Goal: Information Seeking & Learning: Learn about a topic

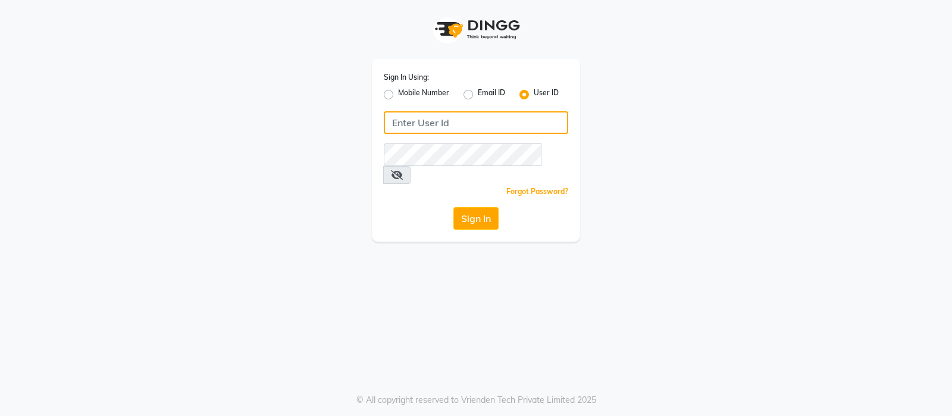
click at [521, 126] on input "Username" at bounding box center [476, 122] width 184 height 23
type input "bbold"
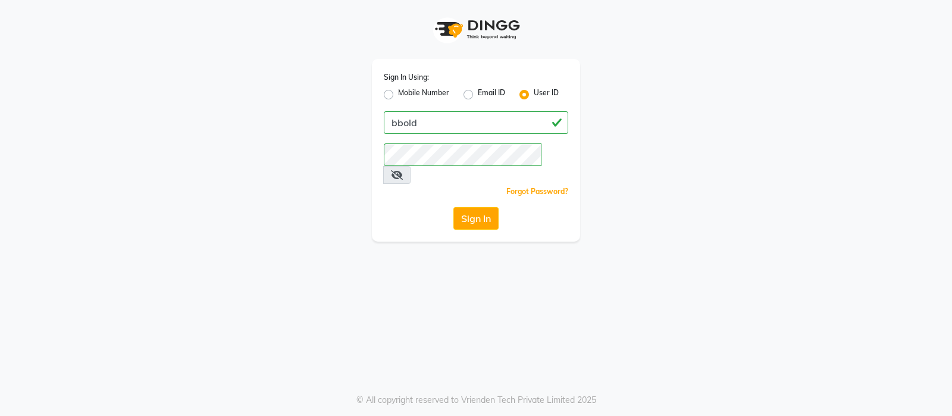
click at [403, 170] on icon at bounding box center [397, 175] width 12 height 10
click at [453, 207] on button "Sign In" at bounding box center [475, 218] width 45 height 23
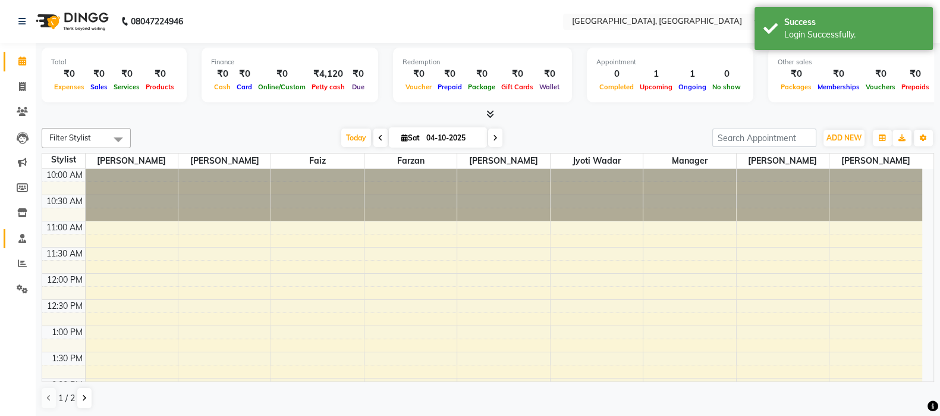
click at [22, 238] on icon at bounding box center [22, 238] width 8 height 9
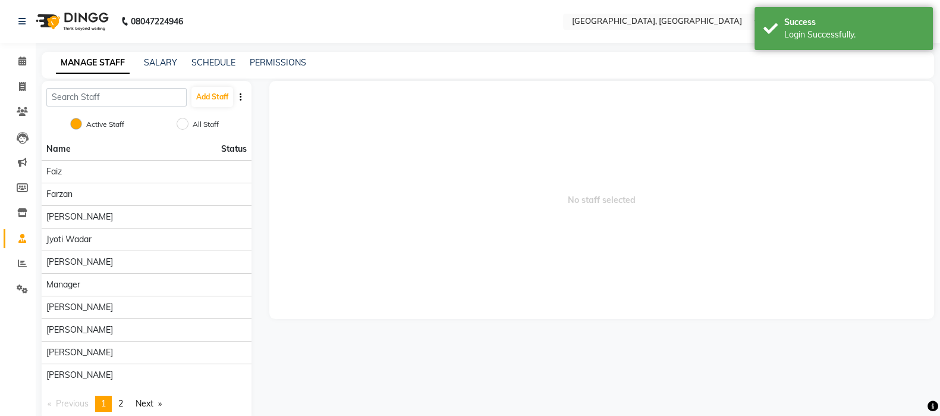
click at [127, 172] on div "Faiz" at bounding box center [146, 171] width 200 height 12
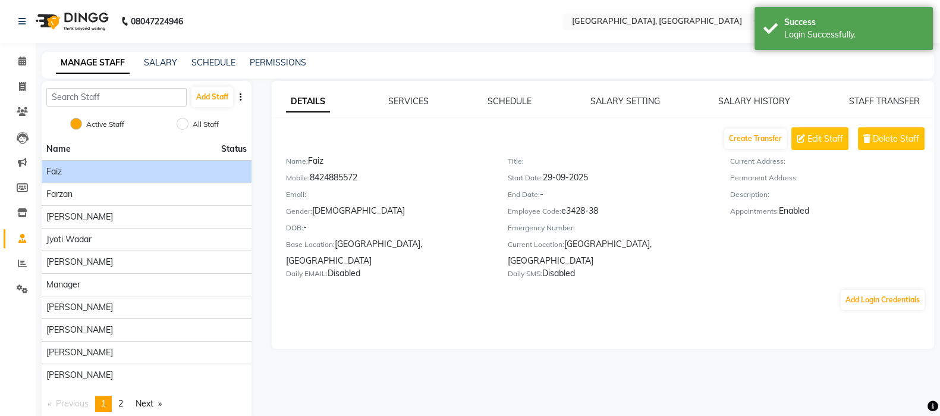
click at [131, 214] on div "Jyoti jaiswal" at bounding box center [146, 217] width 200 height 12
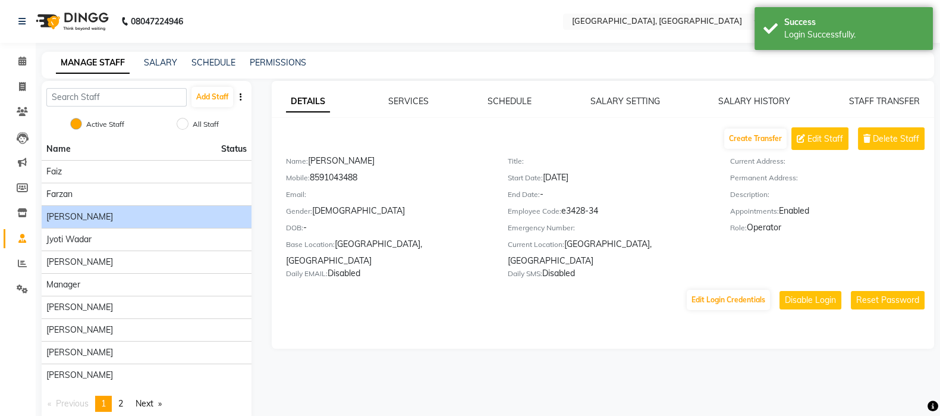
click at [122, 189] on div "Farzan" at bounding box center [146, 194] width 200 height 12
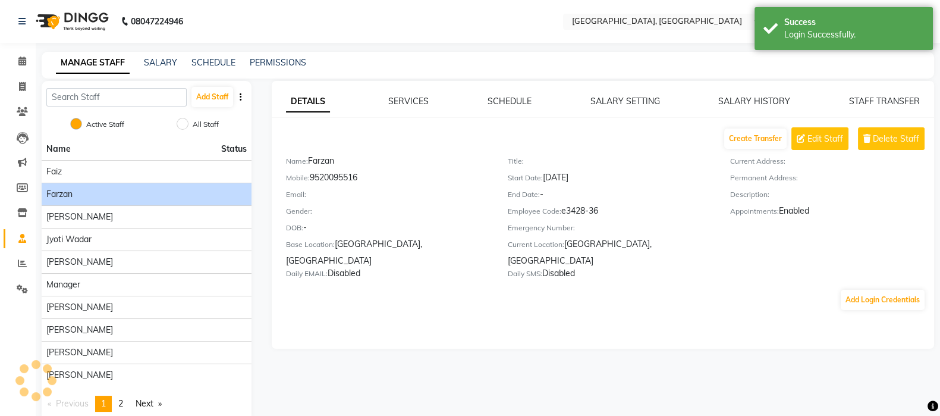
click at [114, 171] on div "Faiz" at bounding box center [146, 171] width 200 height 12
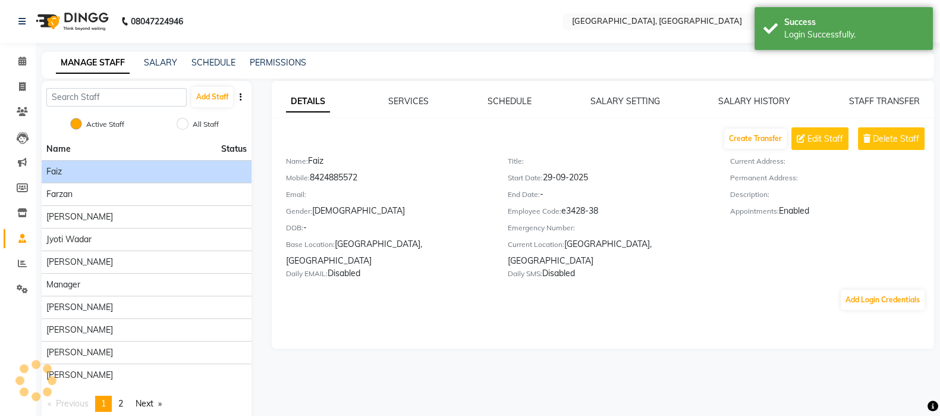
click at [104, 214] on div "Jyoti jaiswal" at bounding box center [146, 217] width 200 height 12
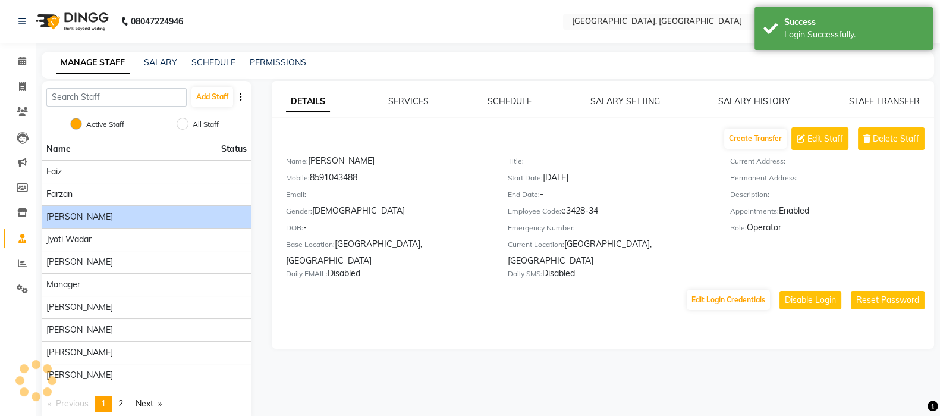
click at [115, 193] on div "Farzan" at bounding box center [146, 194] width 200 height 12
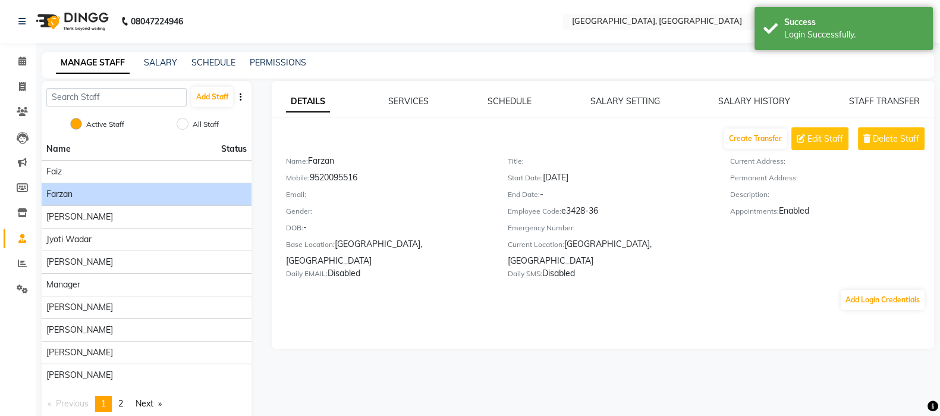
click at [108, 176] on div "Faiz" at bounding box center [146, 171] width 200 height 12
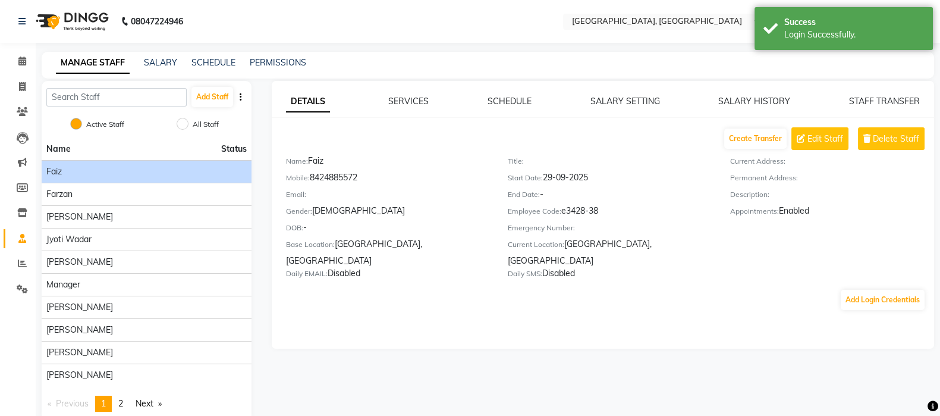
click at [111, 196] on div "Farzan" at bounding box center [146, 194] width 200 height 12
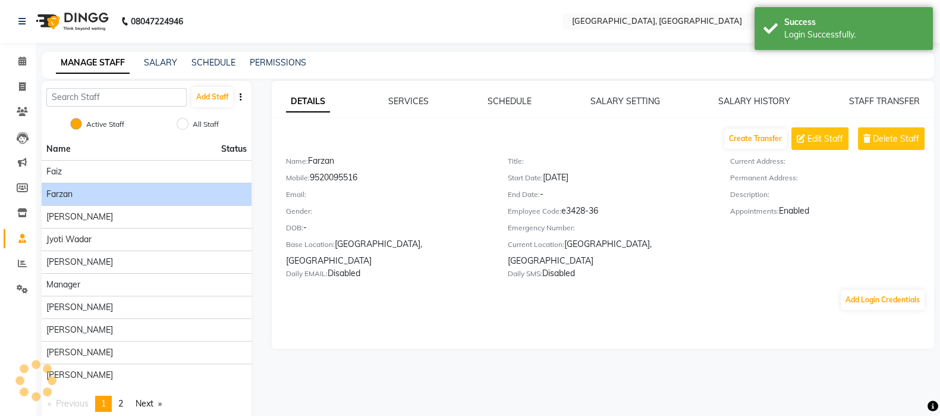
click at [120, 191] on div "Farzan" at bounding box center [146, 194] width 200 height 12
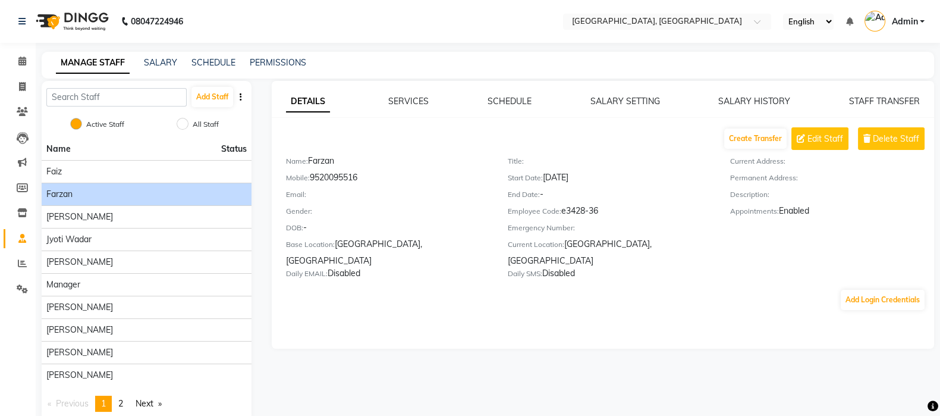
click at [117, 172] on div "Faiz" at bounding box center [146, 171] width 200 height 12
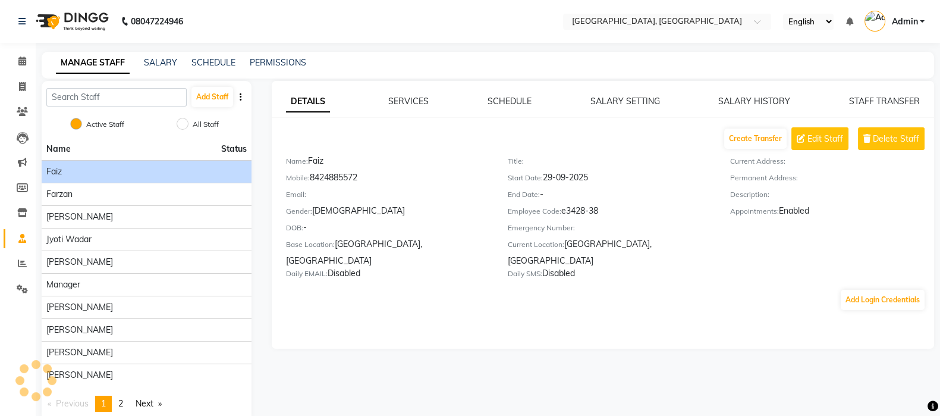
click at [121, 196] on div "Farzan" at bounding box center [146, 194] width 200 height 12
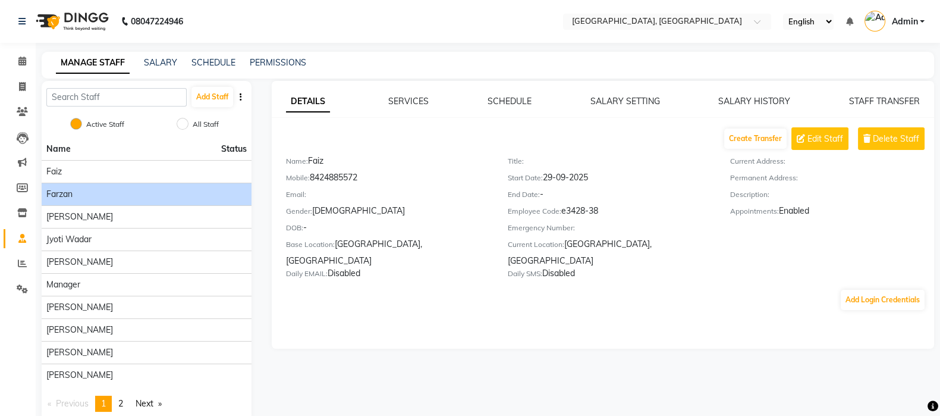
click at [135, 172] on div "Faiz" at bounding box center [146, 171] width 200 height 12
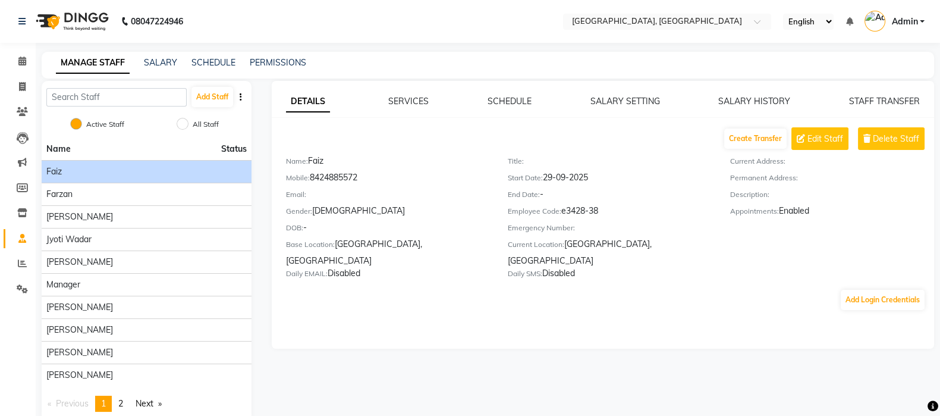
click at [114, 196] on div "Farzan" at bounding box center [146, 194] width 200 height 12
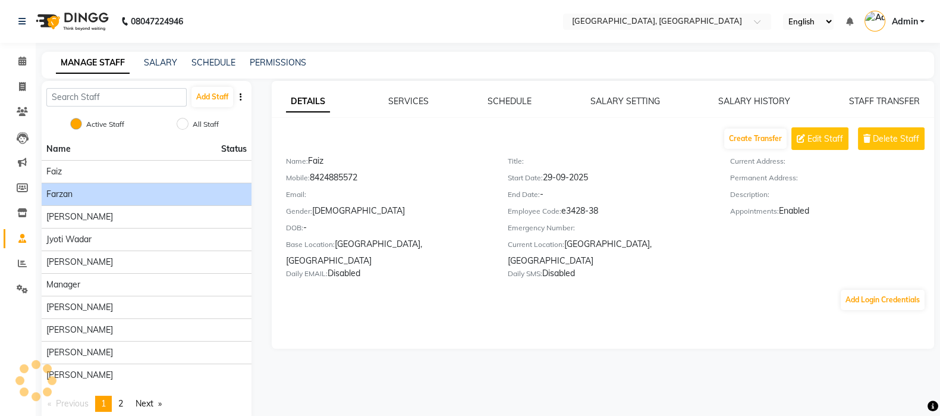
click at [125, 172] on div "Faiz" at bounding box center [146, 171] width 200 height 12
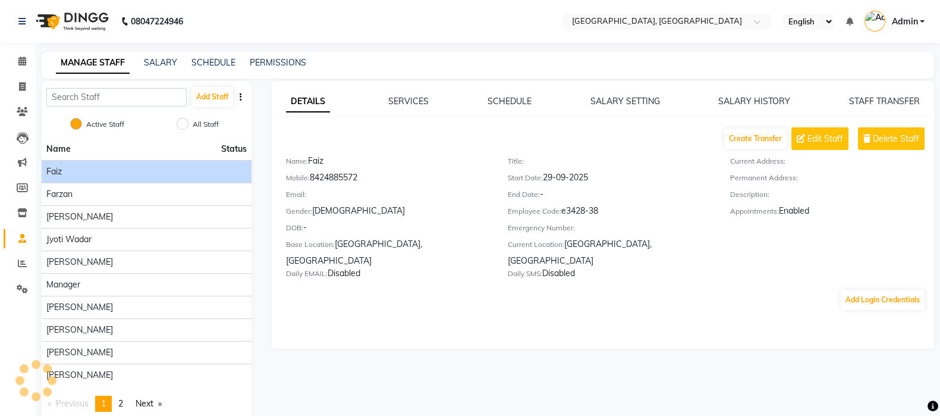
click at [110, 193] on div "Farzan" at bounding box center [146, 194] width 200 height 12
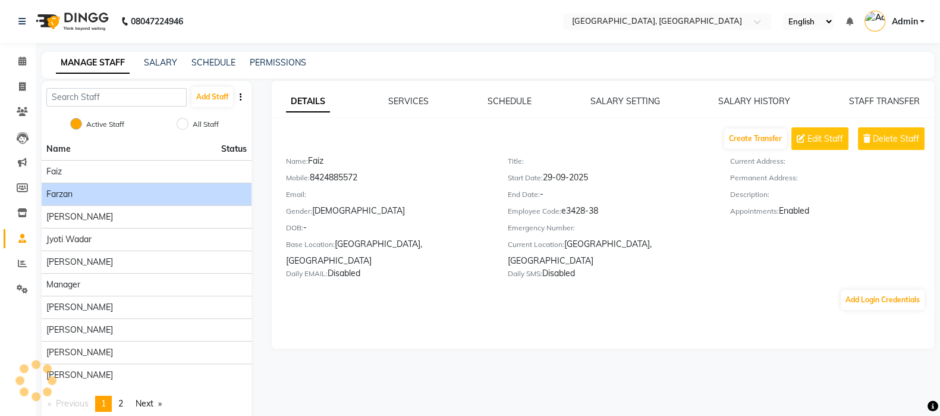
click at [127, 172] on div "Faiz" at bounding box center [146, 171] width 200 height 12
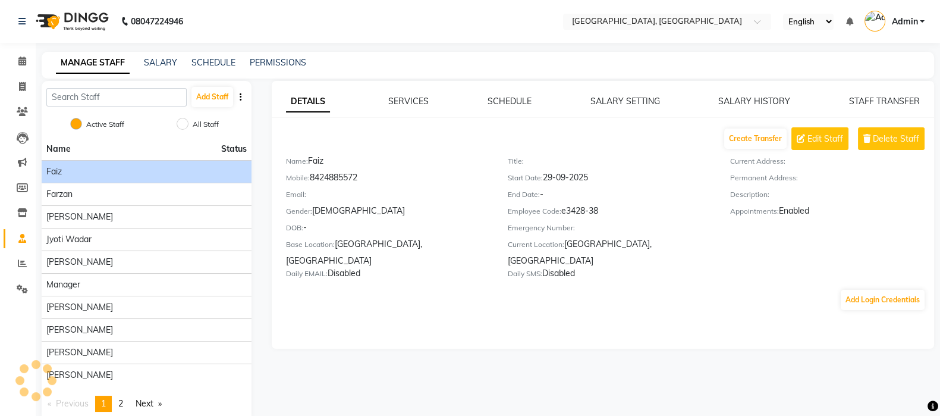
click at [112, 197] on div "Farzan" at bounding box center [146, 194] width 200 height 12
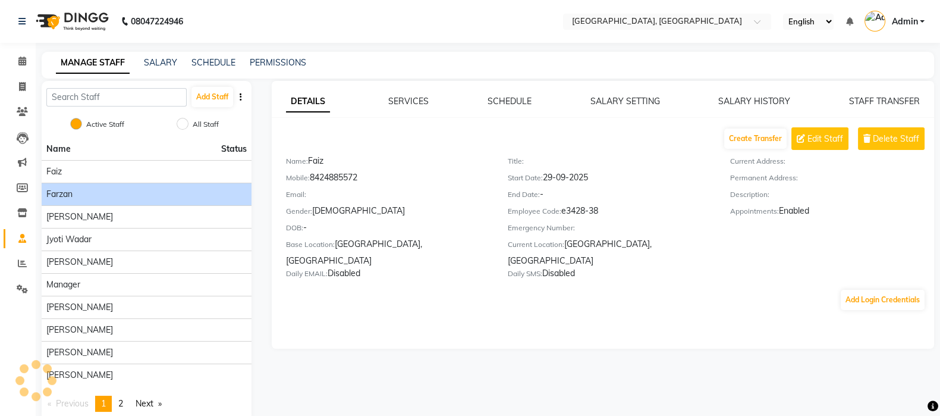
click at [110, 237] on div "Jyoti wadar" at bounding box center [146, 239] width 200 height 12
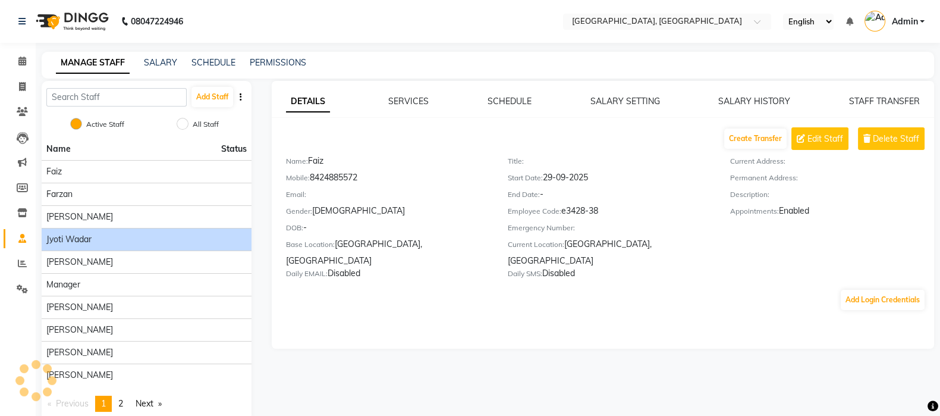
click at [105, 244] on div "Jyoti wadar" at bounding box center [146, 239] width 200 height 12
click at [111, 221] on div "Jyoti jaiswal" at bounding box center [146, 217] width 200 height 12
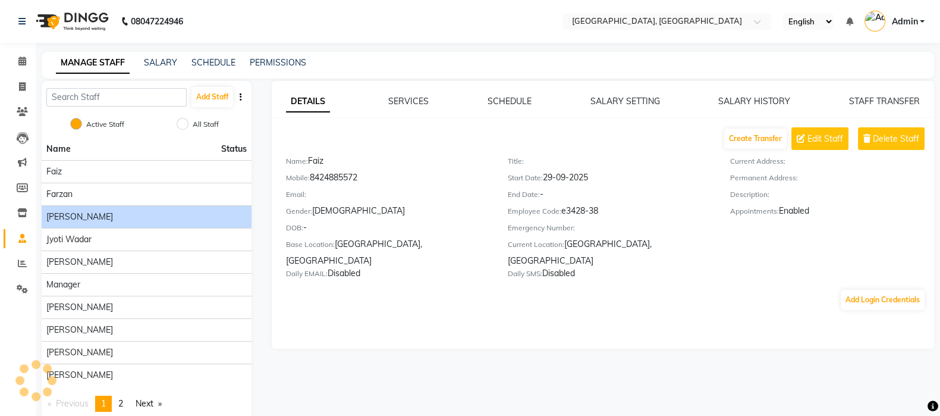
click at [108, 244] on div "Jyoti wadar" at bounding box center [146, 239] width 200 height 12
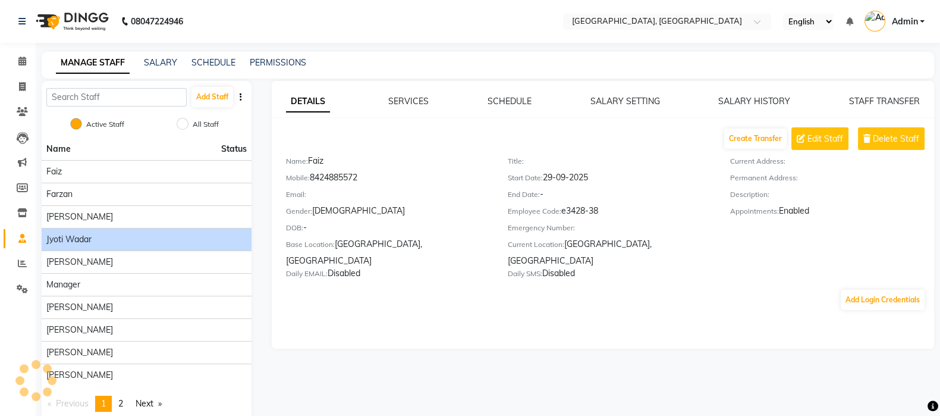
click at [115, 217] on div "Jyoti jaiswal" at bounding box center [146, 217] width 200 height 12
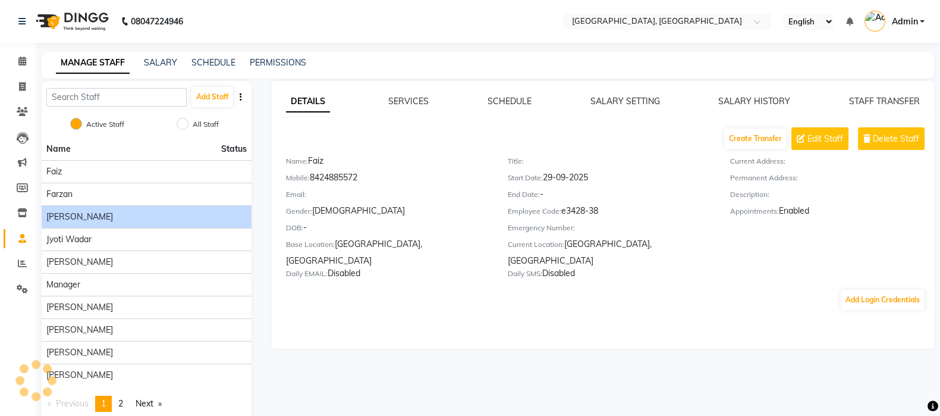
click at [102, 259] on span "[PERSON_NAME]" at bounding box center [79, 262] width 67 height 12
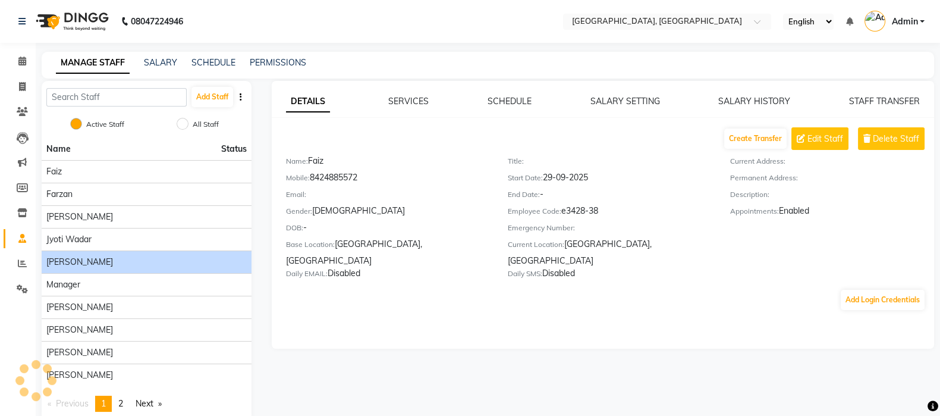
click at [118, 217] on div "Jyoti jaiswal" at bounding box center [146, 217] width 200 height 12
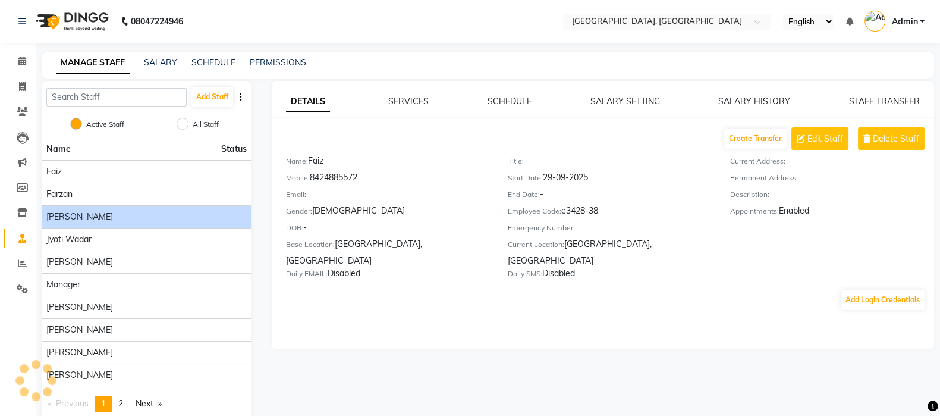
click at [109, 241] on div "Jyoti wadar" at bounding box center [146, 239] width 200 height 12
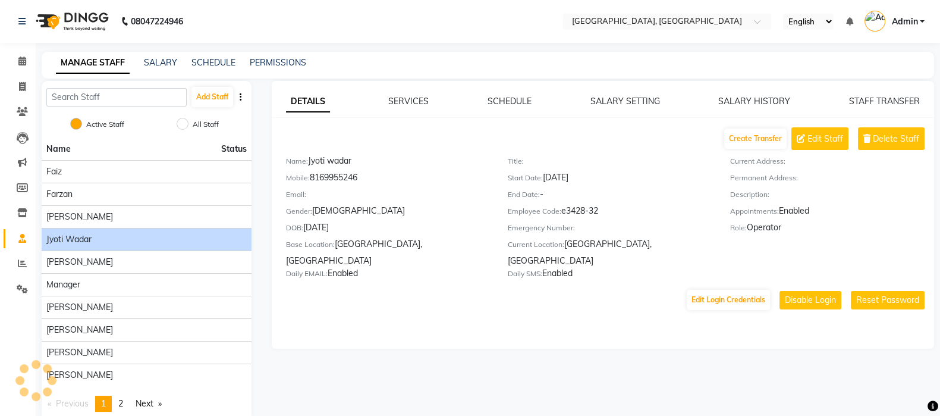
click at [105, 265] on div "[PERSON_NAME]" at bounding box center [146, 262] width 200 height 12
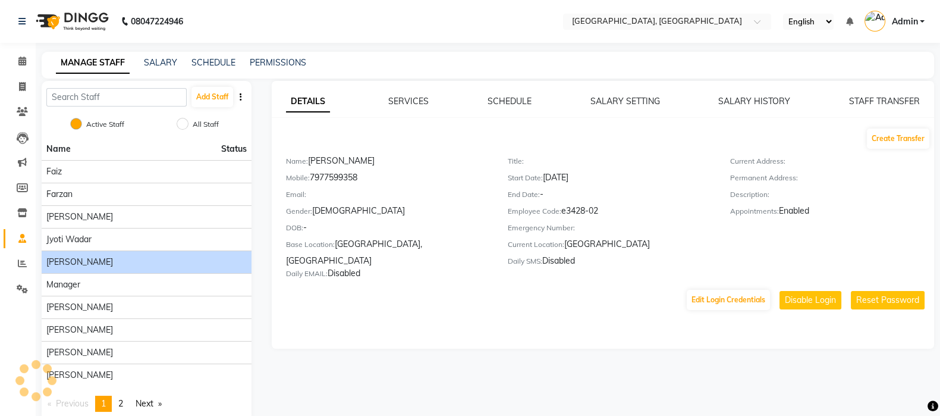
click at [110, 233] on div "Jyoti wadar" at bounding box center [146, 239] width 200 height 12
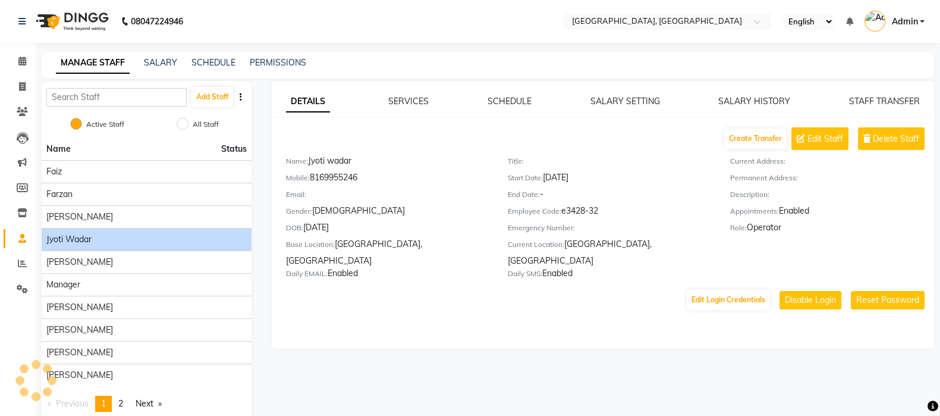
click at [103, 263] on span "[PERSON_NAME]" at bounding box center [79, 262] width 67 height 12
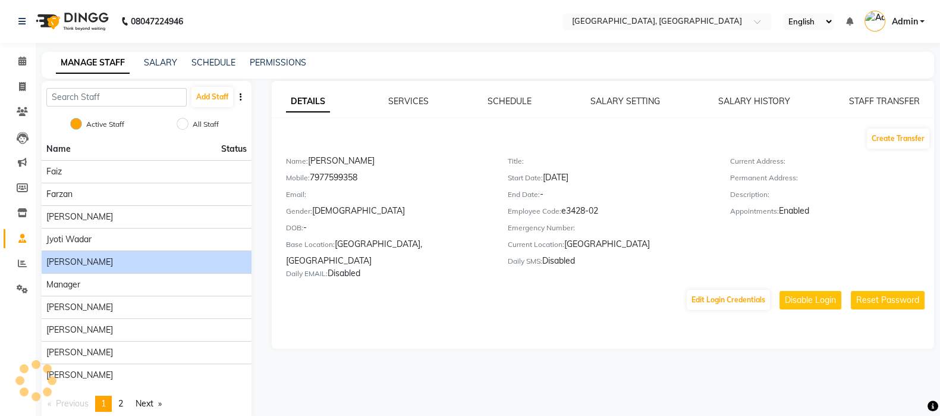
click at [112, 259] on div "[PERSON_NAME]" at bounding box center [146, 262] width 200 height 12
click at [120, 239] on div "Jyoti wadar" at bounding box center [146, 239] width 200 height 12
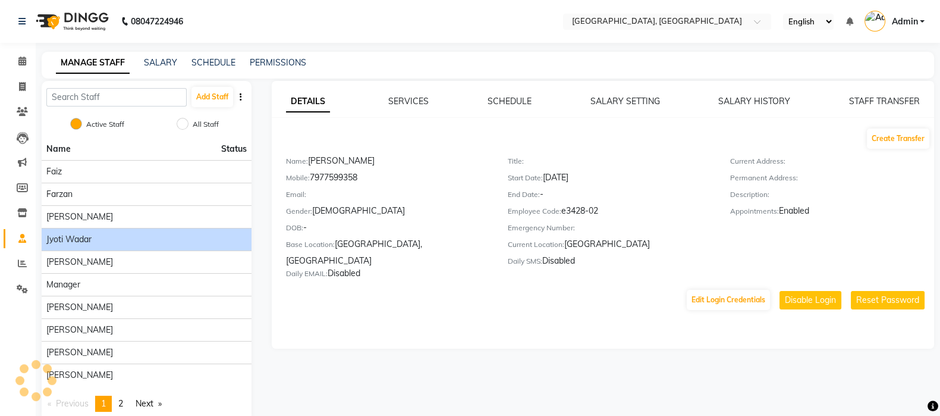
click at [121, 235] on div "Jyoti wadar" at bounding box center [146, 239] width 200 height 12
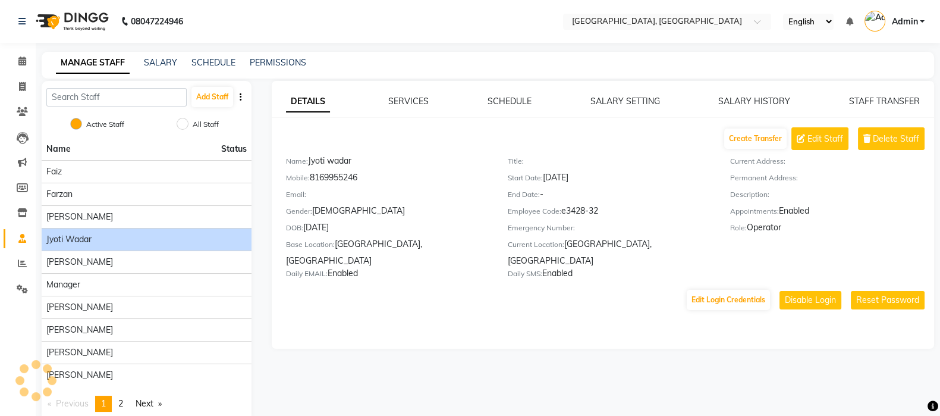
click at [109, 263] on div "[PERSON_NAME]" at bounding box center [146, 262] width 200 height 12
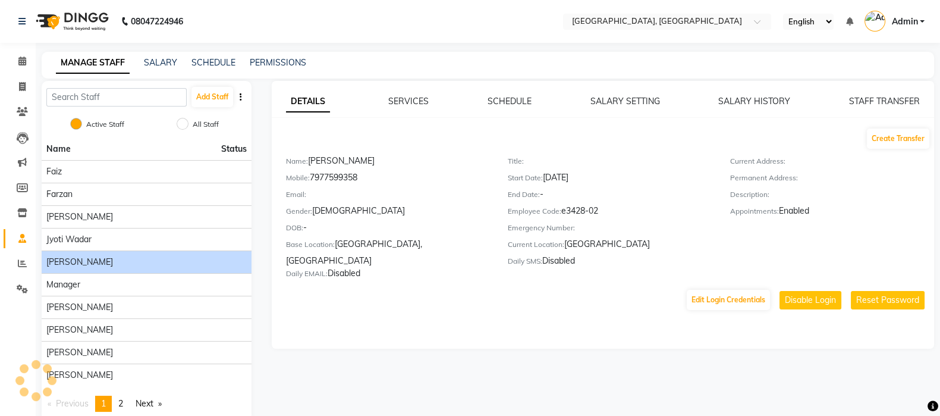
click at [113, 306] on div "Roshni Gupta" at bounding box center [146, 307] width 200 height 12
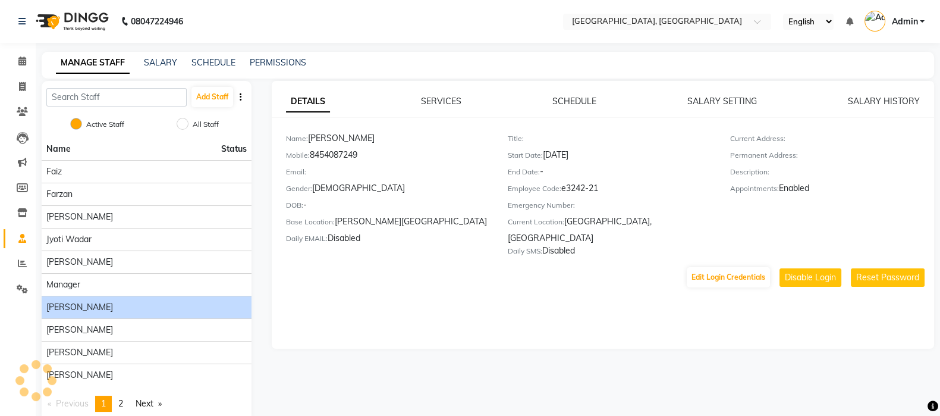
click at [95, 331] on div "Sayali" at bounding box center [146, 330] width 200 height 12
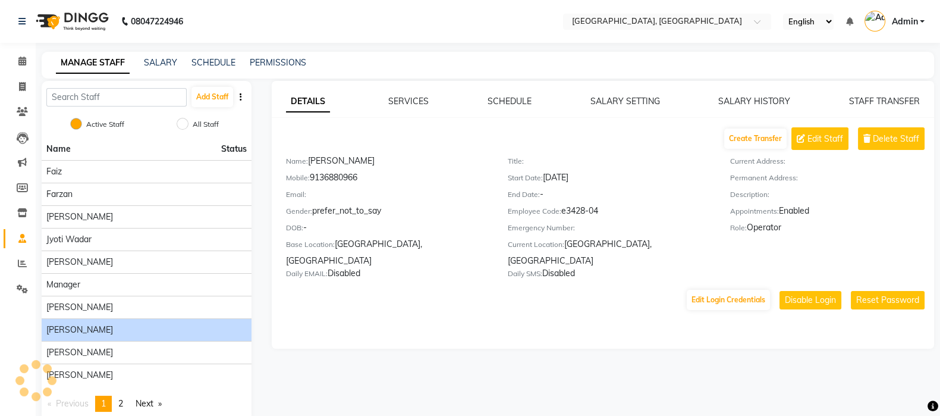
click at [91, 355] on span "Sonam soni" at bounding box center [79, 352] width 67 height 12
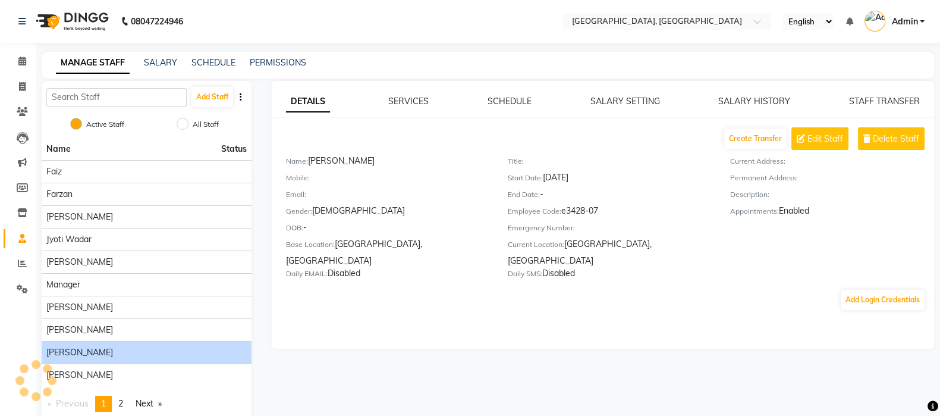
click at [73, 374] on span "Tausif Khan" at bounding box center [79, 375] width 67 height 12
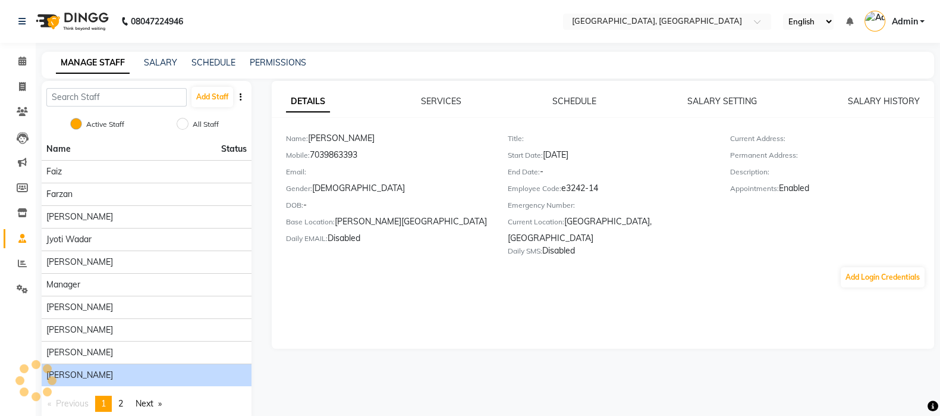
click at [121, 404] on span "2" at bounding box center [120, 403] width 5 height 11
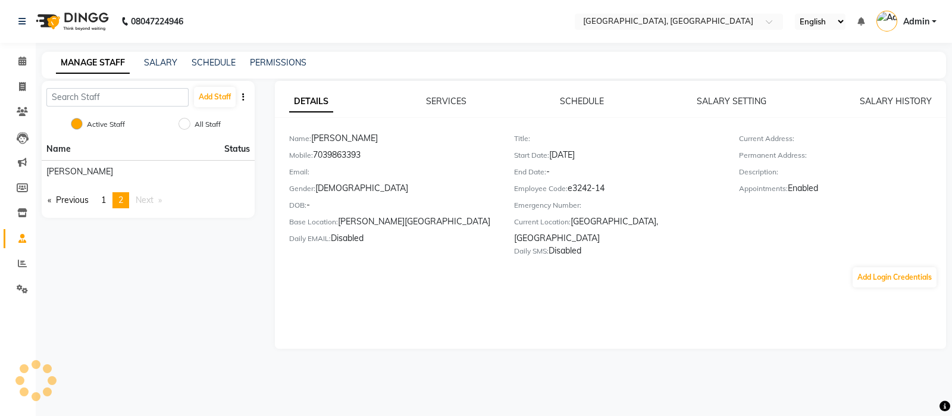
click at [106, 199] on span "1" at bounding box center [103, 200] width 5 height 11
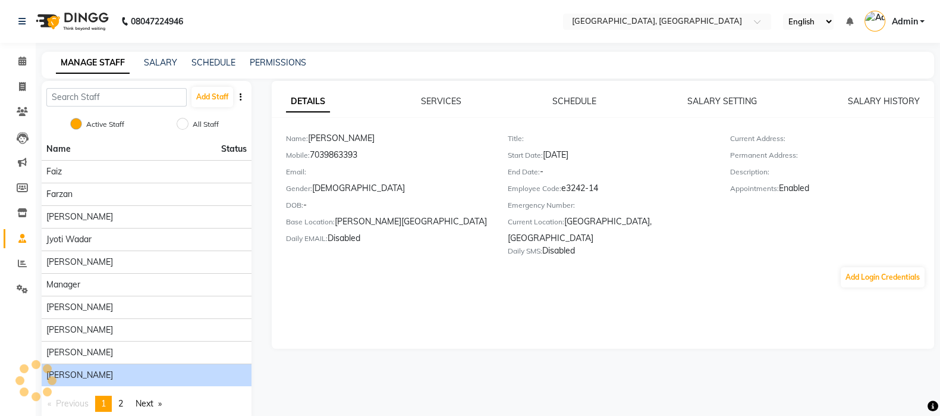
click at [94, 378] on div "Tausif Khan" at bounding box center [146, 375] width 200 height 12
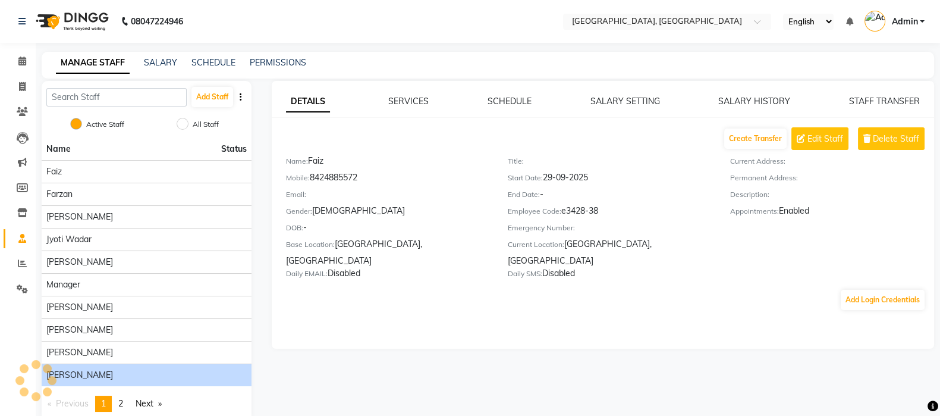
click at [110, 351] on div "Sonam soni" at bounding box center [146, 352] width 200 height 12
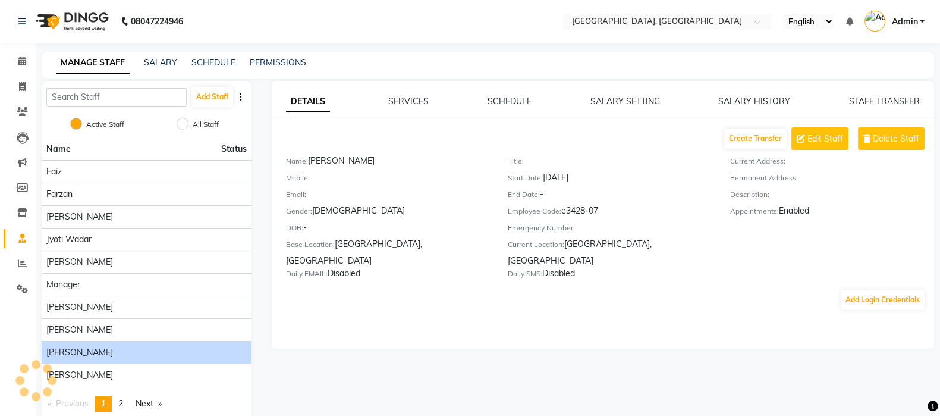
click at [110, 330] on div "Sayali" at bounding box center [146, 330] width 200 height 12
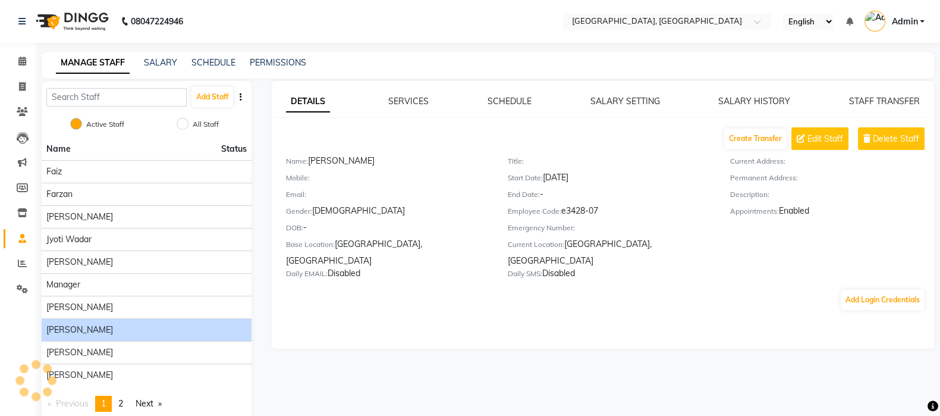
click at [116, 302] on div "Roshni Gupta" at bounding box center [146, 307] width 200 height 12
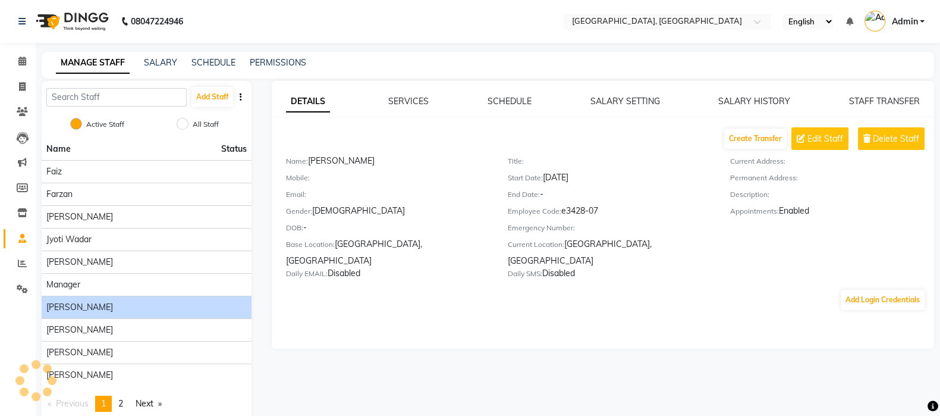
click at [118, 282] on div "Manager" at bounding box center [146, 284] width 200 height 12
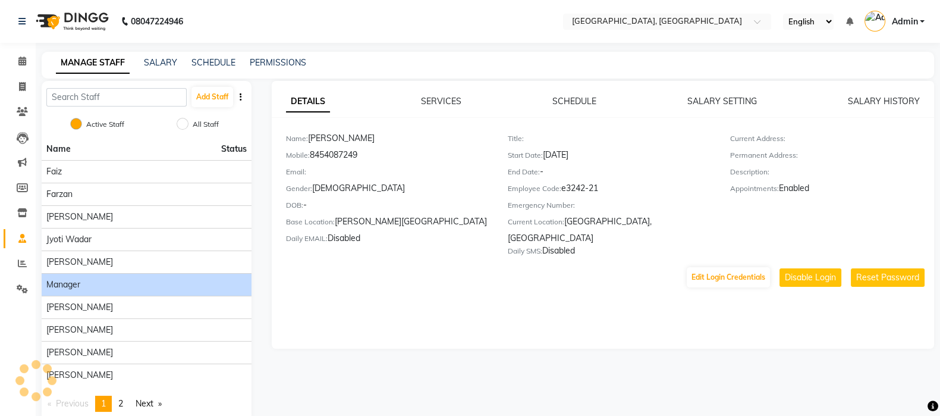
click at [126, 234] on div "Jyoti wadar" at bounding box center [146, 239] width 200 height 12
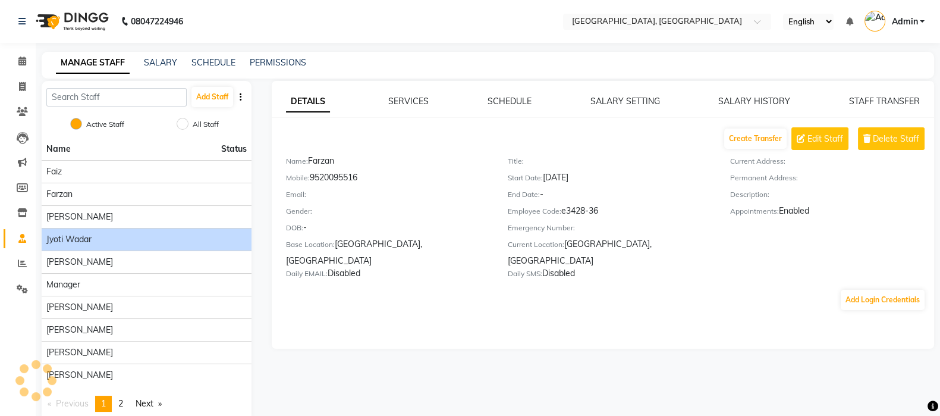
click at [137, 193] on div "Farzan" at bounding box center [146, 194] width 200 height 12
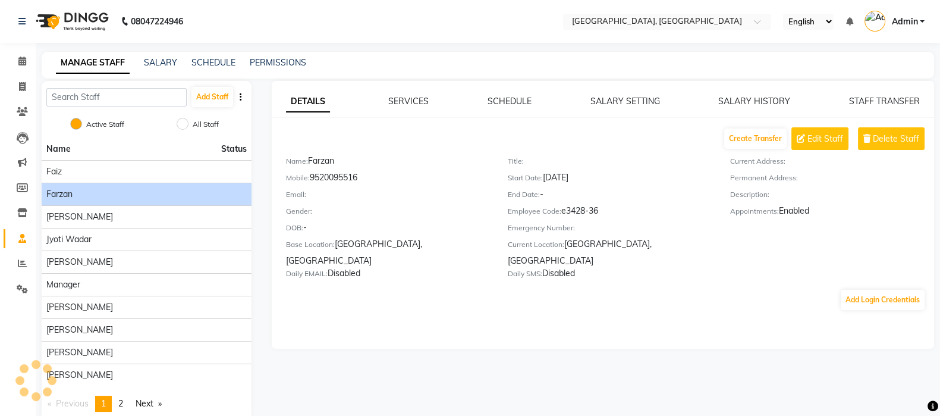
click at [146, 173] on div "Faiz" at bounding box center [146, 171] width 200 height 12
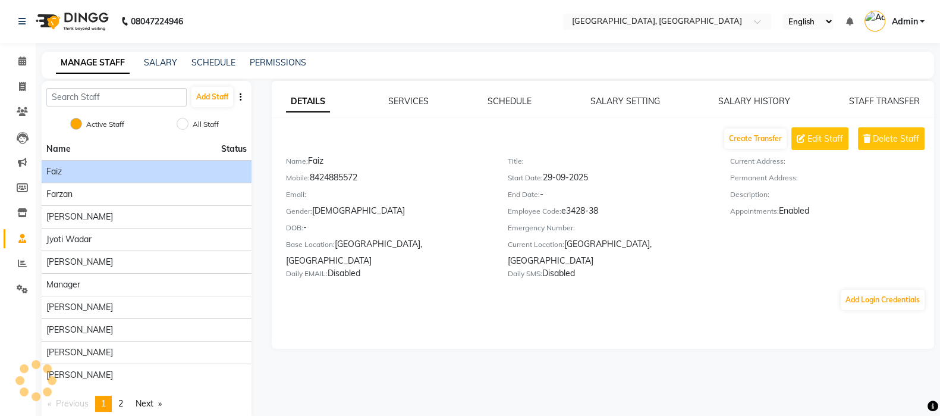
click at [153, 167] on div "Faiz" at bounding box center [146, 171] width 200 height 12
click at [603, 24] on input "text" at bounding box center [655, 23] width 172 height 12
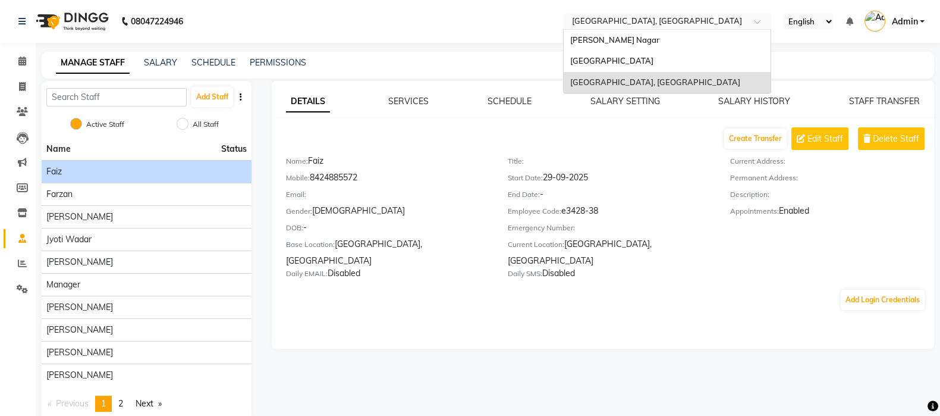
click at [638, 44] on span "[PERSON_NAME] Nagar" at bounding box center [614, 40] width 89 height 10
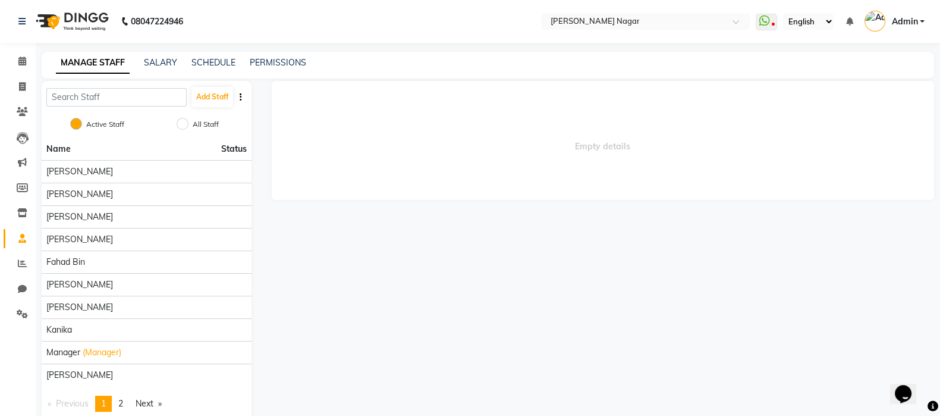
click at [149, 190] on div "[PERSON_NAME]" at bounding box center [146, 194] width 200 height 12
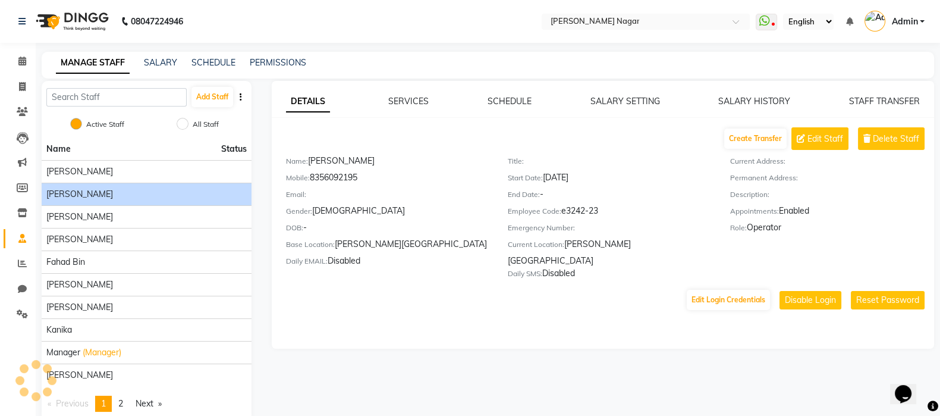
click at [146, 177] on div "[PERSON_NAME]" at bounding box center [146, 171] width 200 height 12
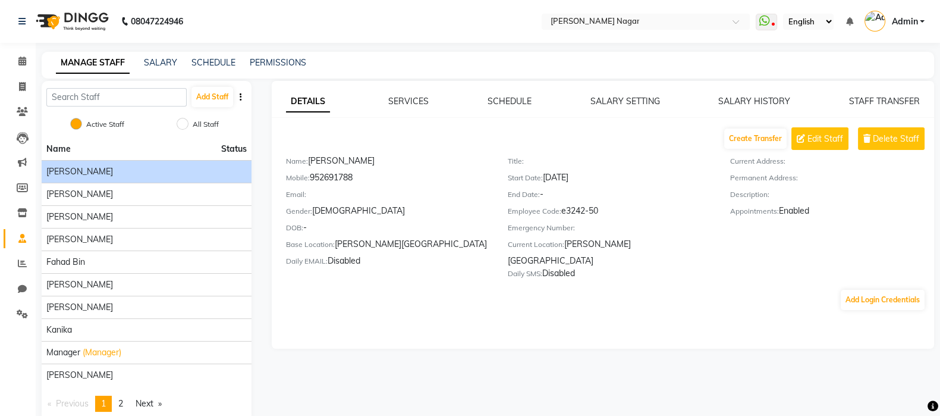
click at [138, 191] on div "Amir Siddiqui" at bounding box center [146, 194] width 200 height 12
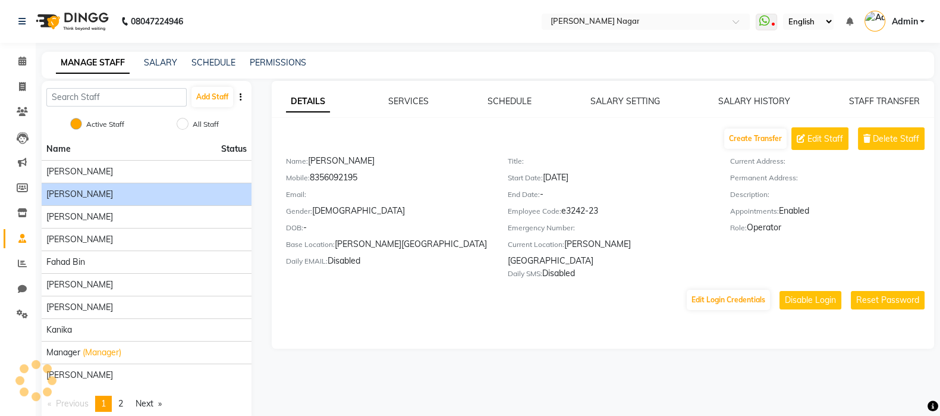
click at [129, 221] on div "Annu Navale" at bounding box center [146, 217] width 200 height 12
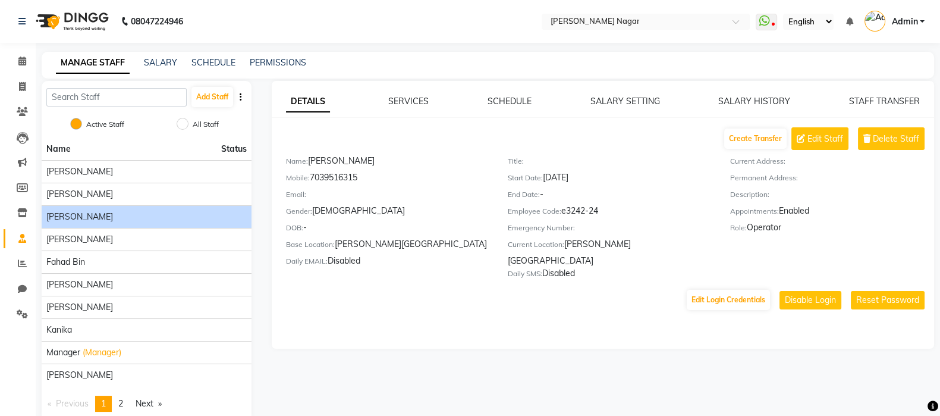
click at [127, 237] on div "Daraksha Sardar" at bounding box center [146, 239] width 200 height 12
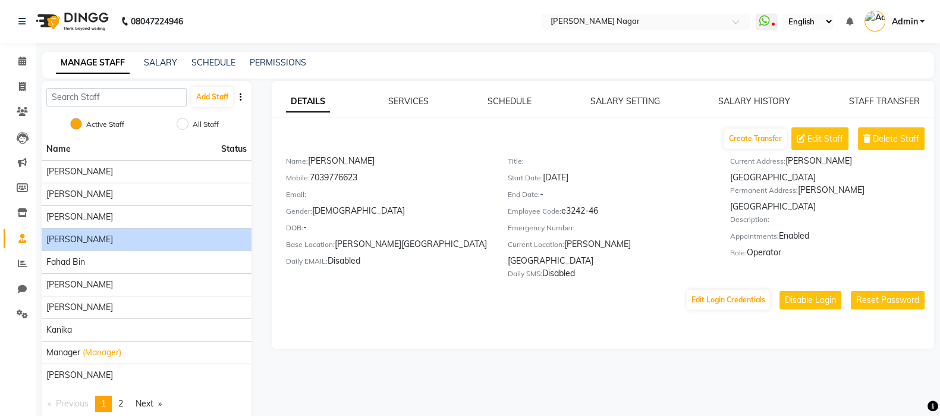
click at [122, 260] on div "Fahad Bin" at bounding box center [146, 262] width 200 height 12
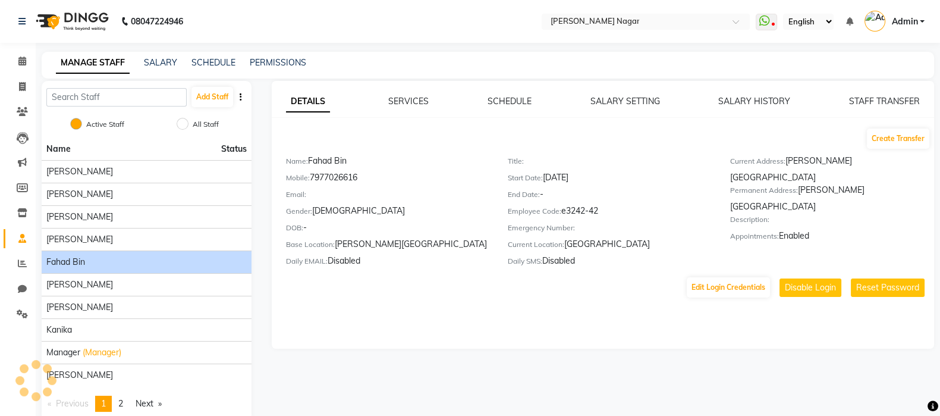
click at [107, 288] on div "Faizan Shaikh" at bounding box center [146, 284] width 200 height 12
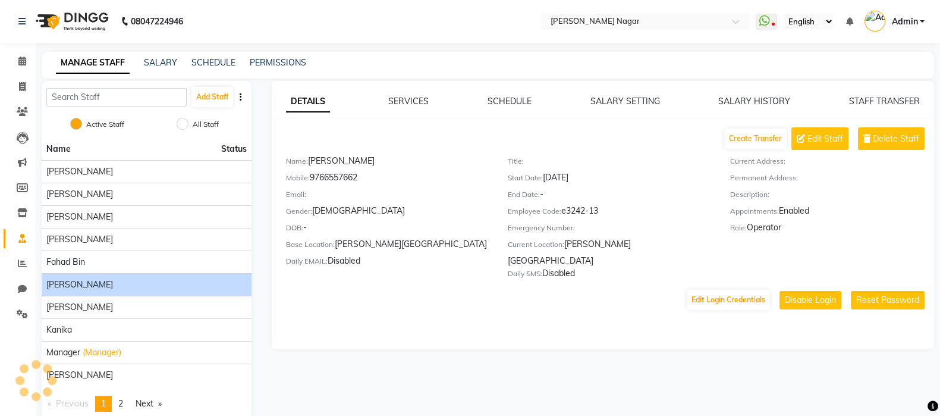
click at [109, 303] on span "Kanchan Chaubey" at bounding box center [79, 307] width 67 height 12
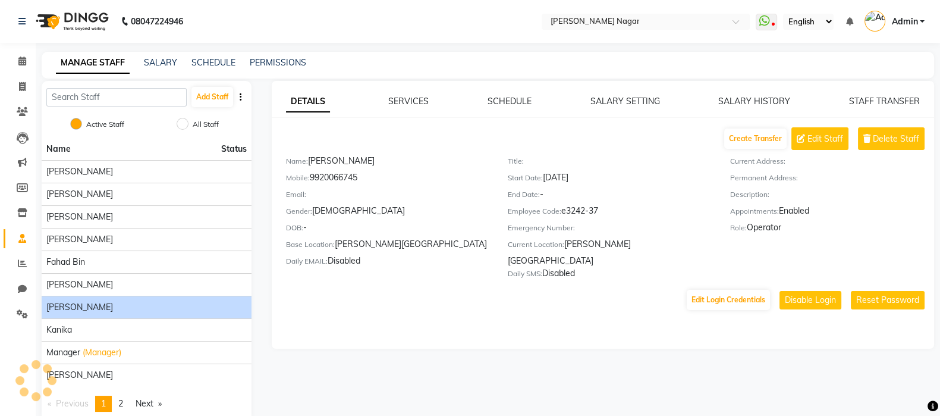
click at [107, 309] on span "Kanchan Chaubey" at bounding box center [79, 307] width 67 height 12
click at [123, 192] on div "Amir Siddiqui" at bounding box center [146, 194] width 200 height 12
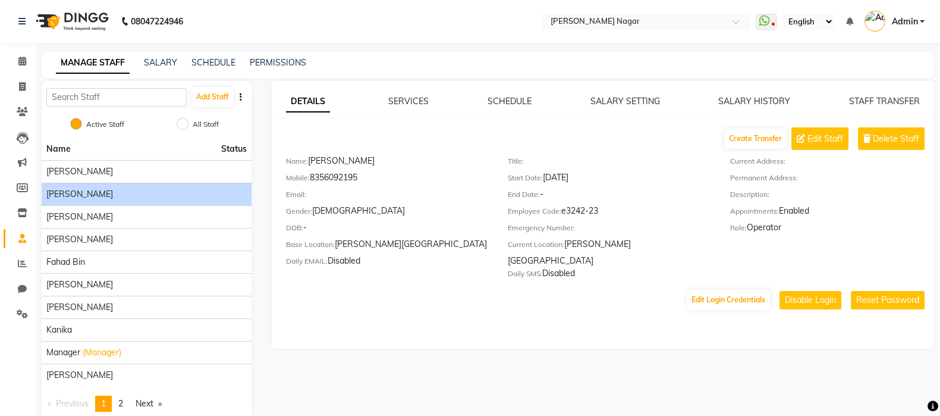
click at [131, 176] on div "Alfiya bilkhiya" at bounding box center [146, 171] width 200 height 12
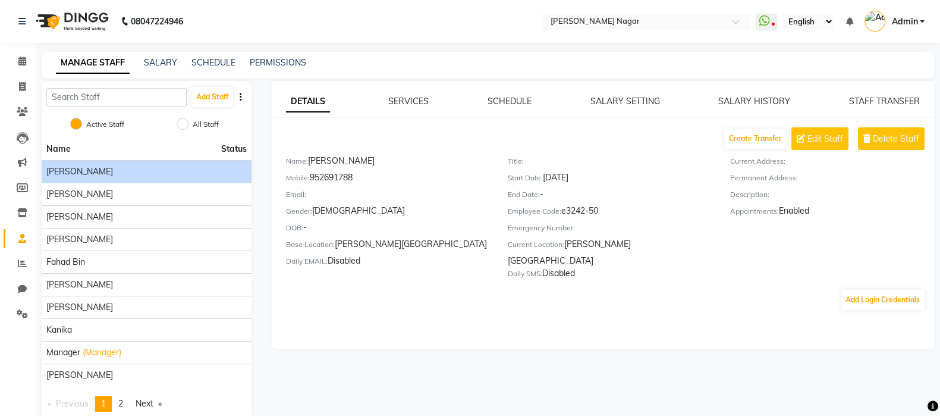
click at [131, 194] on div "Amir Siddiqui" at bounding box center [146, 194] width 200 height 12
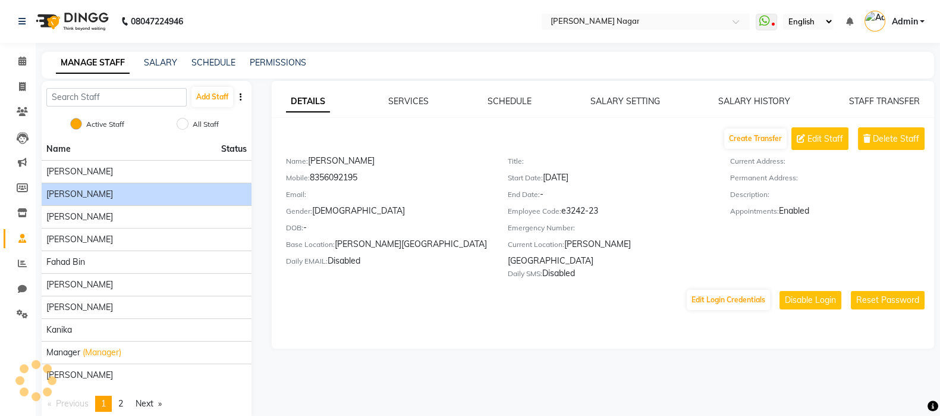
click at [120, 218] on div "Annu Navale" at bounding box center [146, 217] width 200 height 12
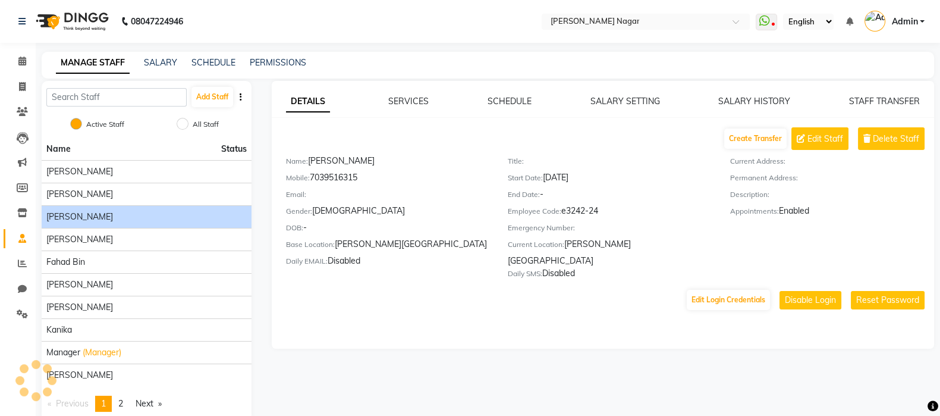
click at [118, 239] on div "Daraksha Sardar" at bounding box center [146, 239] width 200 height 12
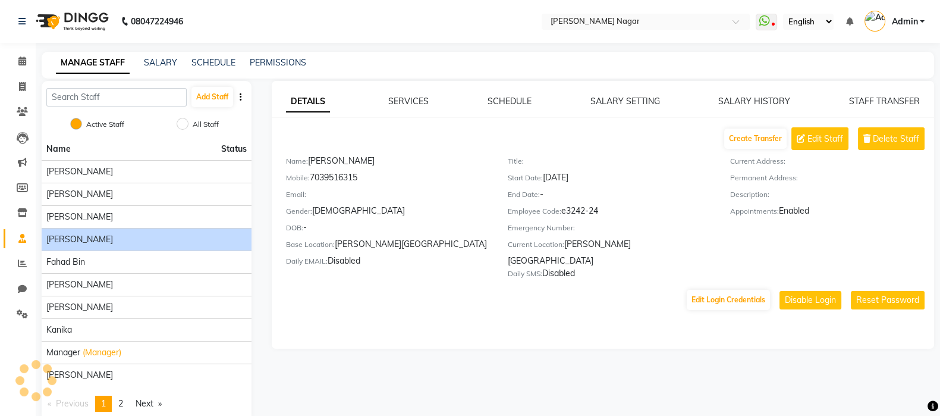
click at [109, 264] on div "Fahad Bin" at bounding box center [146, 262] width 200 height 12
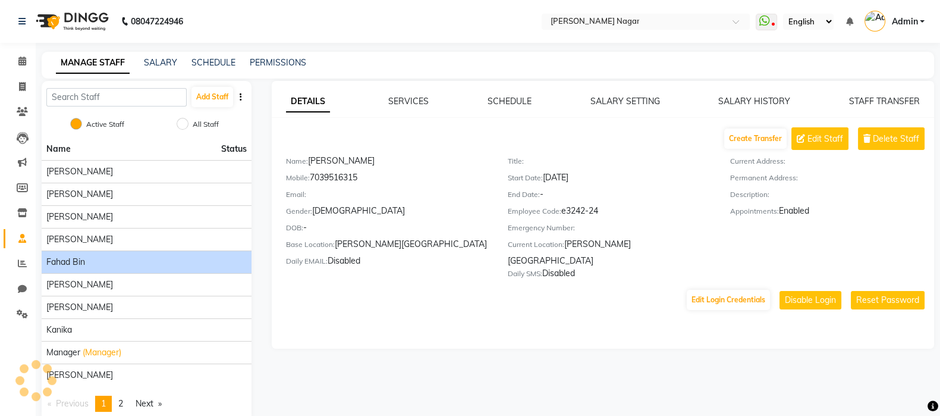
click at [108, 304] on span "Kanchan Chaubey" at bounding box center [79, 307] width 67 height 12
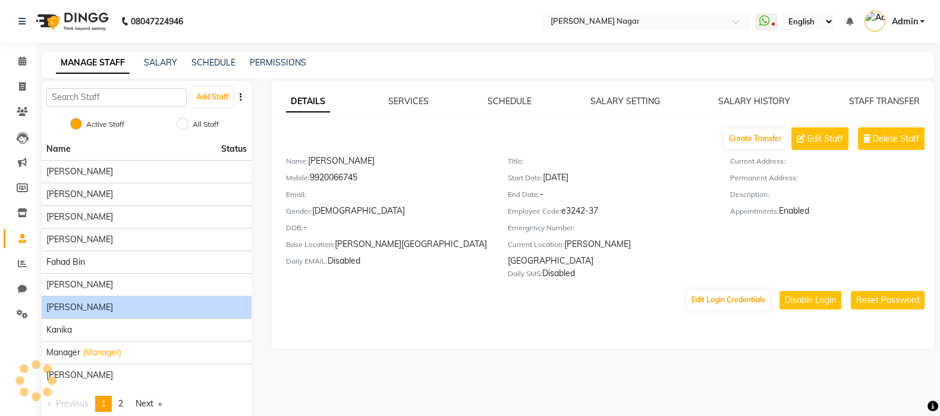
click at [108, 306] on span "Kanchan Chaubey" at bounding box center [79, 307] width 67 height 12
click at [106, 333] on div "Kanika" at bounding box center [146, 330] width 200 height 12
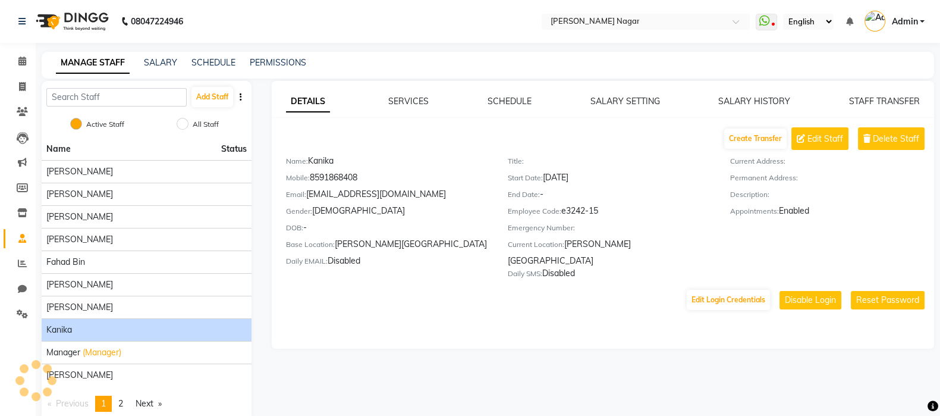
click at [103, 350] on span "(Manager)" at bounding box center [102, 352] width 39 height 12
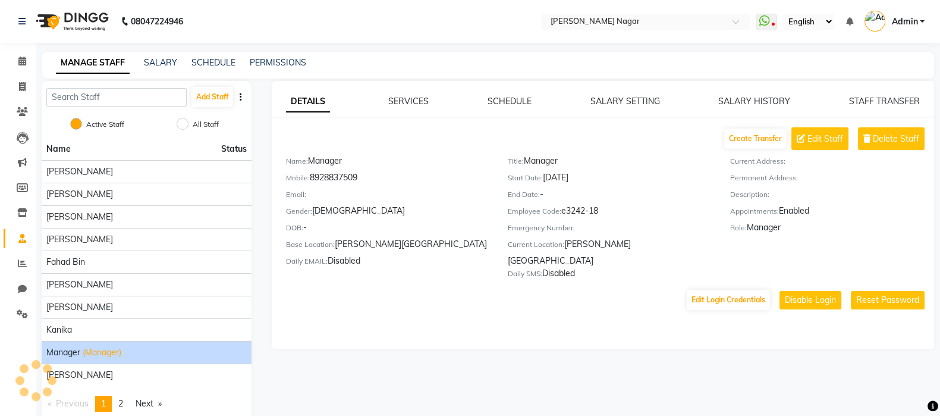
click at [123, 402] on span "2" at bounding box center [120, 403] width 5 height 11
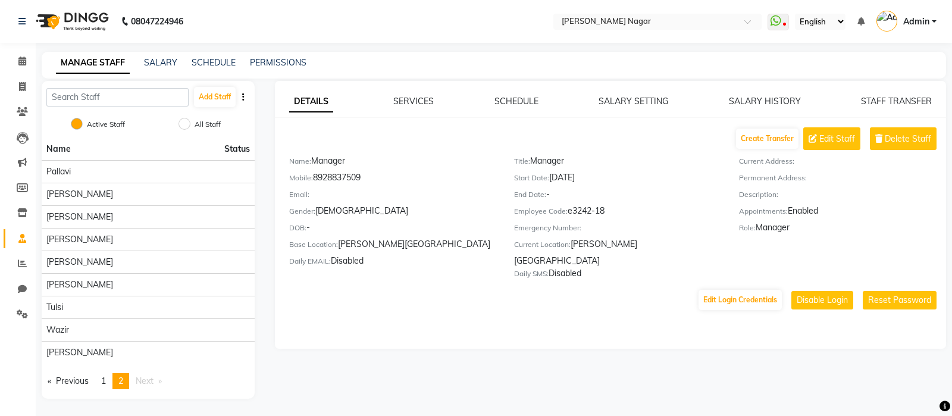
click at [108, 353] on div "Yasmin" at bounding box center [147, 352] width 203 height 12
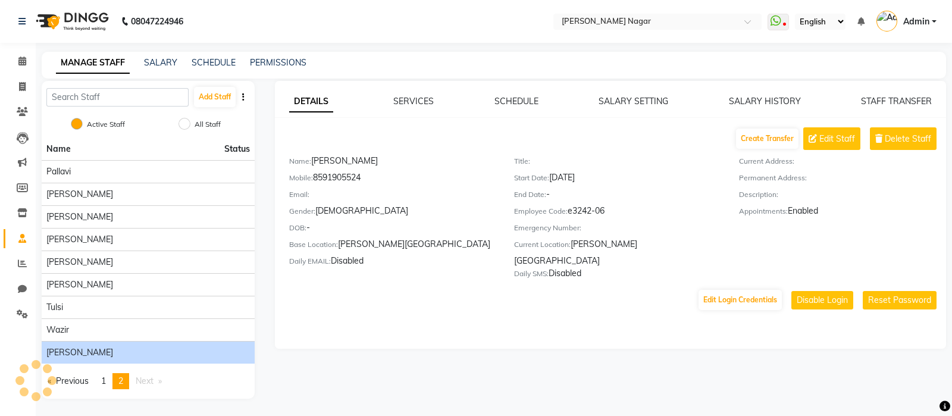
click at [114, 328] on div "Wazir" at bounding box center [147, 330] width 203 height 12
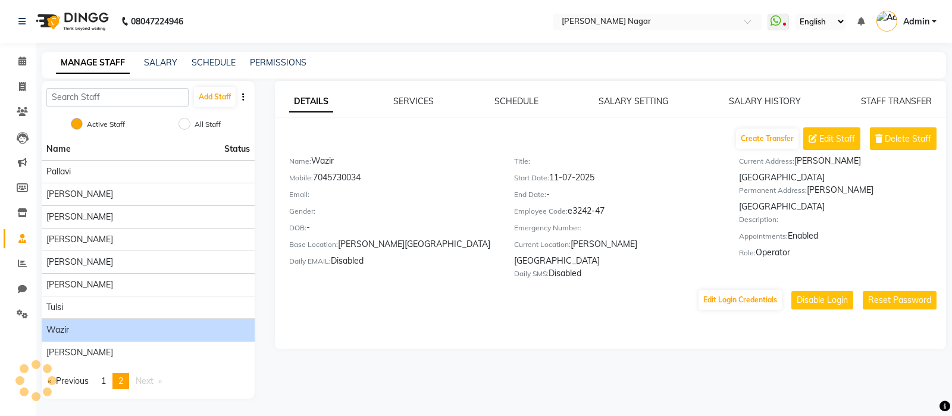
click at [114, 301] on div "Tulsi" at bounding box center [147, 307] width 203 height 12
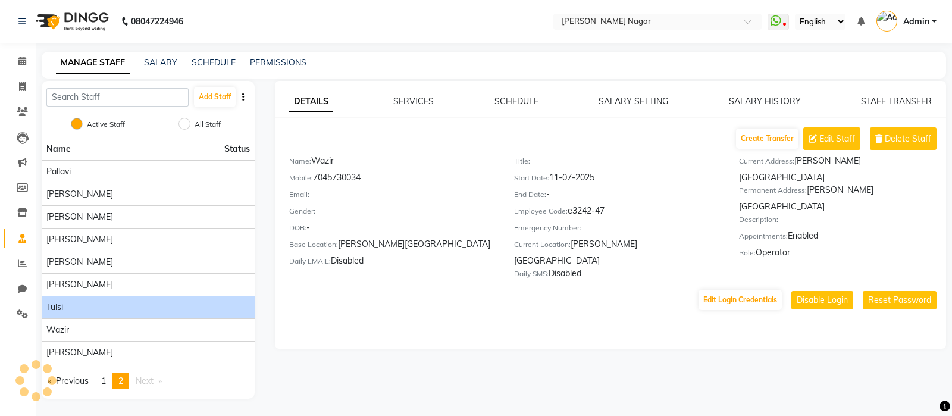
click at [117, 283] on div "Tausif Khan" at bounding box center [147, 284] width 203 height 12
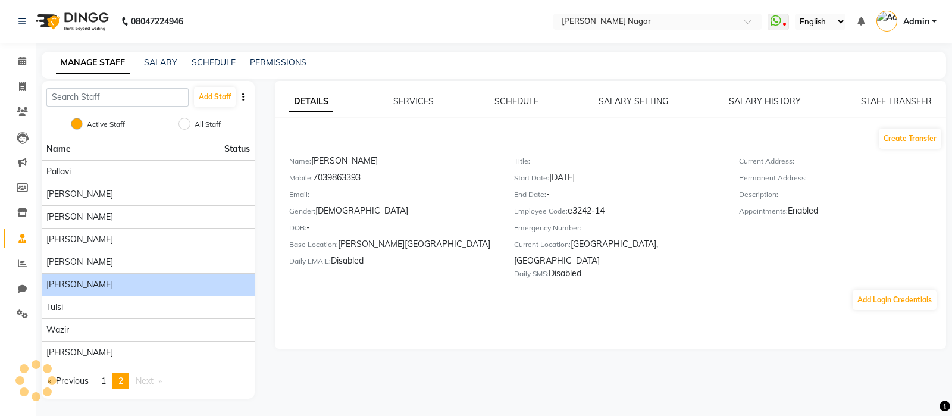
click at [122, 257] on div "Sonam Soni" at bounding box center [147, 262] width 203 height 12
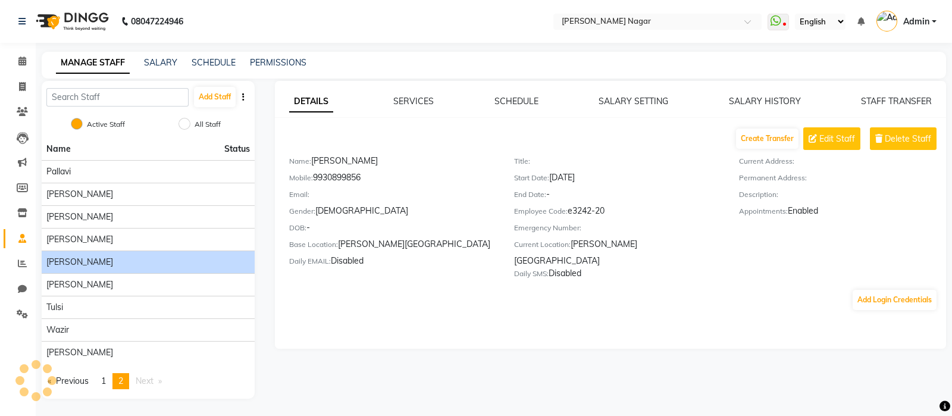
click at [128, 219] on div "Roshni Gupta" at bounding box center [147, 217] width 203 height 12
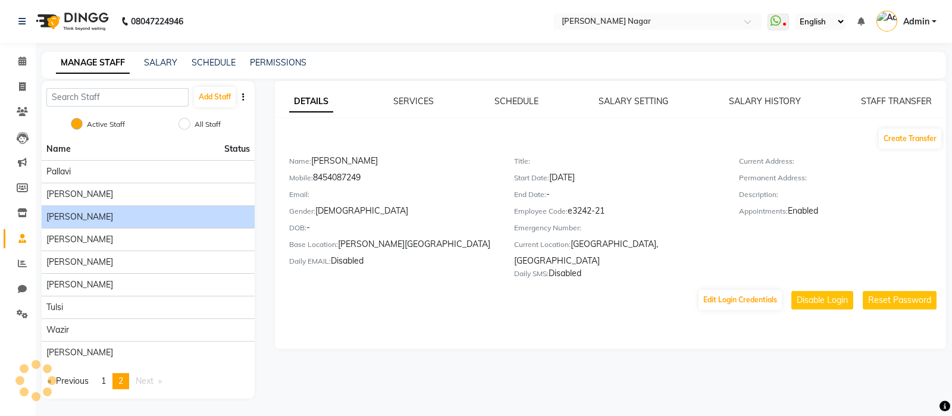
click at [131, 215] on div "Roshni Gupta" at bounding box center [147, 217] width 203 height 12
click at [137, 195] on div "Riya Saroj" at bounding box center [147, 194] width 203 height 12
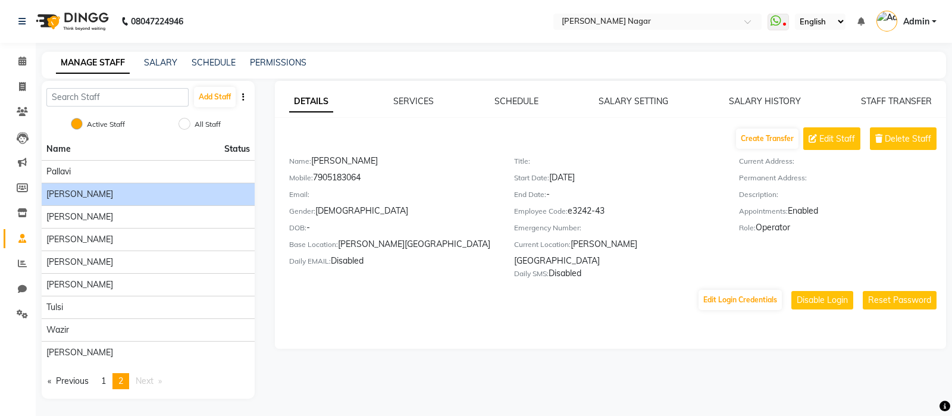
click at [131, 217] on div "Roshni Gupta" at bounding box center [147, 217] width 203 height 12
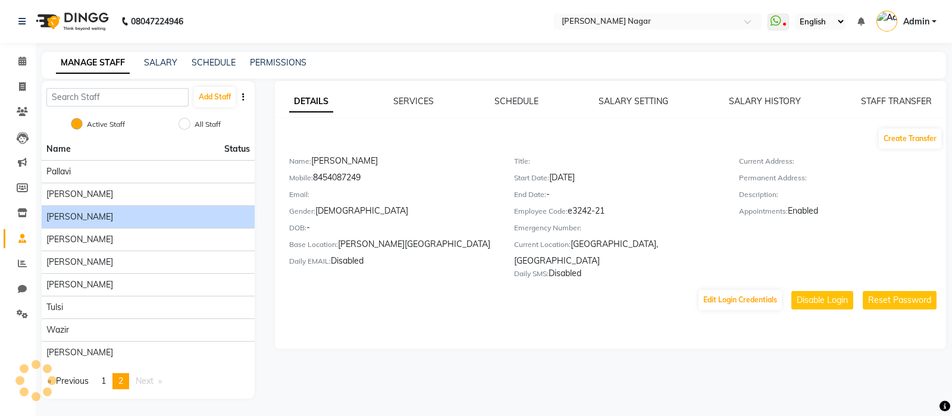
click at [120, 256] on div "Sonam Soni" at bounding box center [147, 262] width 203 height 12
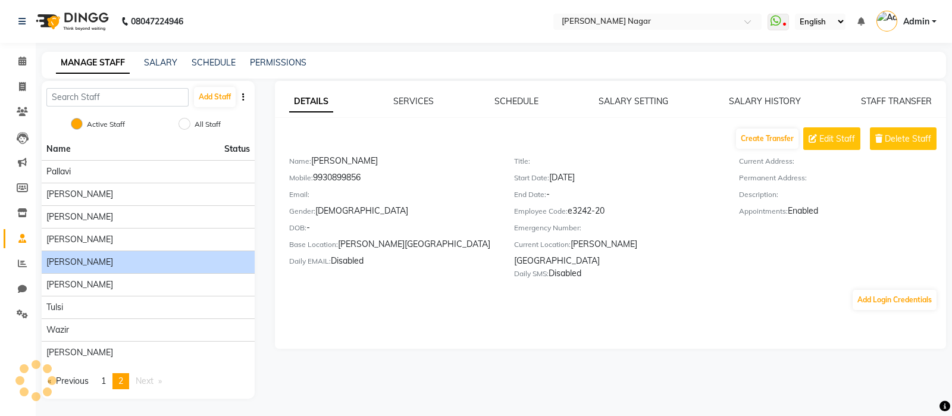
click at [108, 324] on div "Wazir" at bounding box center [147, 330] width 203 height 12
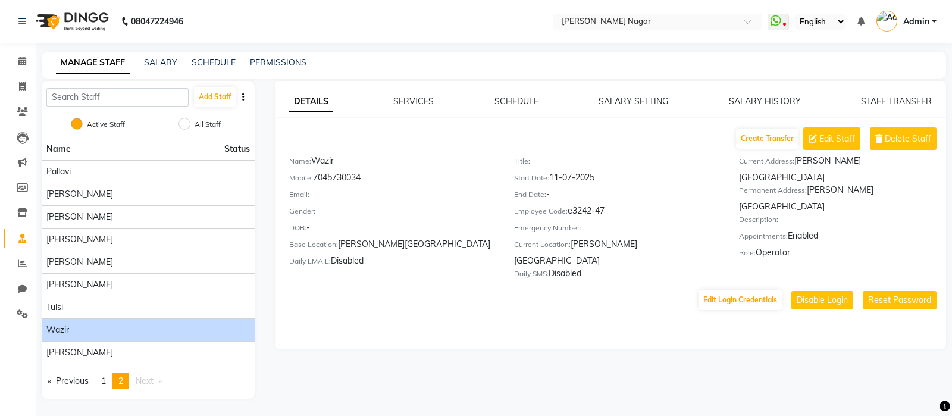
click at [98, 349] on div "Yasmin" at bounding box center [147, 352] width 203 height 12
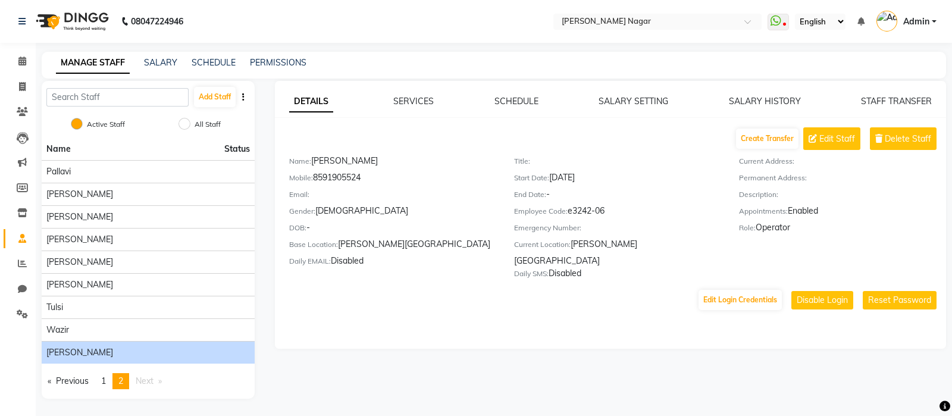
click at [98, 327] on div "Wazir" at bounding box center [147, 330] width 203 height 12
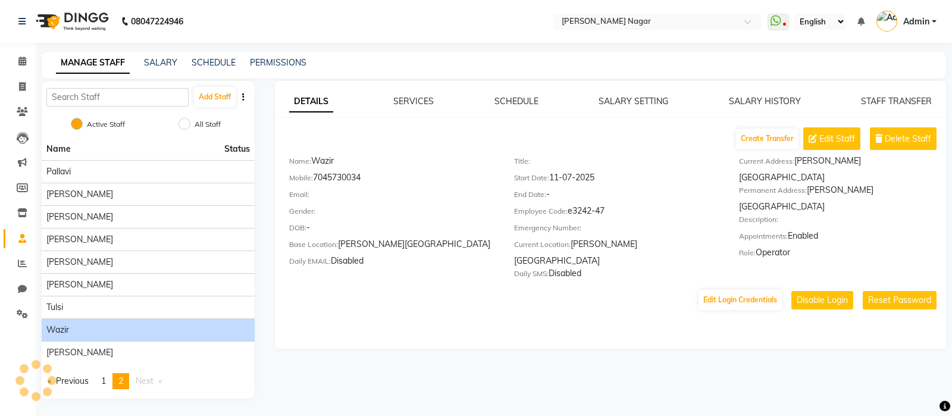
click at [101, 302] on div "Tulsi" at bounding box center [147, 307] width 203 height 12
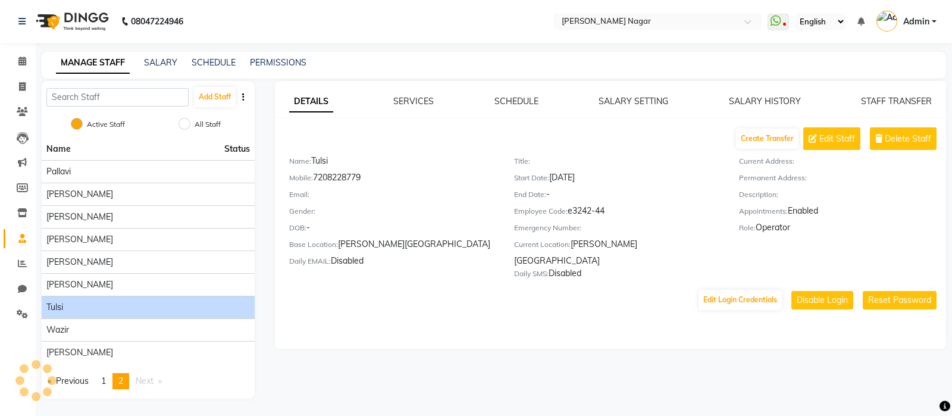
click at [104, 280] on div "Tausif Khan" at bounding box center [147, 284] width 203 height 12
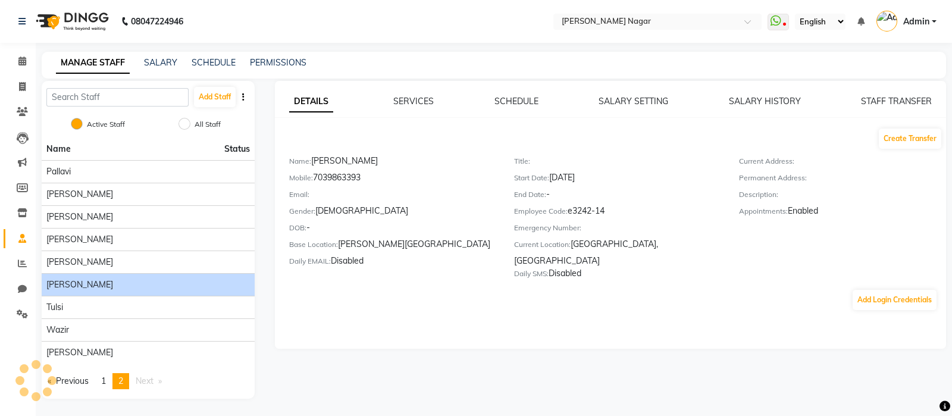
click at [108, 257] on div "Sonam Soni" at bounding box center [147, 262] width 203 height 12
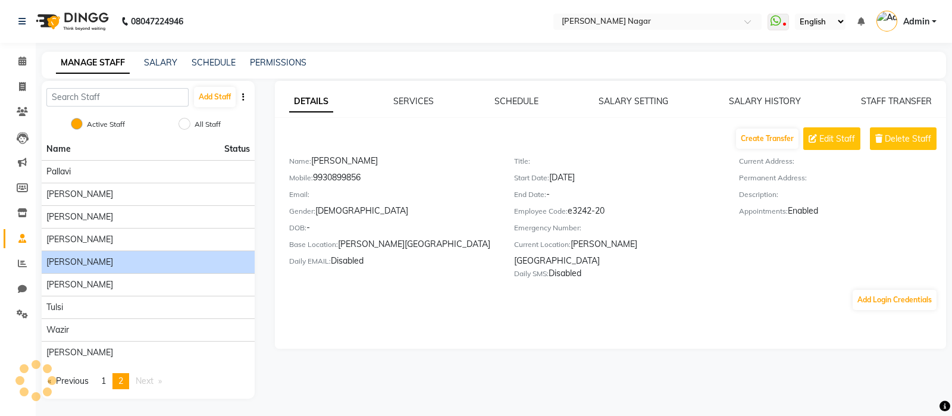
click at [114, 218] on div "Roshni Gupta" at bounding box center [147, 217] width 203 height 12
click at [118, 196] on div "Riya Saroj" at bounding box center [147, 194] width 203 height 12
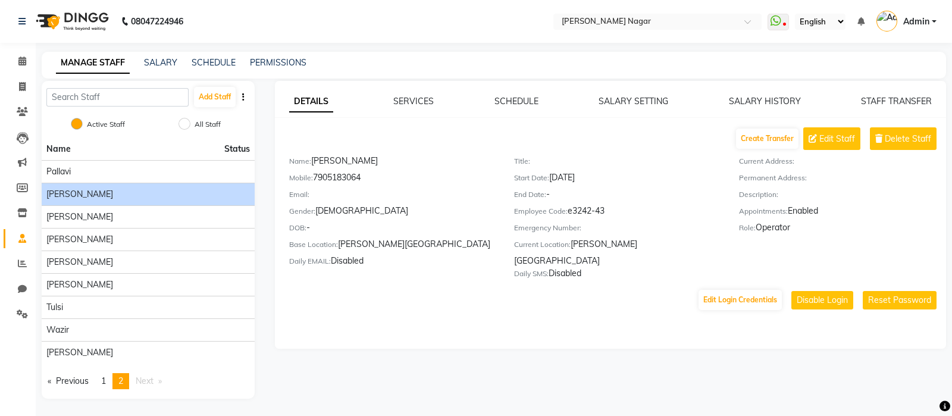
click at [152, 170] on div "pallavi" at bounding box center [147, 171] width 203 height 12
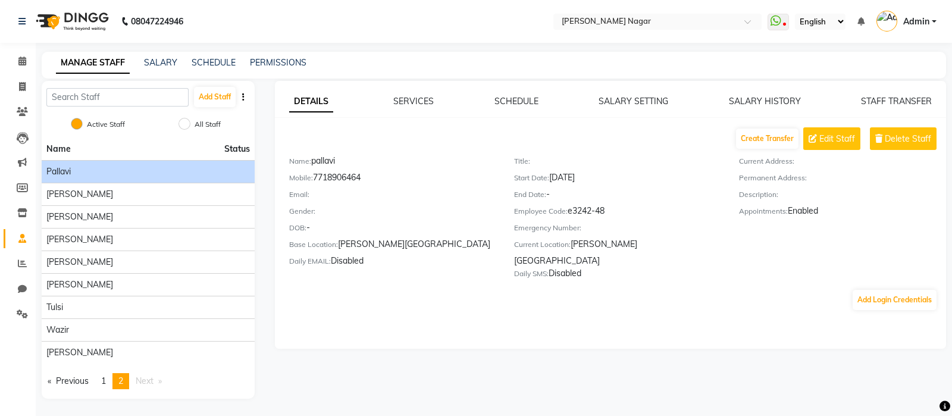
click at [106, 384] on span "1" at bounding box center [103, 380] width 5 height 11
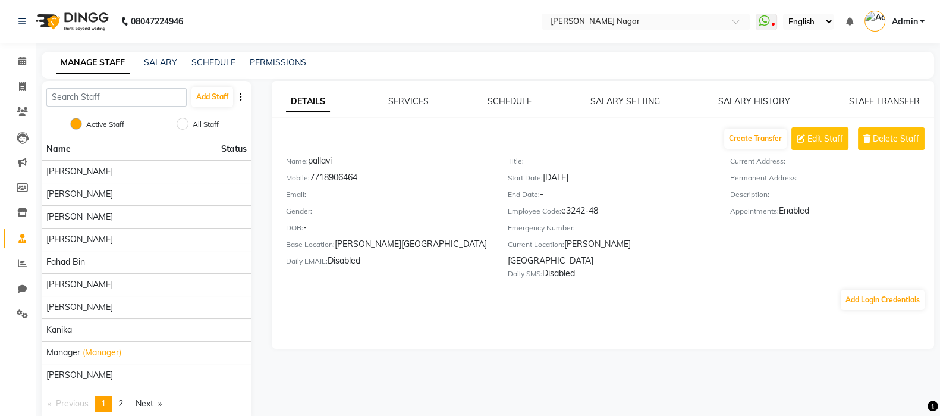
click at [125, 242] on div "Daraksha Sardar" at bounding box center [146, 239] width 200 height 12
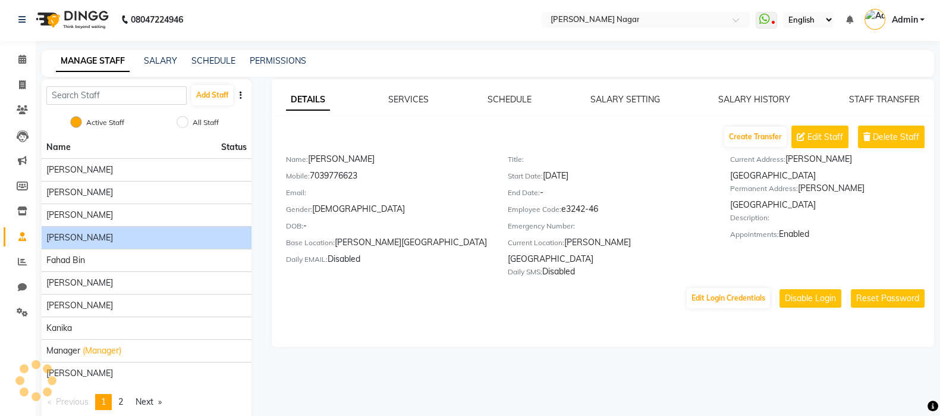
scroll to position [21, 0]
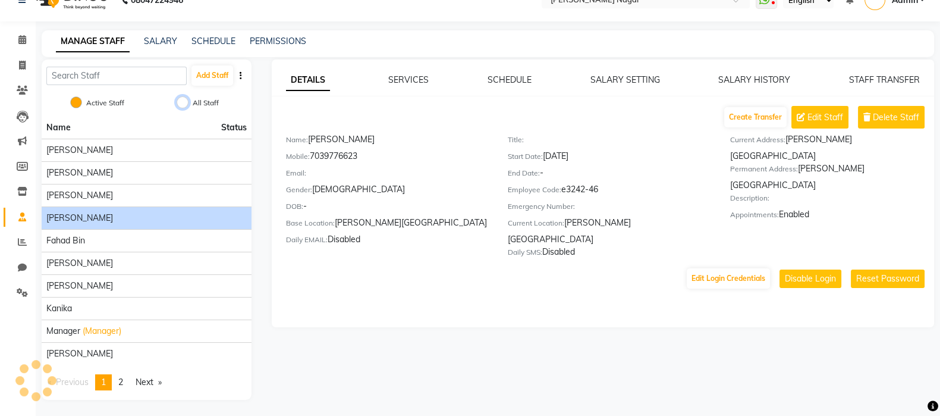
click at [181, 101] on input "All Staff" at bounding box center [183, 102] width 12 height 12
radio input "true"
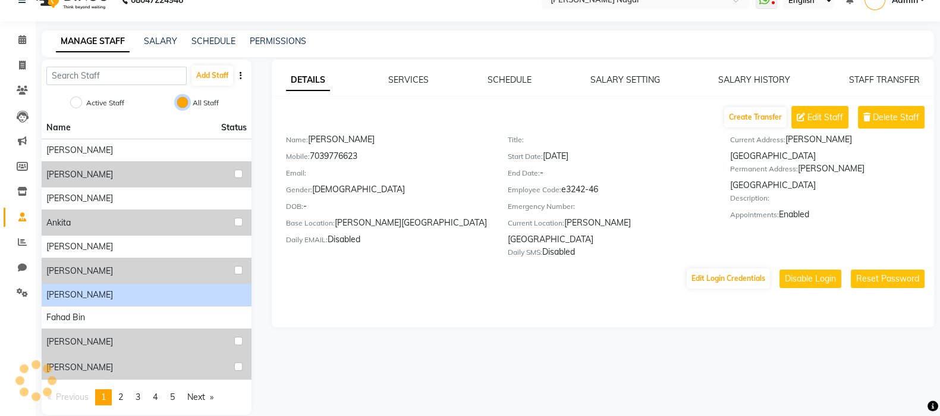
scroll to position [36, 0]
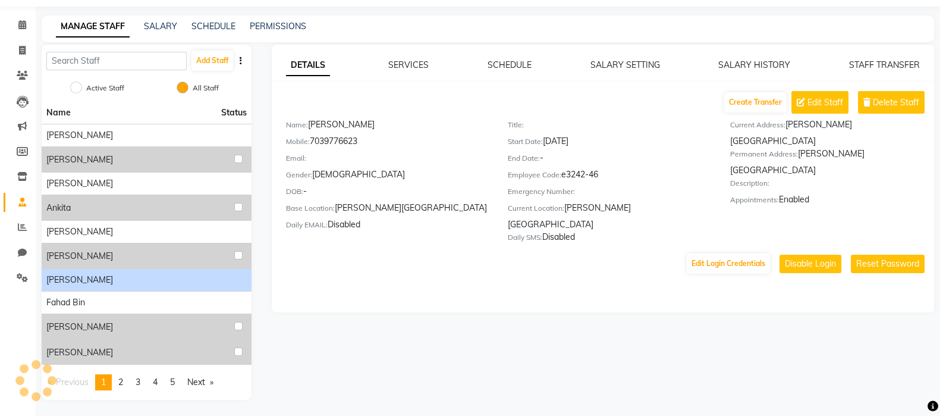
click at [123, 381] on span "2" at bounding box center [120, 382] width 5 height 11
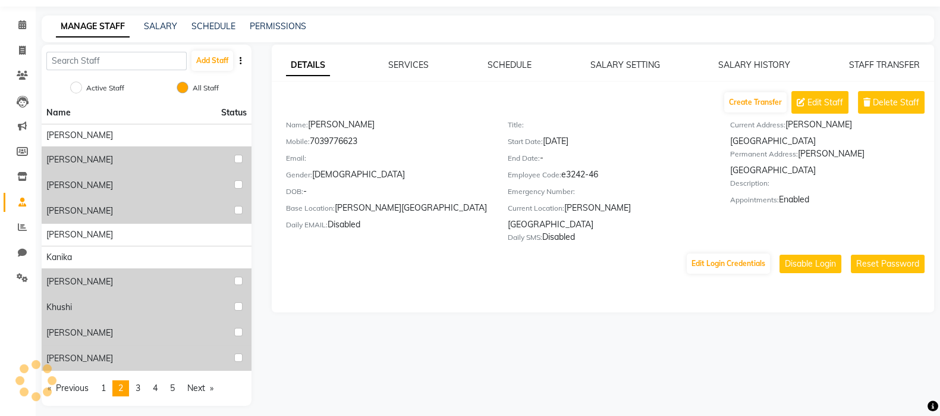
click at [140, 387] on span "3" at bounding box center [138, 387] width 5 height 11
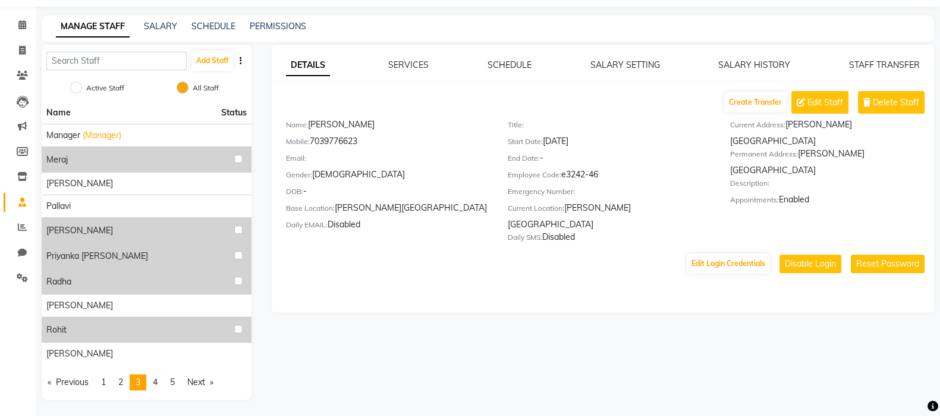
click at [158, 381] on span "4" at bounding box center [155, 382] width 5 height 11
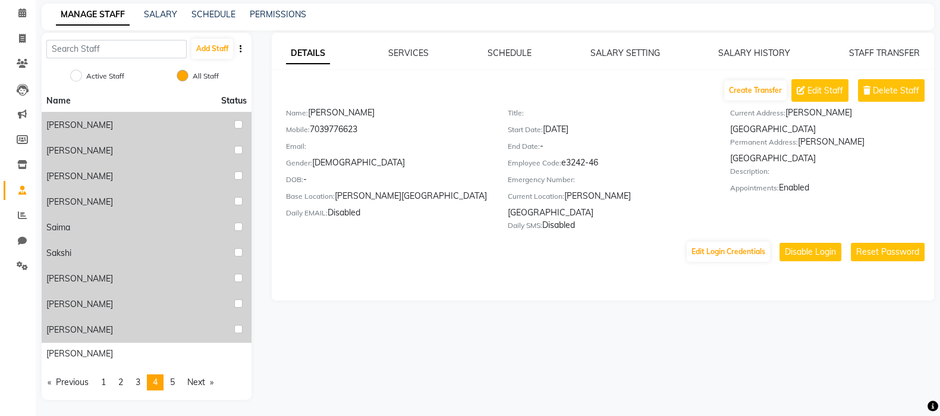
click at [175, 386] on link "page 5" at bounding box center [172, 382] width 17 height 16
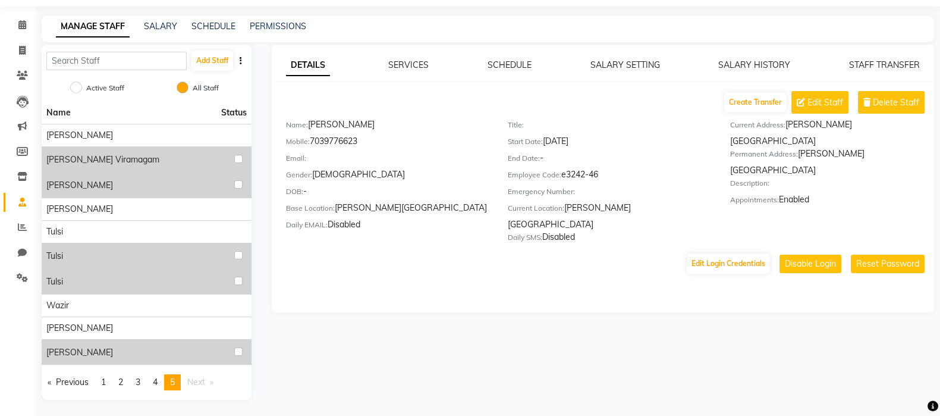
click at [106, 382] on span "1" at bounding box center [103, 382] width 5 height 11
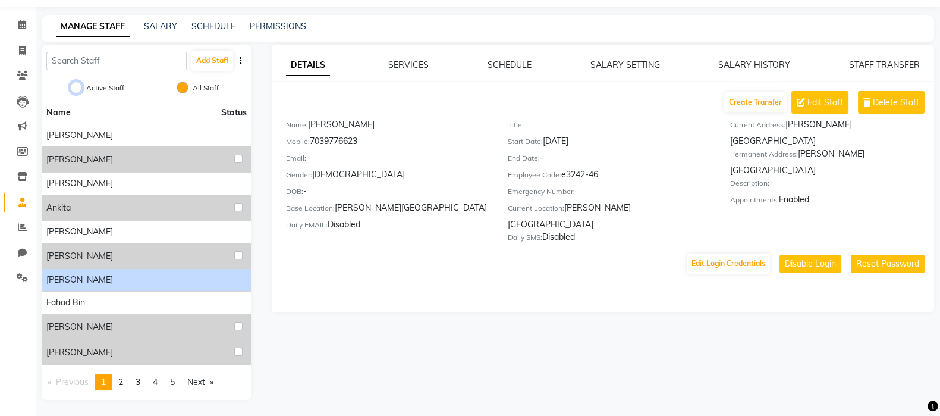
click at [75, 86] on input "Active Staff" at bounding box center [76, 87] width 12 height 12
radio input "true"
radio input "false"
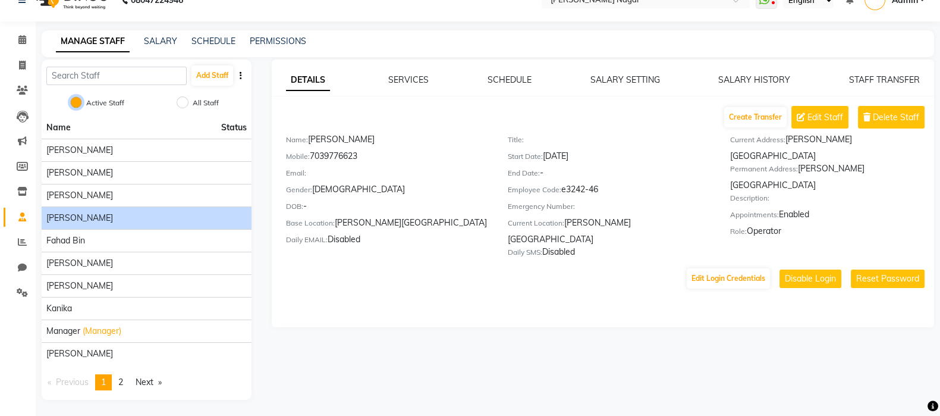
scroll to position [0, 0]
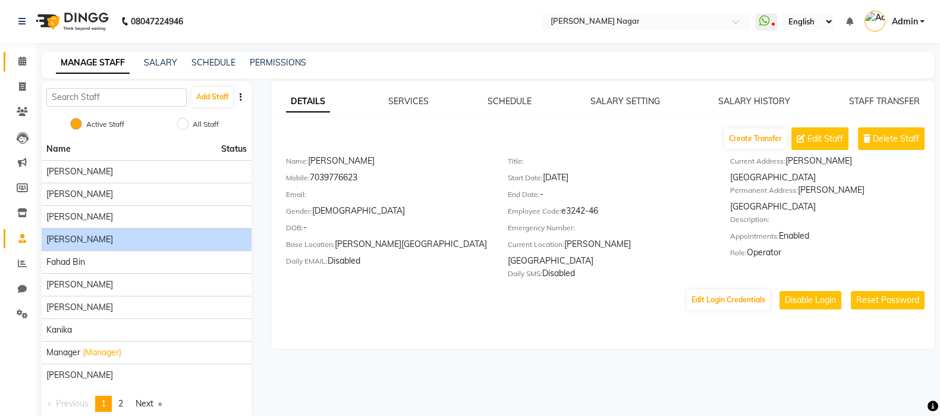
click at [12, 68] on link "Calendar" at bounding box center [18, 62] width 29 height 20
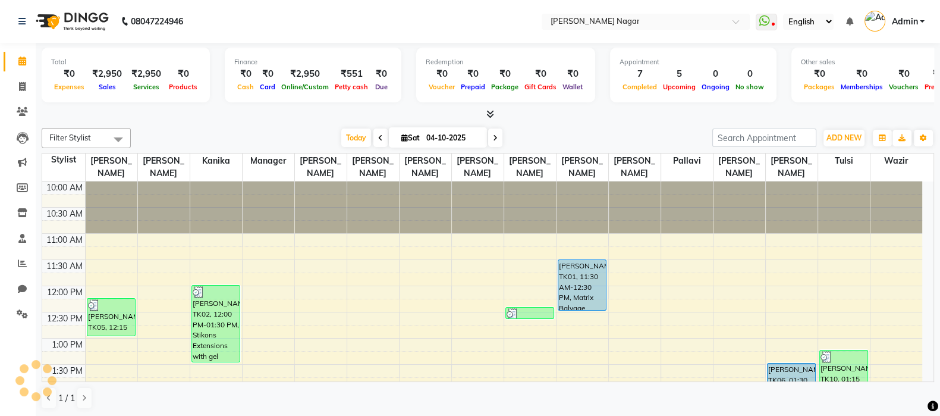
click at [353, 137] on span "Today" at bounding box center [356, 137] width 30 height 18
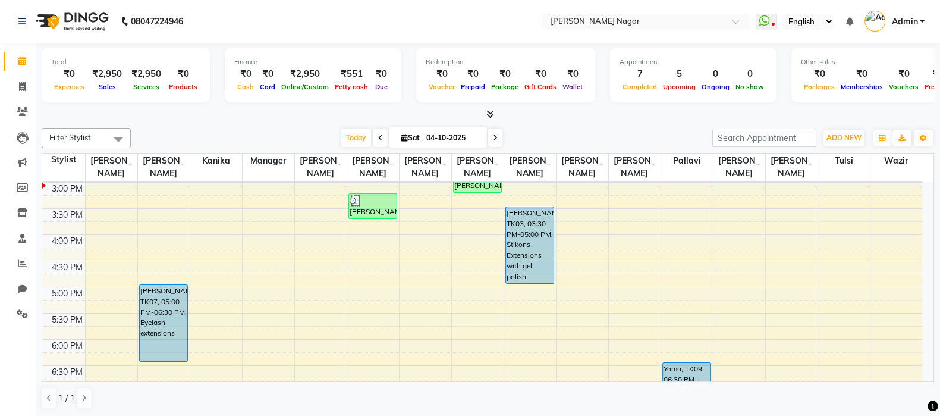
click at [357, 141] on span "Today" at bounding box center [356, 137] width 30 height 18
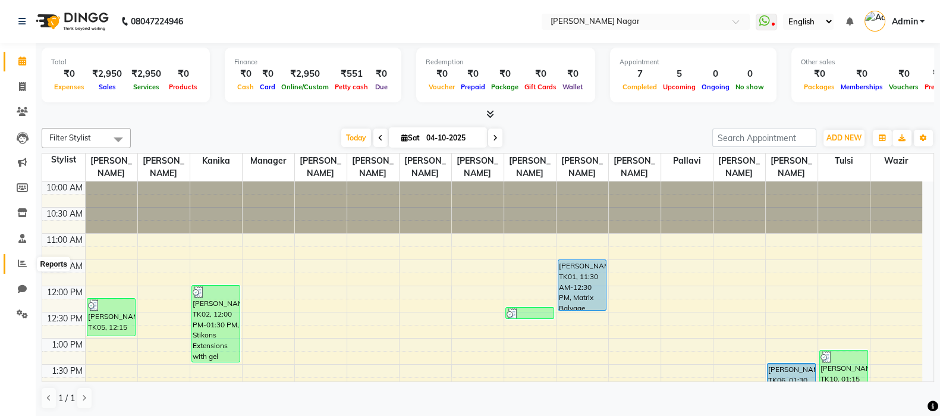
click at [26, 259] on icon at bounding box center [22, 263] width 9 height 9
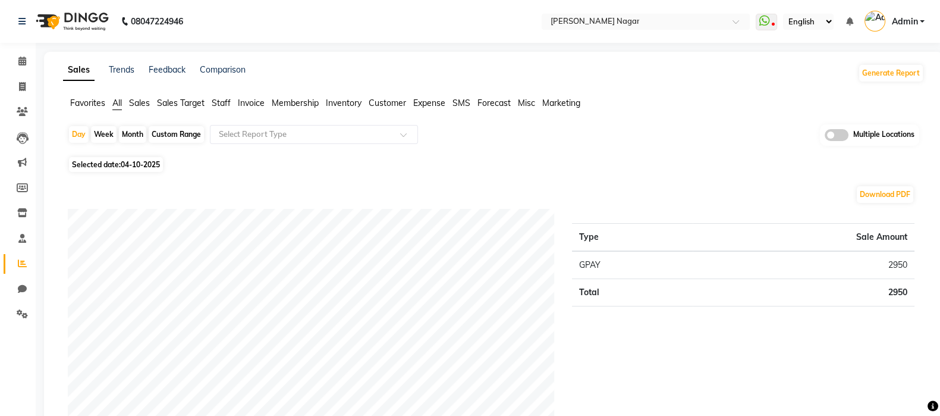
click at [219, 99] on span "Staff" at bounding box center [221, 103] width 19 height 11
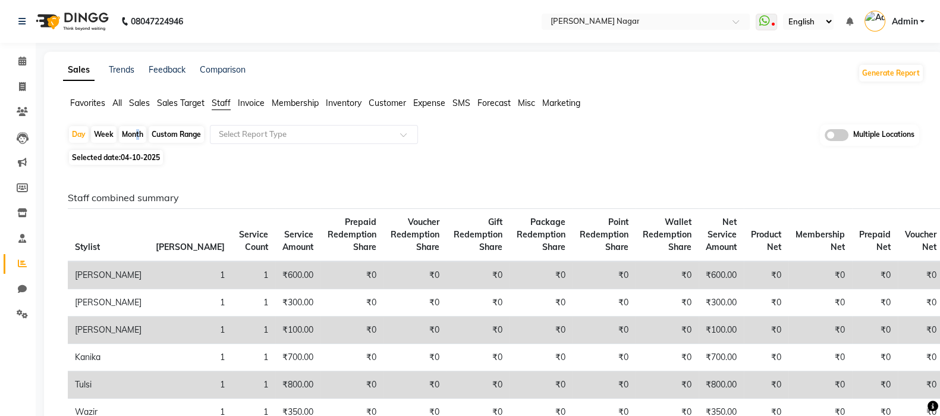
drag, startPoint x: 133, startPoint y: 142, endPoint x: 137, endPoint y: 136, distance: 7.8
click at [137, 136] on div "Month" at bounding box center [132, 134] width 27 height 17
select select "10"
select select "2025"
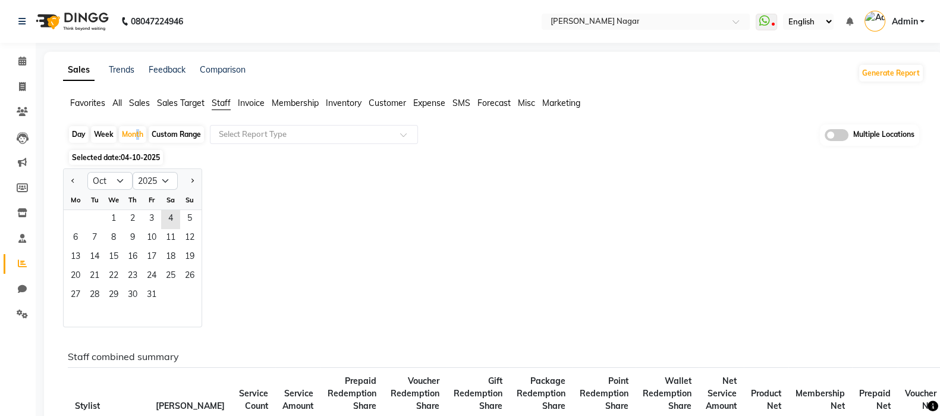
click at [137, 136] on div "Month" at bounding box center [132, 134] width 27 height 17
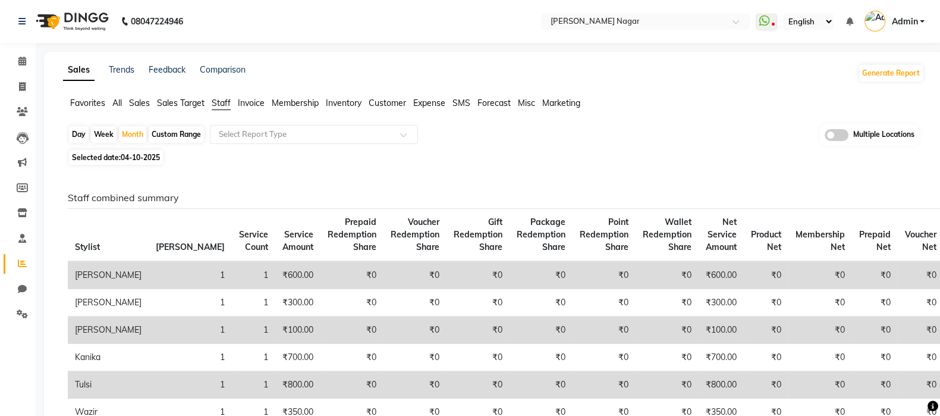
click at [142, 133] on div "Month" at bounding box center [132, 134] width 27 height 17
select select "10"
select select "2025"
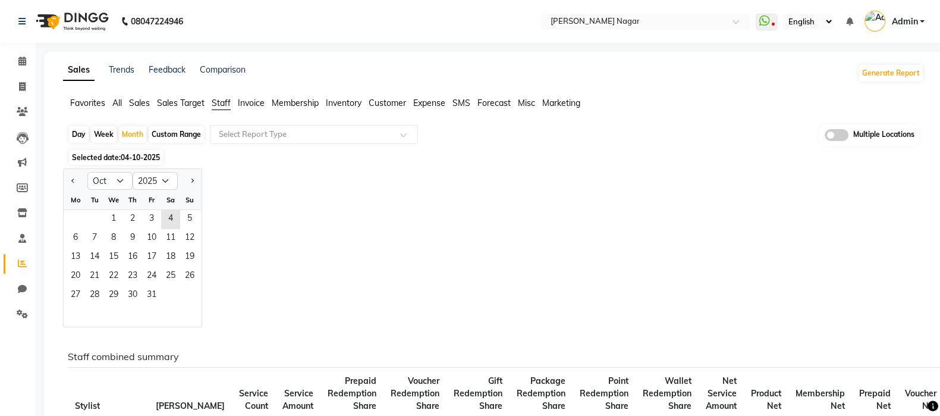
click at [76, 183] on button "Previous month" at bounding box center [73, 180] width 10 height 19
select select "9"
click at [77, 213] on span "1" at bounding box center [75, 219] width 19 height 19
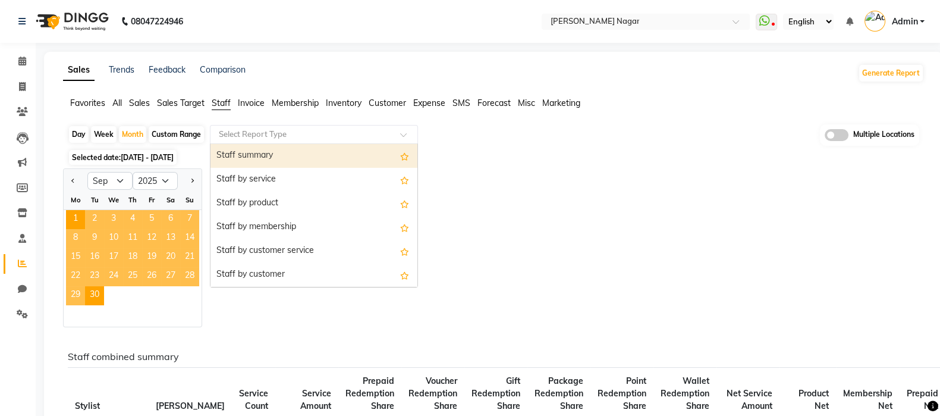
click at [297, 128] on input "text" at bounding box center [302, 134] width 171 height 12
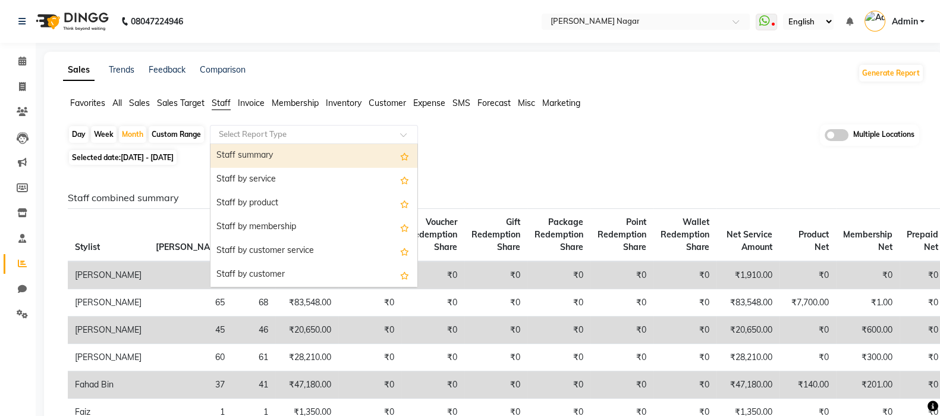
click at [302, 152] on div "Staff summary" at bounding box center [314, 156] width 207 height 24
select select "full_report"
select select "csv"
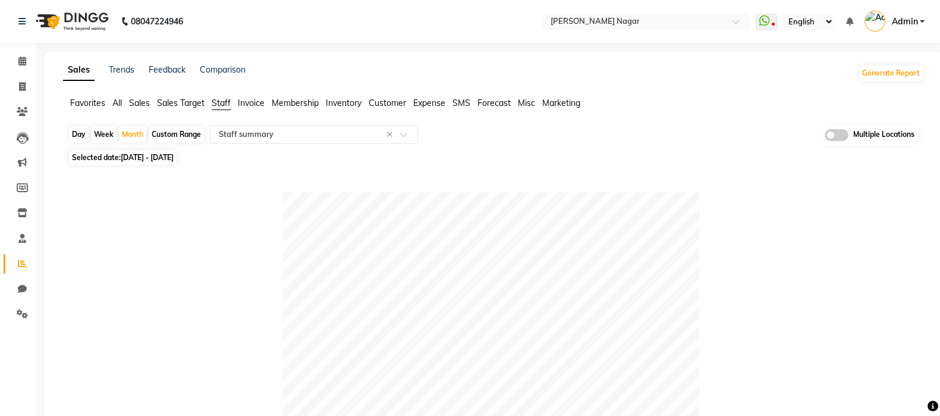
click at [136, 103] on span "Sales" at bounding box center [139, 103] width 21 height 11
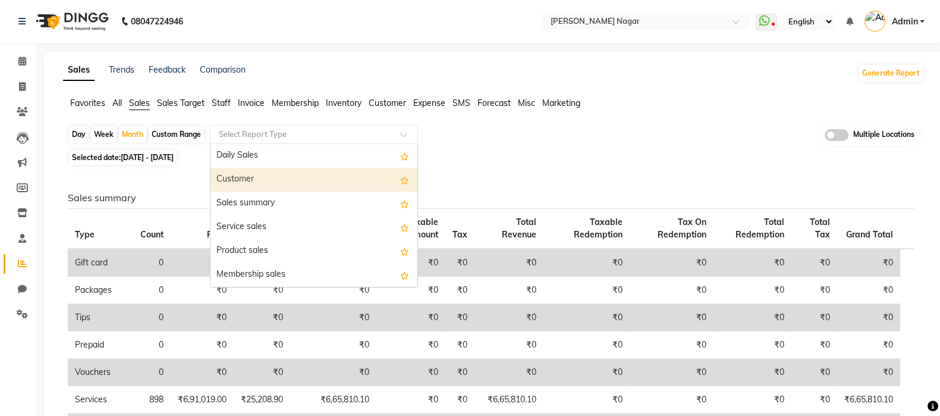
drag, startPoint x: 268, startPoint y: 129, endPoint x: 261, endPoint y: 200, distance: 71.7
click at [261, 144] on ng-select "Select Report Type Daily Sales Customer Sales summary Service sales Product sal…" at bounding box center [314, 134] width 208 height 19
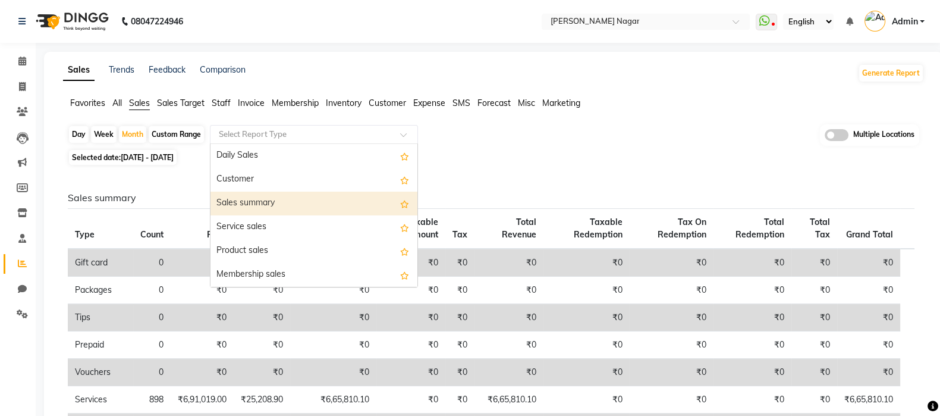
click at [261, 200] on div "Sales summary" at bounding box center [314, 204] width 207 height 24
select select "full_report"
select select "csv"
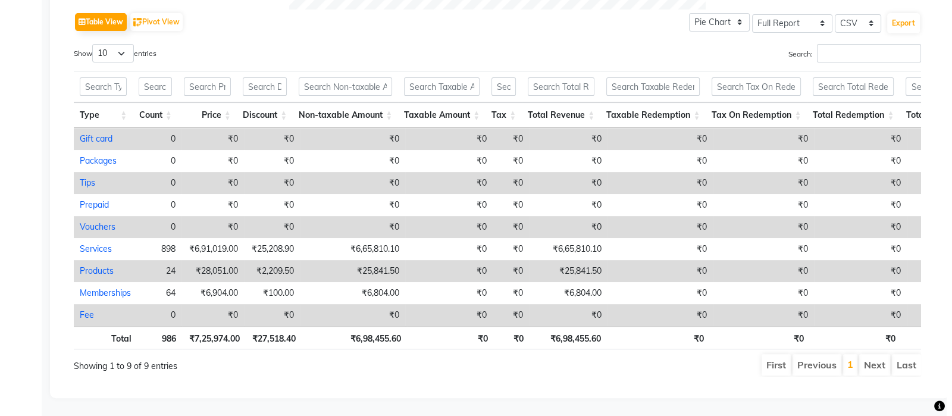
scroll to position [0, 106]
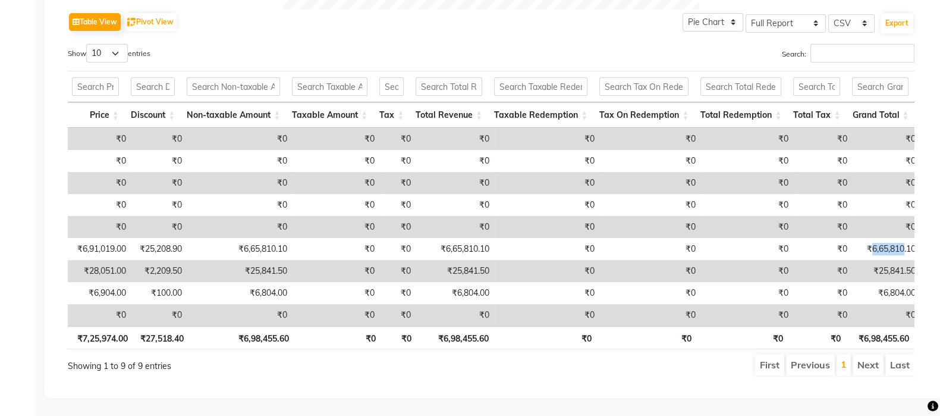
copy td "6,65,810"
drag, startPoint x: 861, startPoint y: 224, endPoint x: 895, endPoint y: 225, distance: 33.3
click at [895, 238] on td "₹6,65,810.10" at bounding box center [888, 249] width 68 height 22
select select "full_report"
select select "csv"
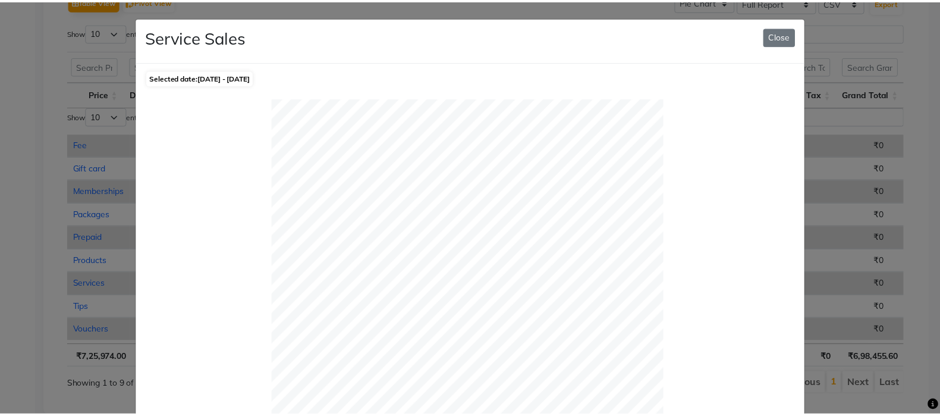
scroll to position [0, 0]
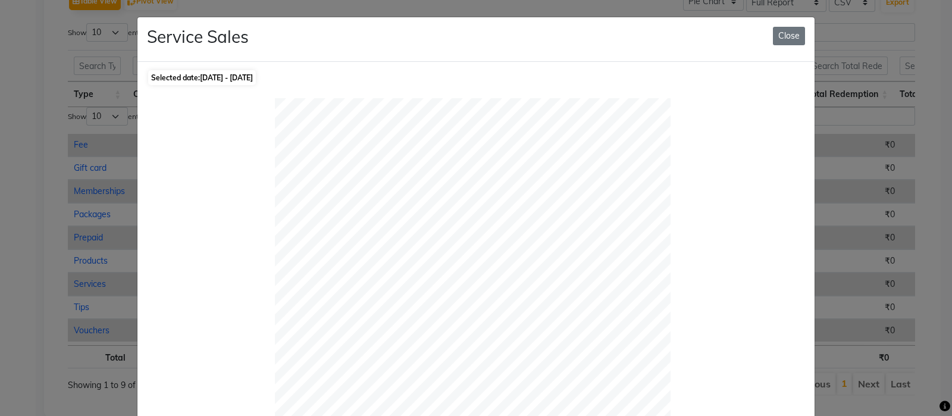
click at [791, 34] on button "Close" at bounding box center [789, 36] width 32 height 18
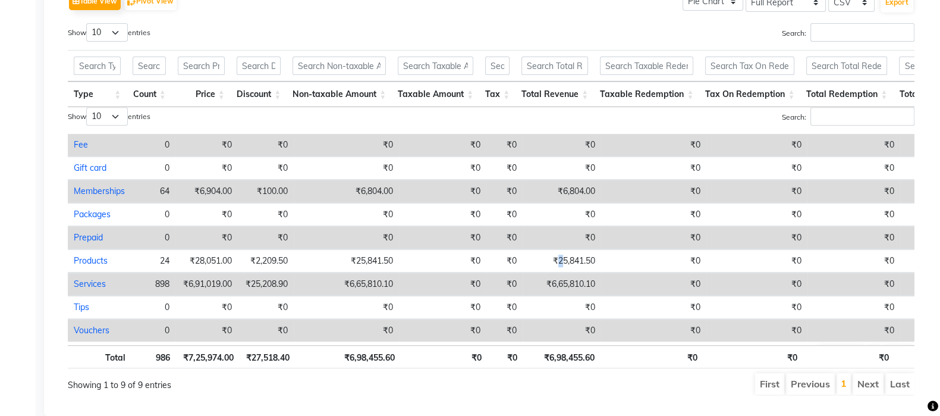
drag, startPoint x: 555, startPoint y: 256, endPoint x: 564, endPoint y: 256, distance: 8.9
click at [564, 256] on td "₹25,841.50" at bounding box center [562, 260] width 79 height 23
select select "full_report"
select select "csv"
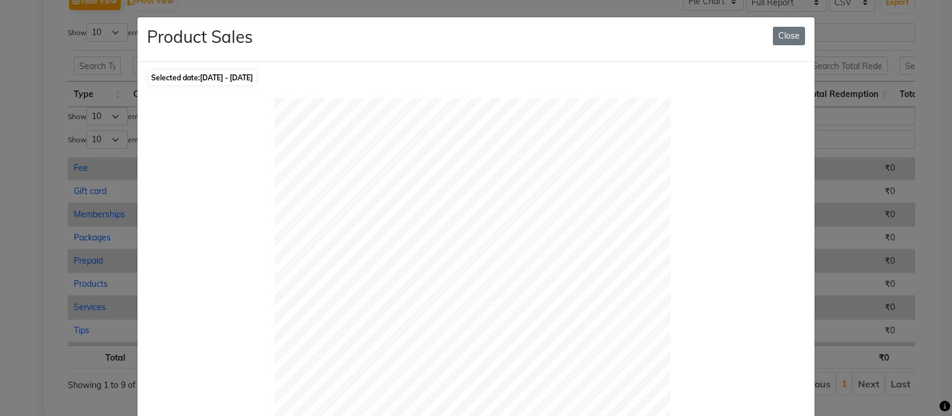
click at [795, 29] on button "Close" at bounding box center [789, 36] width 32 height 18
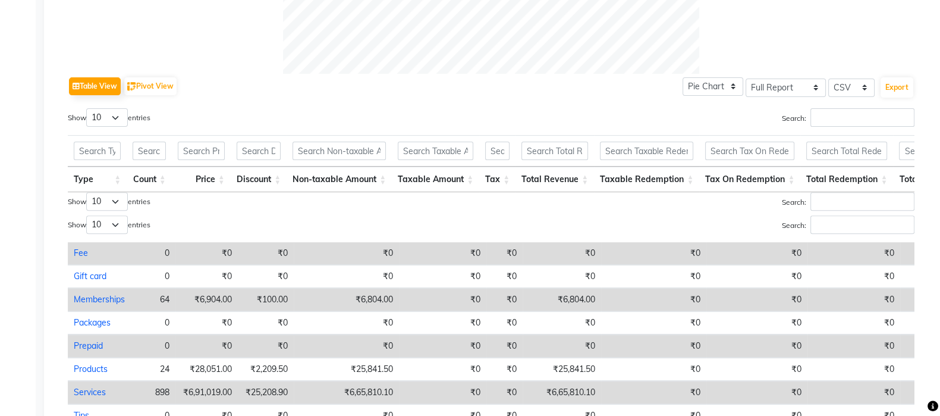
scroll to position [648, 0]
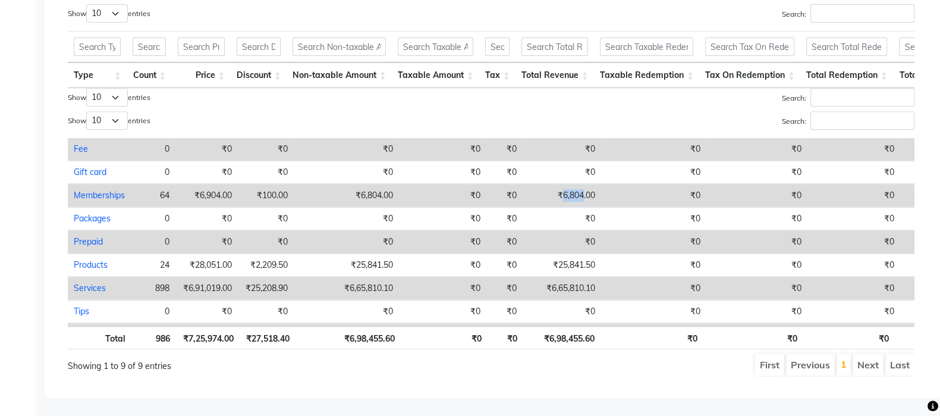
copy td "6,804"
drag, startPoint x: 561, startPoint y: 182, endPoint x: 581, endPoint y: 183, distance: 19.6
click at [581, 184] on td "₹6,804.00" at bounding box center [562, 195] width 79 height 23
select select "full_report"
select select "csv"
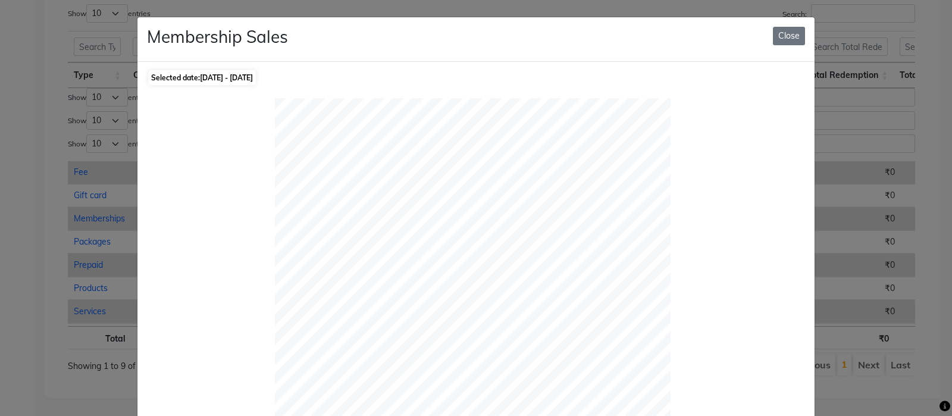
click at [766, 37] on div "Membership Sales Close" at bounding box center [475, 39] width 677 height 45
drag, startPoint x: 766, startPoint y: 37, endPoint x: 780, endPoint y: 32, distance: 15.2
click at [780, 32] on div "Membership Sales Close" at bounding box center [475, 39] width 677 height 45
click at [780, 32] on button "Close" at bounding box center [789, 36] width 32 height 18
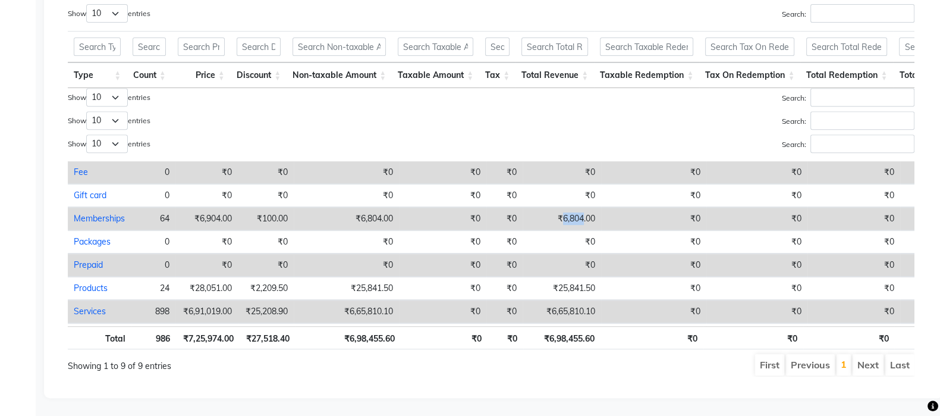
drag, startPoint x: 561, startPoint y: 206, endPoint x: 581, endPoint y: 208, distance: 20.4
click at [581, 208] on td "₹6,804.00" at bounding box center [562, 218] width 79 height 23
select select "full_report"
select select "csv"
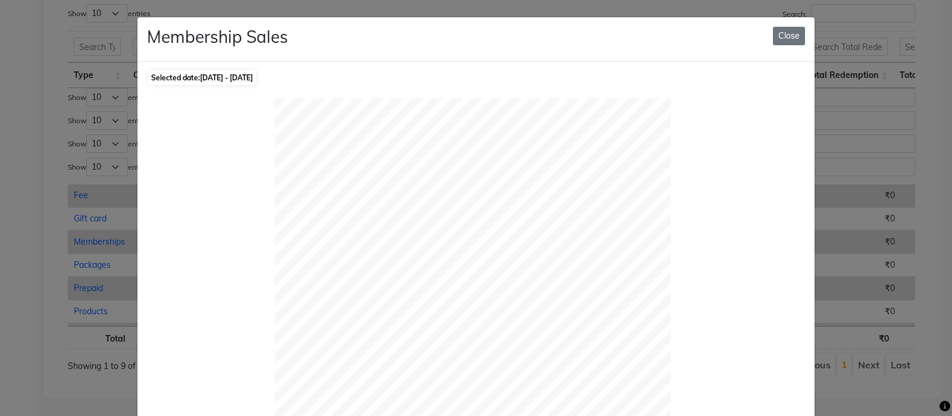
click at [785, 43] on button "Close" at bounding box center [789, 36] width 32 height 18
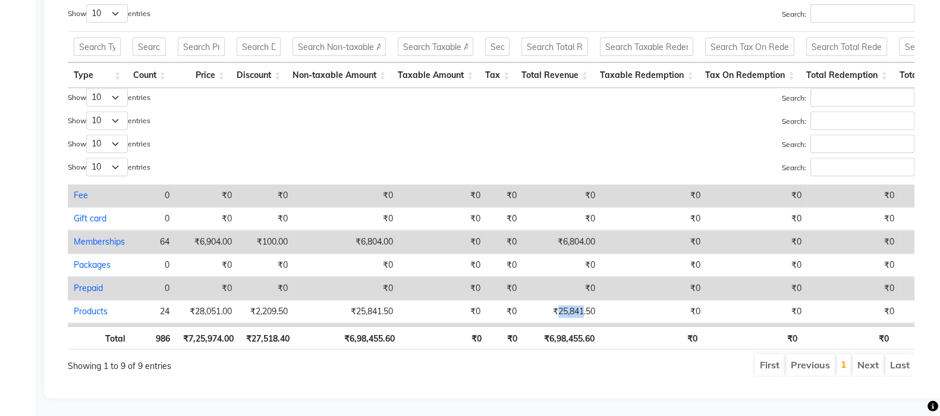
copy td "25,841"
drag, startPoint x: 555, startPoint y: 303, endPoint x: 580, endPoint y: 305, distance: 25.0
click at [580, 305] on td "₹25,841.50" at bounding box center [562, 311] width 79 height 23
select select "full_report"
select select "csv"
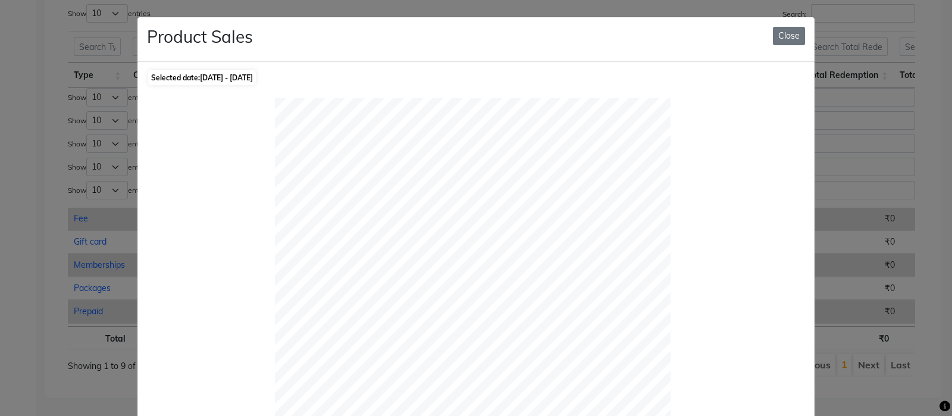
click at [779, 35] on button "Close" at bounding box center [789, 36] width 32 height 18
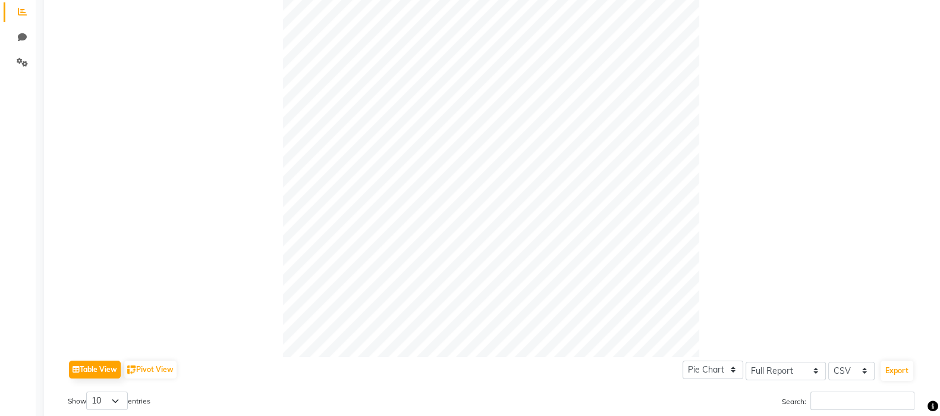
scroll to position [0, 0]
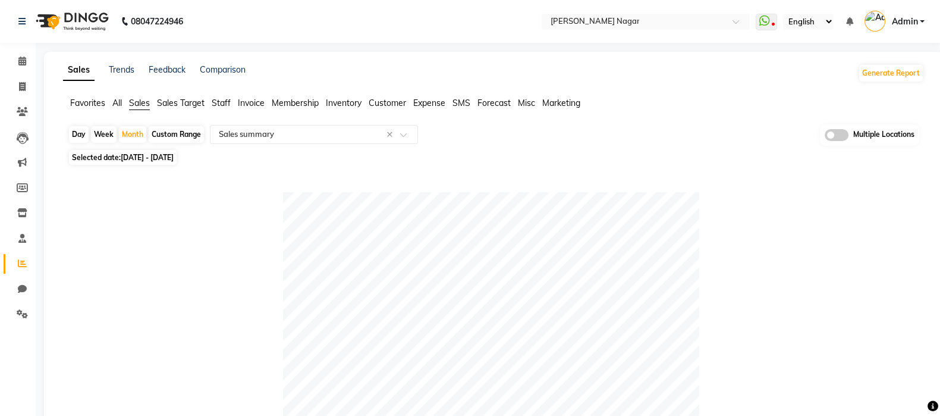
click at [277, 126] on div "Select Report Type × Sales summary ×" at bounding box center [314, 134] width 208 height 19
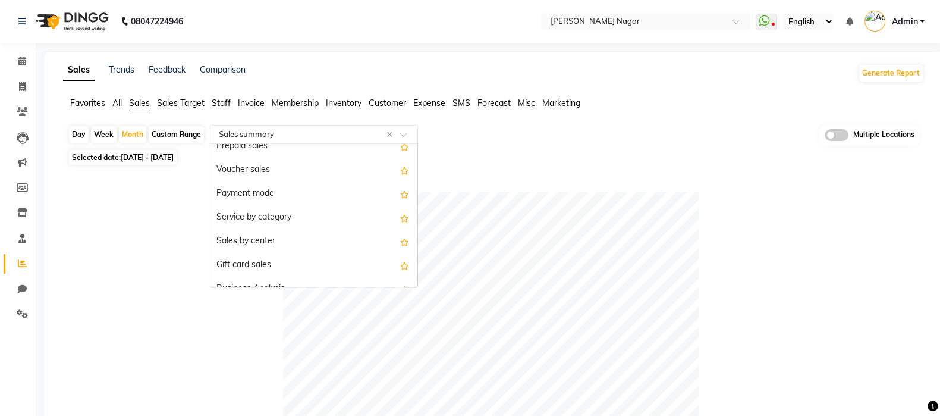
scroll to position [175, 0]
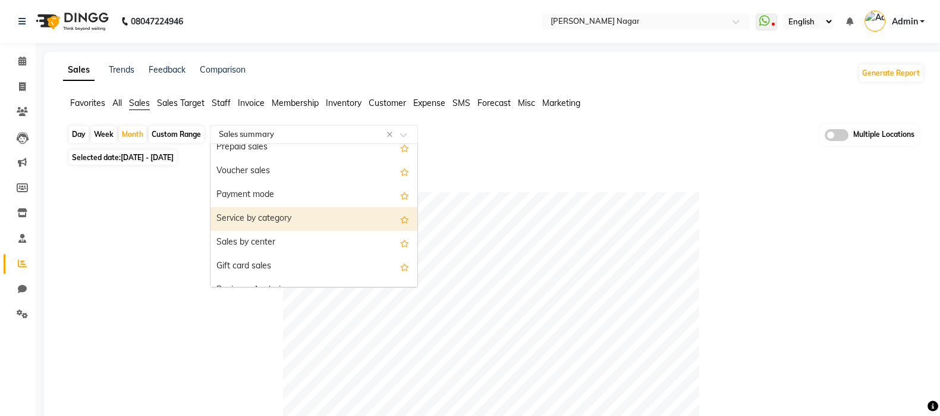
click at [283, 215] on div "Service by category" at bounding box center [314, 219] width 207 height 24
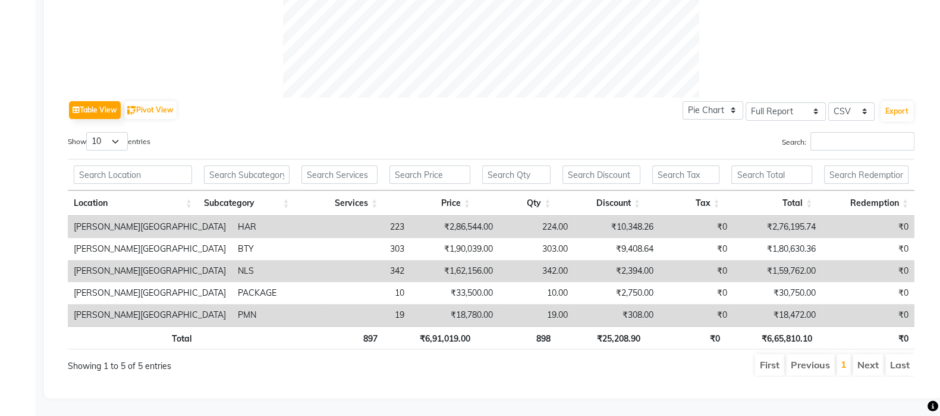
scroll to position [0, 8]
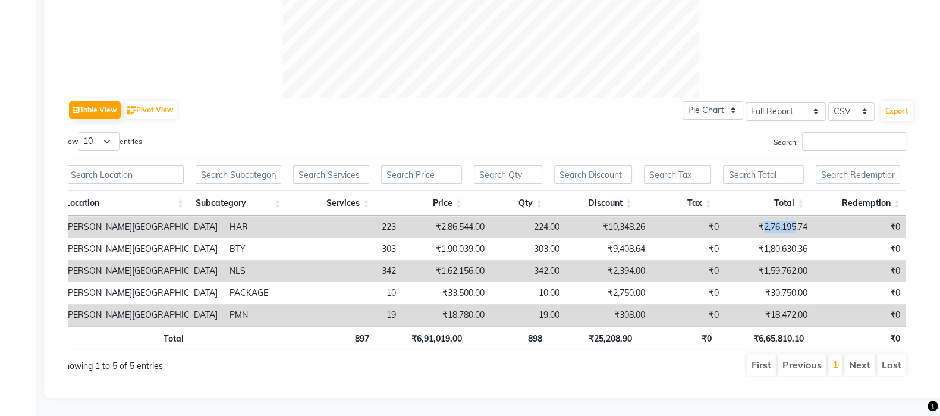
copy td "2,76,195"
drag, startPoint x: 756, startPoint y: 217, endPoint x: 791, endPoint y: 221, distance: 35.4
click at [791, 221] on td "₹2,76,195.74" at bounding box center [769, 227] width 89 height 22
copy td "1,59,762"
drag, startPoint x: 758, startPoint y: 257, endPoint x: 791, endPoint y: 262, distance: 33.1
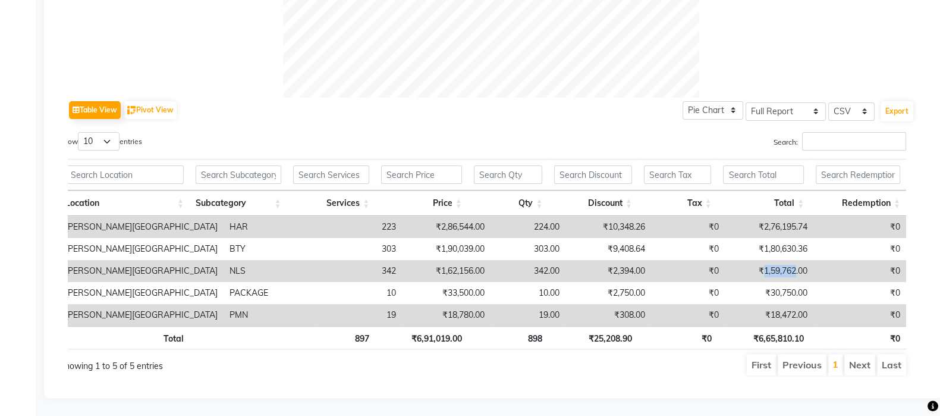
click at [791, 262] on td "₹1,59,762.00" at bounding box center [769, 271] width 89 height 22
copy td "18,472"
drag, startPoint x: 765, startPoint y: 305, endPoint x: 791, endPoint y: 309, distance: 26.4
click at [791, 309] on td "₹18,472.00" at bounding box center [769, 315] width 89 height 22
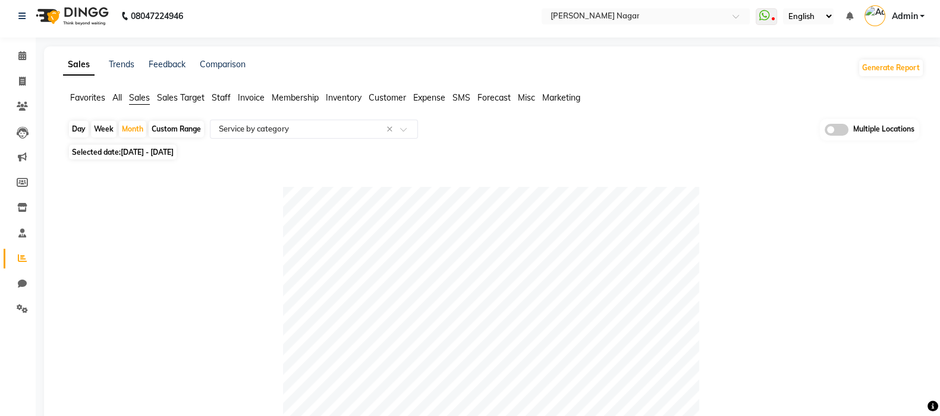
scroll to position [0, 0]
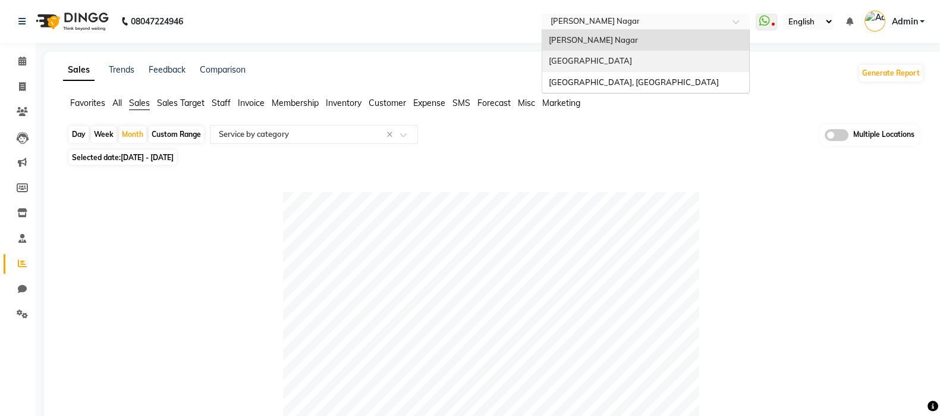
drag, startPoint x: 654, startPoint y: 16, endPoint x: 639, endPoint y: 68, distance: 54.3
click at [639, 30] on ng-select "Select Location × [GEOGRAPHIC_DATA][PERSON_NAME][GEOGRAPHIC_DATA][PERSON_NAME][…" at bounding box center [646, 22] width 208 height 16
click at [639, 68] on div "[GEOGRAPHIC_DATA]" at bounding box center [645, 61] width 207 height 21
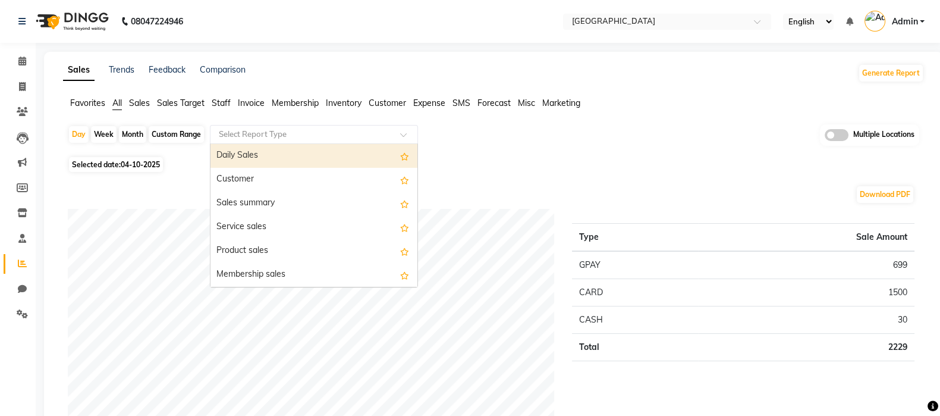
click at [247, 127] on div "Select Report Type" at bounding box center [314, 134] width 208 height 19
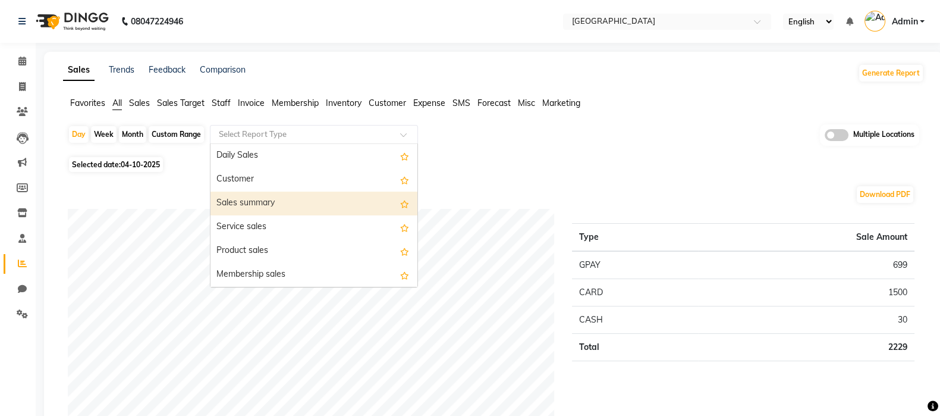
click at [137, 133] on div "Month" at bounding box center [132, 134] width 27 height 17
select select "10"
select select "2025"
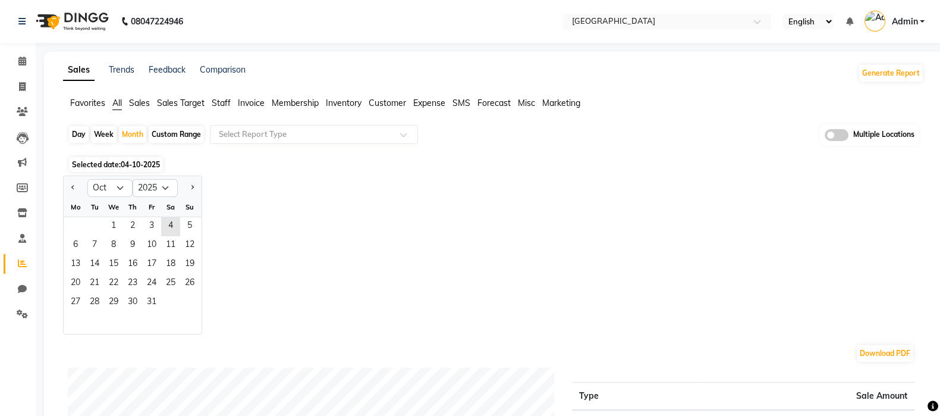
click at [73, 190] on button "Previous month" at bounding box center [73, 187] width 10 height 19
select select "9"
click at [71, 221] on span "1" at bounding box center [75, 226] width 19 height 19
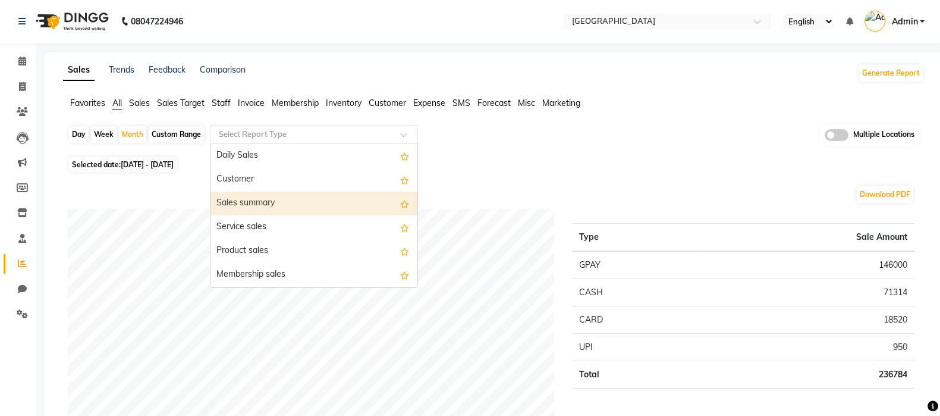
drag, startPoint x: 295, startPoint y: 137, endPoint x: 281, endPoint y: 203, distance: 67.6
click at [281, 144] on ng-select "Select Report Type Daily Sales Customer Sales summary Service sales Product sal…" at bounding box center [314, 134] width 208 height 19
click at [281, 203] on div "Sales summary" at bounding box center [314, 204] width 207 height 24
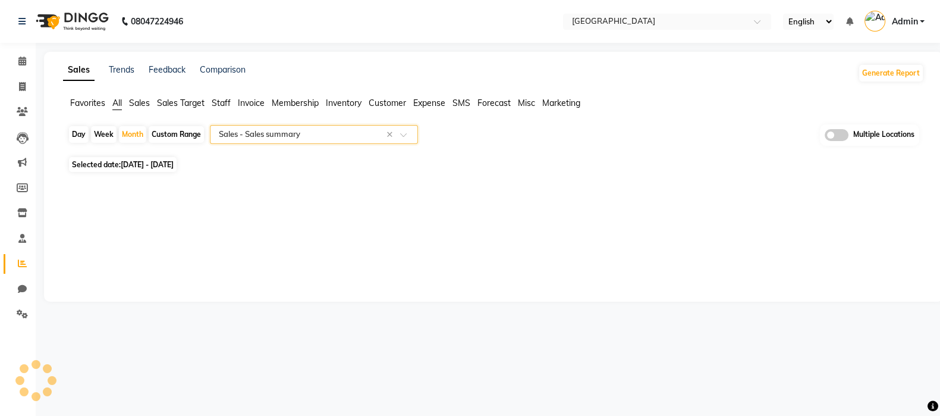
select select "full_report"
select select "csv"
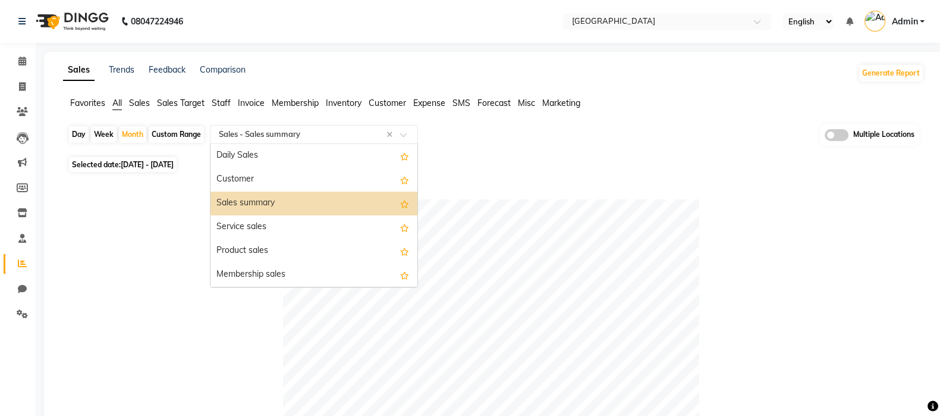
click at [238, 131] on input "text" at bounding box center [302, 134] width 171 height 12
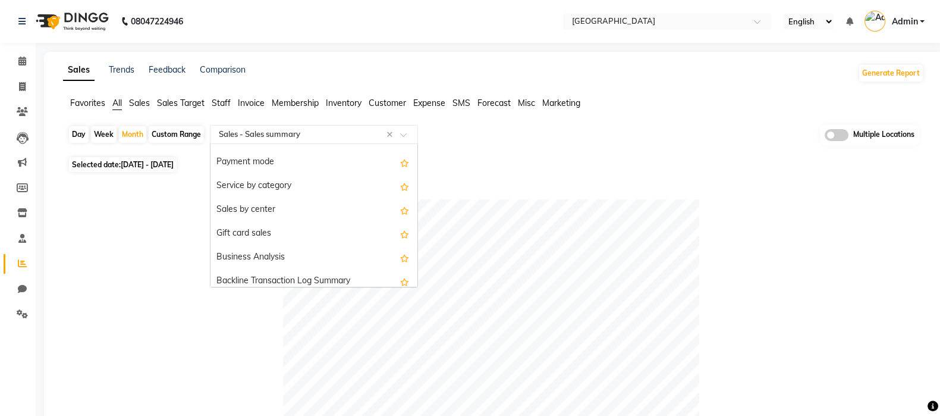
scroll to position [208, 0]
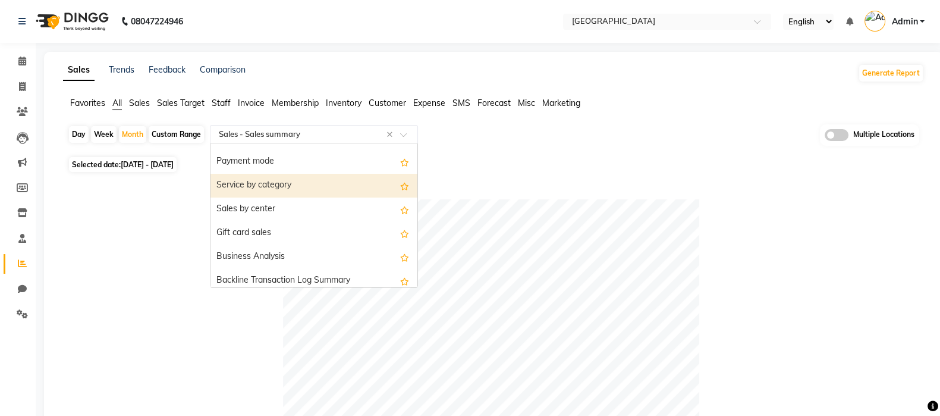
click at [341, 180] on div "Service by category" at bounding box center [314, 186] width 207 height 24
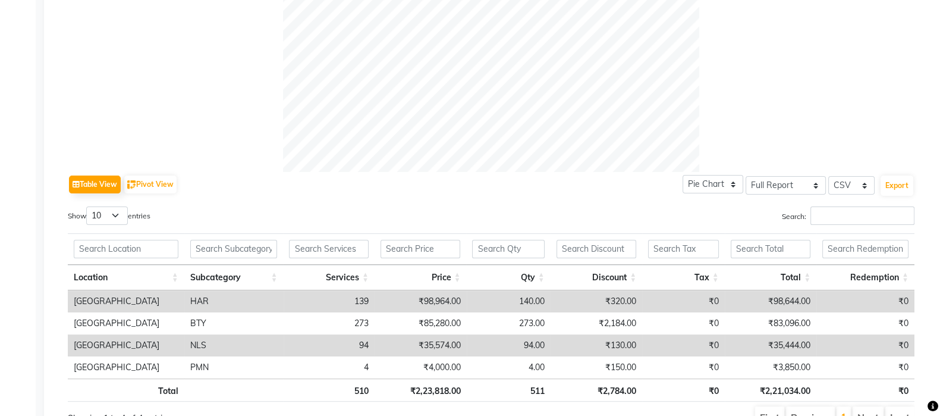
scroll to position [505, 0]
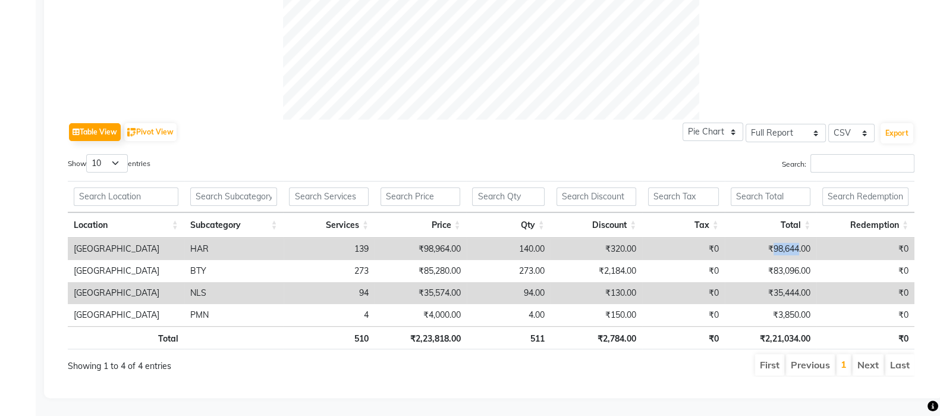
drag, startPoint x: 771, startPoint y: 236, endPoint x: 799, endPoint y: 237, distance: 28.0
click at [799, 238] on td "₹98,644.00" at bounding box center [771, 249] width 92 height 22
copy td "98,644"
drag, startPoint x: 770, startPoint y: 257, endPoint x: 799, endPoint y: 260, distance: 29.3
click at [799, 260] on td "₹83,096.00" at bounding box center [771, 271] width 92 height 22
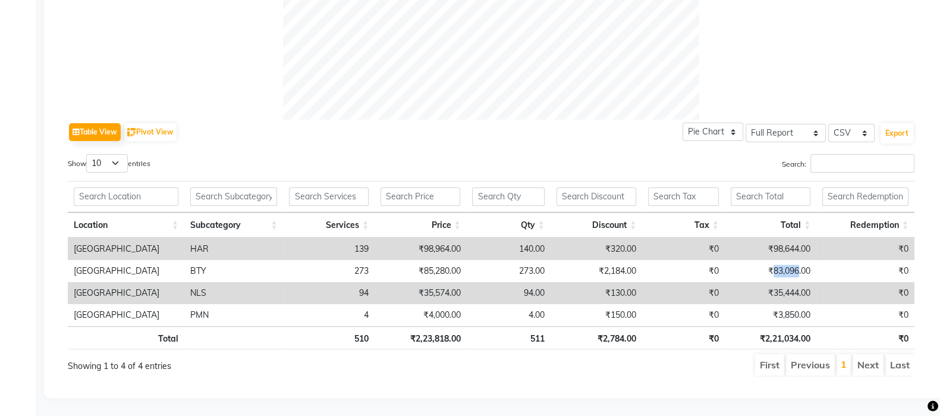
copy td "83,096"
drag, startPoint x: 773, startPoint y: 282, endPoint x: 797, endPoint y: 286, distance: 24.2
click at [797, 286] on td "₹35,444.00" at bounding box center [771, 293] width 92 height 22
copy td "35,444"
drag, startPoint x: 776, startPoint y: 302, endPoint x: 798, endPoint y: 306, distance: 22.4
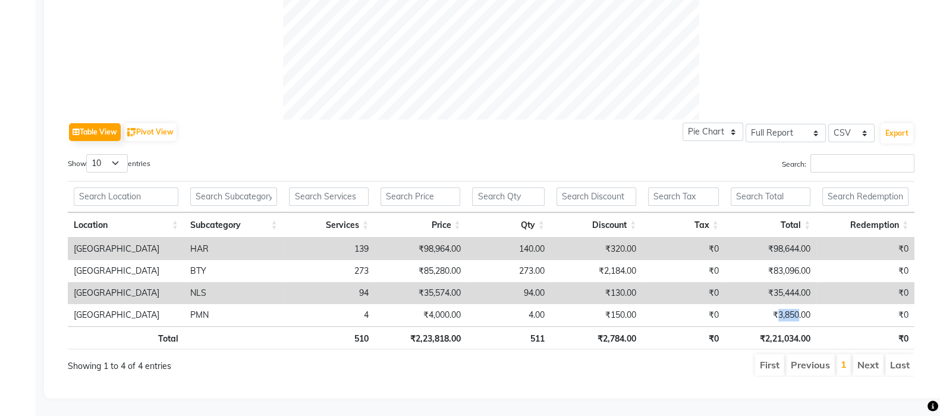
click at [798, 306] on td "₹3,850.00" at bounding box center [771, 315] width 92 height 22
copy td "3,850"
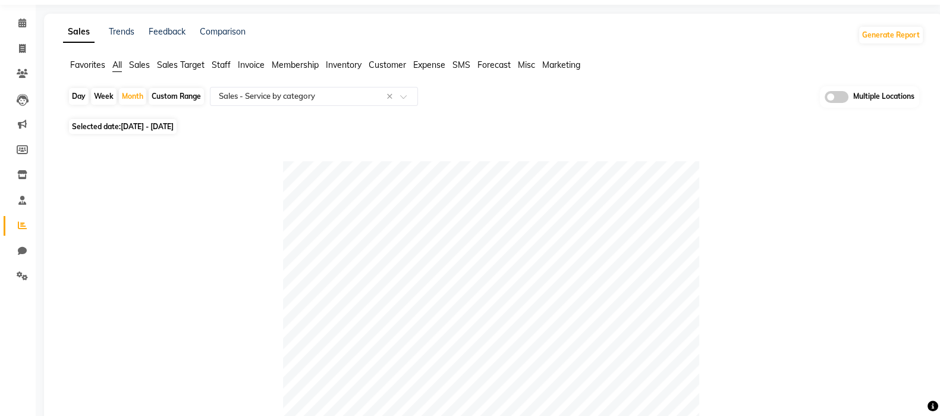
scroll to position [0, 0]
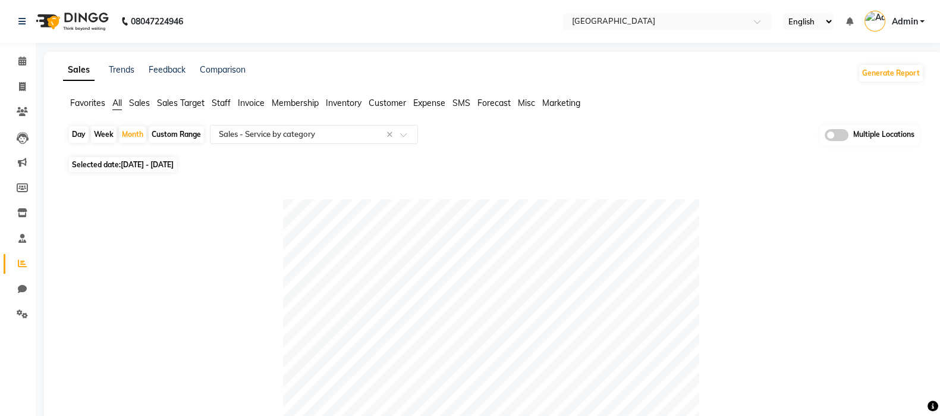
click at [653, 7] on nav "08047224946 Select Location × Bbold Mg Road, Mg Road English ENGLISH Español ال…" at bounding box center [470, 21] width 940 height 43
click at [650, 17] on input "text" at bounding box center [655, 23] width 172 height 12
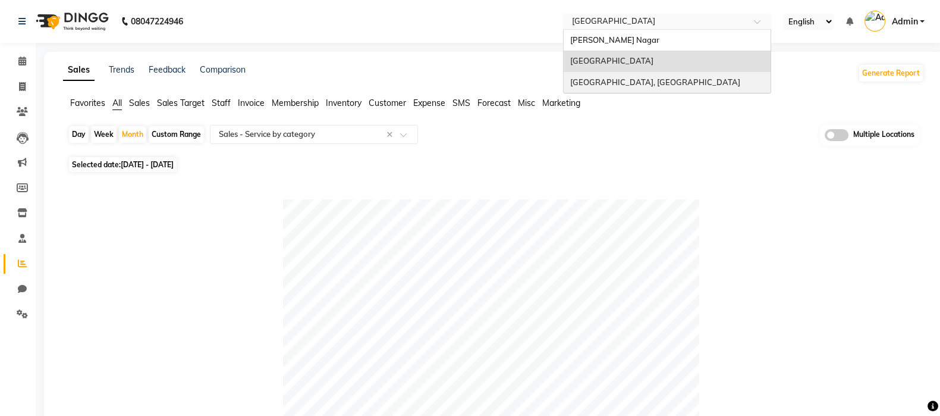
click at [636, 74] on div "[GEOGRAPHIC_DATA], [GEOGRAPHIC_DATA]" at bounding box center [667, 82] width 207 height 21
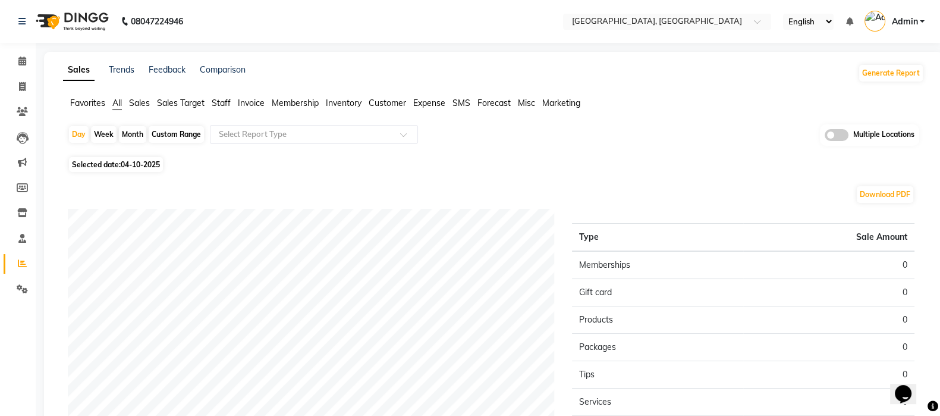
click at [149, 104] on span "Sales" at bounding box center [139, 103] width 21 height 11
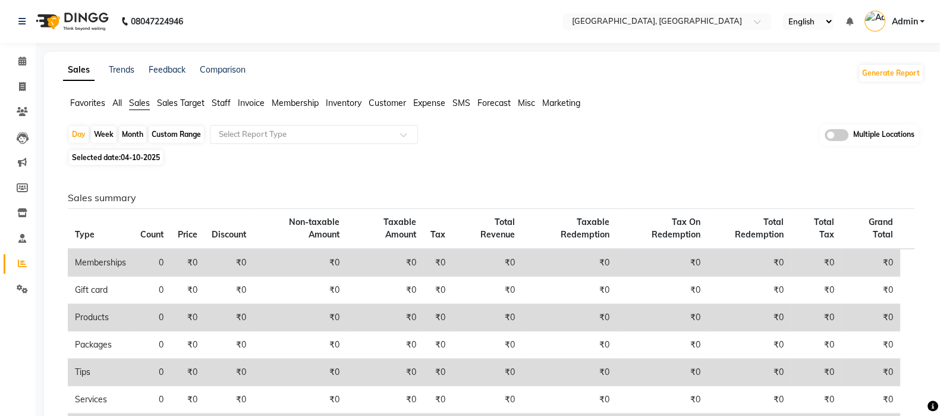
click at [137, 135] on div "Month" at bounding box center [132, 134] width 27 height 17
select select "10"
select select "2025"
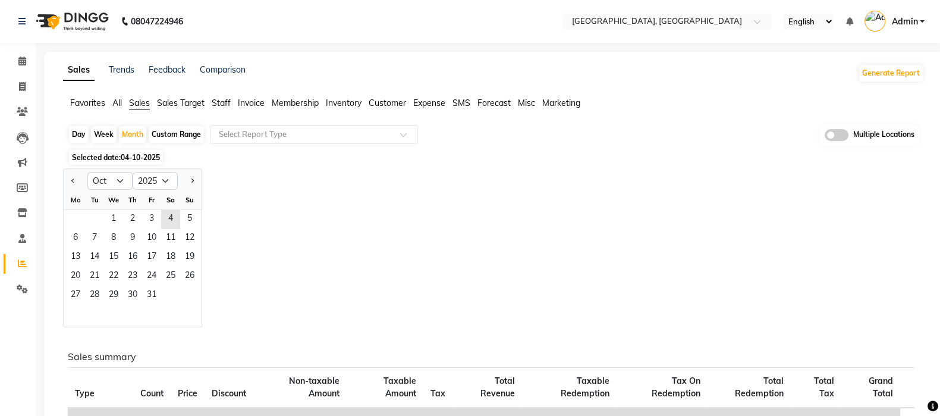
click at [71, 190] on div "Mo" at bounding box center [75, 199] width 19 height 19
click at [71, 186] on button "Previous month" at bounding box center [73, 180] width 10 height 19
select select "9"
click at [73, 224] on span "1" at bounding box center [75, 219] width 19 height 19
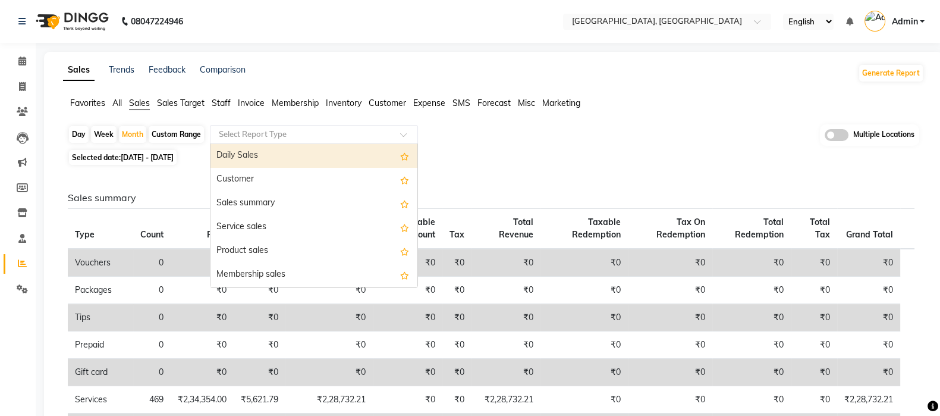
click at [360, 130] on input "text" at bounding box center [302, 134] width 171 height 12
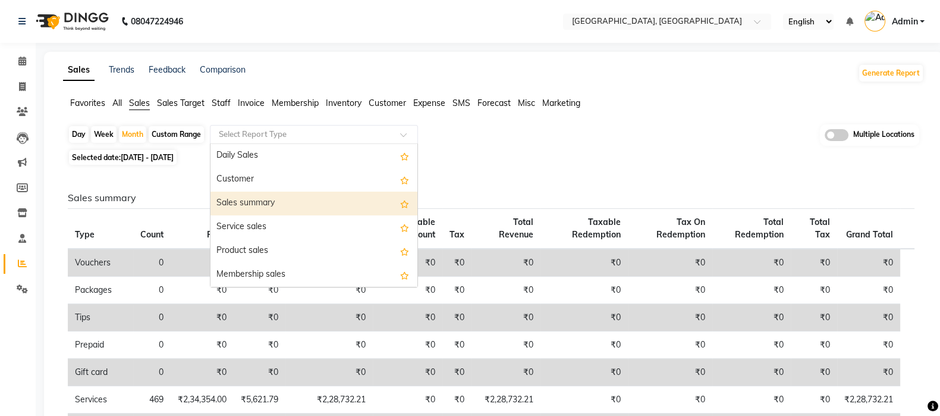
click at [323, 202] on div "Sales summary" at bounding box center [314, 204] width 207 height 24
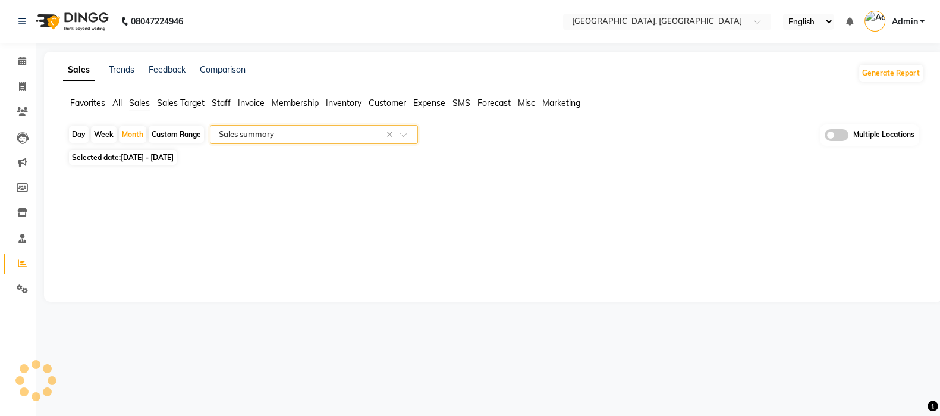
select select "full_report"
select select "csv"
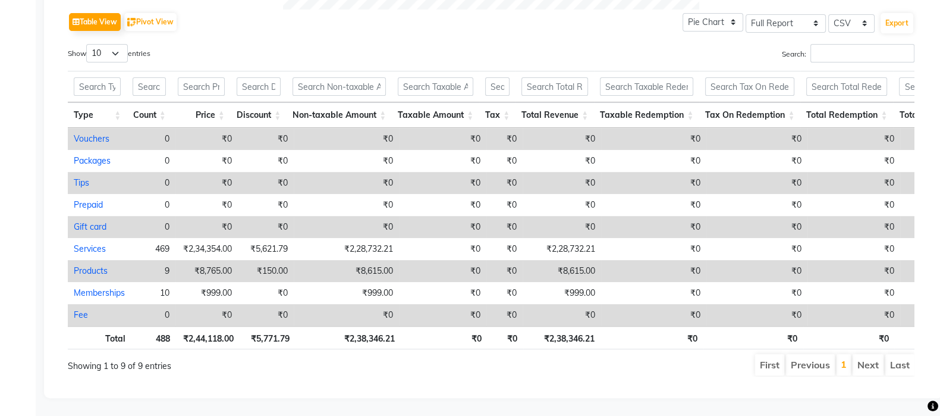
scroll to position [620, 0]
copy td "2,28,732"
drag, startPoint x: 550, startPoint y: 227, endPoint x: 582, endPoint y: 230, distance: 32.2
click at [582, 238] on td "₹2,28,732.21" at bounding box center [562, 249] width 79 height 22
select select "full_report"
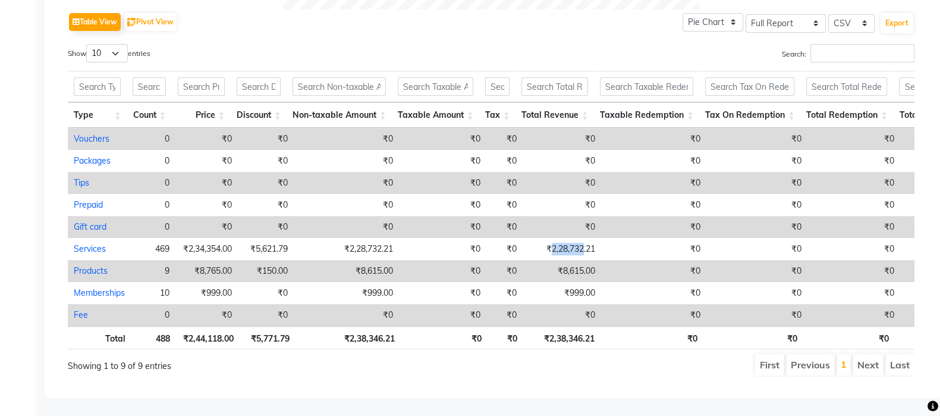
select select "csv"
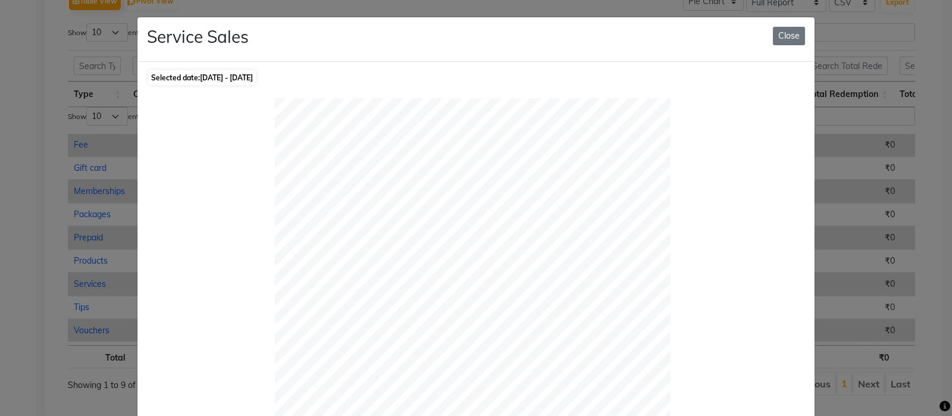
click at [788, 34] on button "Close" at bounding box center [789, 36] width 32 height 18
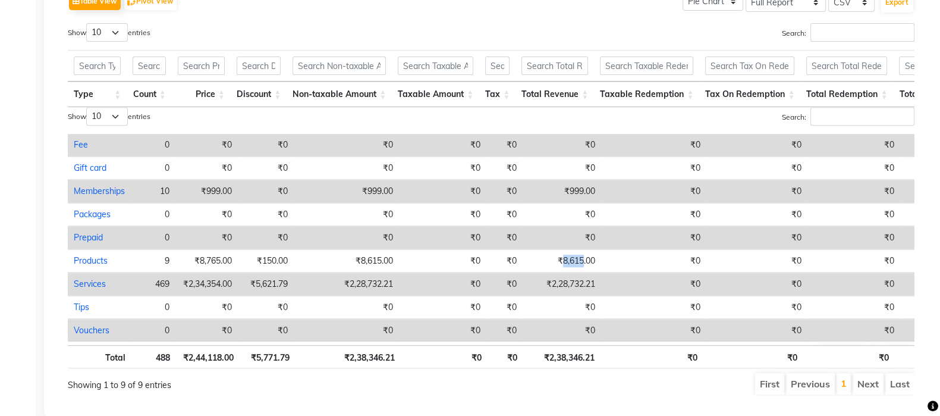
copy td "8,615"
drag, startPoint x: 559, startPoint y: 260, endPoint x: 581, endPoint y: 264, distance: 22.9
click at [581, 264] on td "₹8,615.00" at bounding box center [562, 260] width 79 height 23
select select "full_report"
select select "csv"
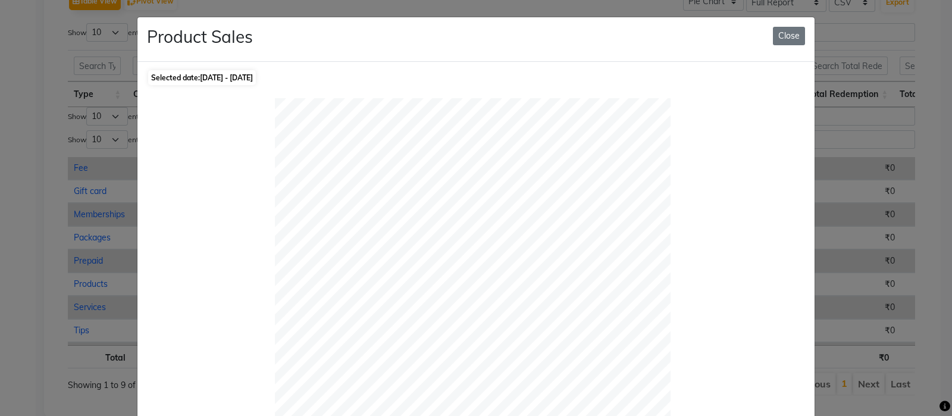
click at [795, 40] on div "Product Sales Close" at bounding box center [475, 39] width 677 height 45
click at [795, 40] on button "Close" at bounding box center [789, 36] width 32 height 18
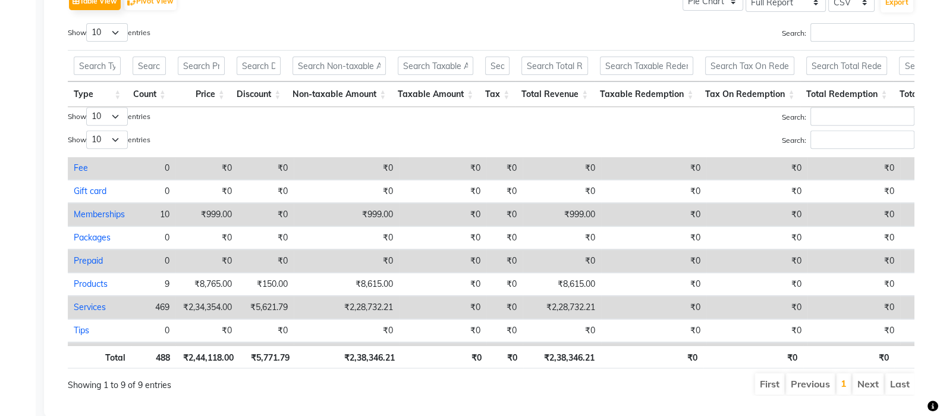
scroll to position [0, 0]
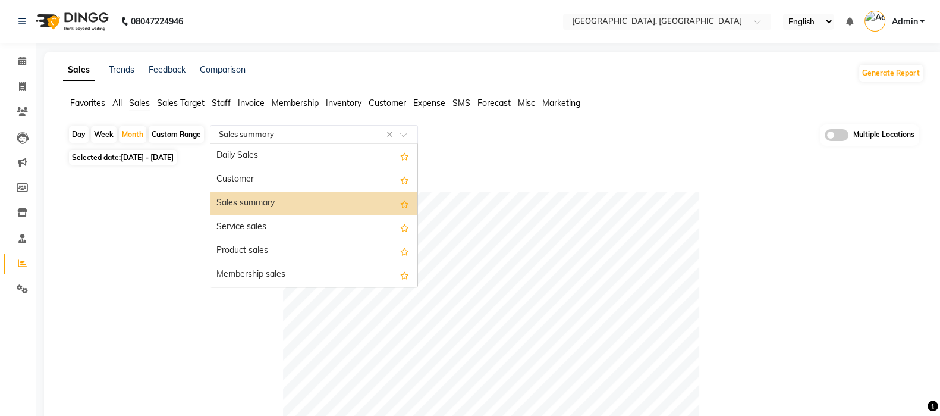
click at [239, 140] on div "Select Report Type × Sales summary ×" at bounding box center [314, 134] width 208 height 19
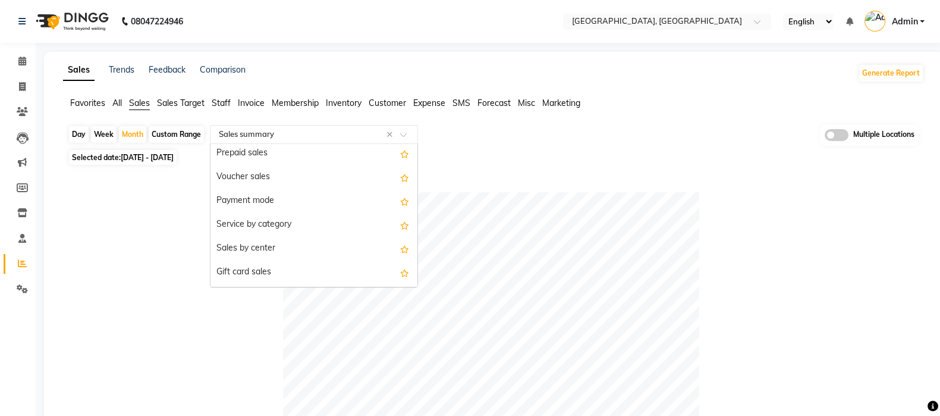
scroll to position [178, 0]
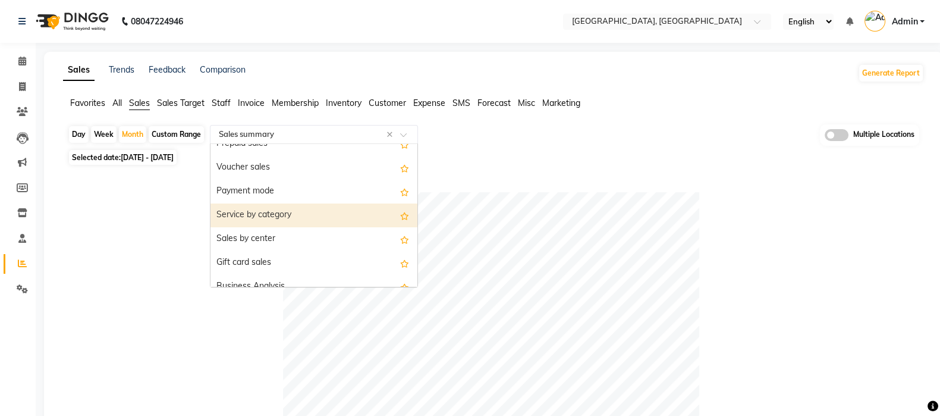
click at [311, 208] on div "Service by category" at bounding box center [314, 215] width 207 height 24
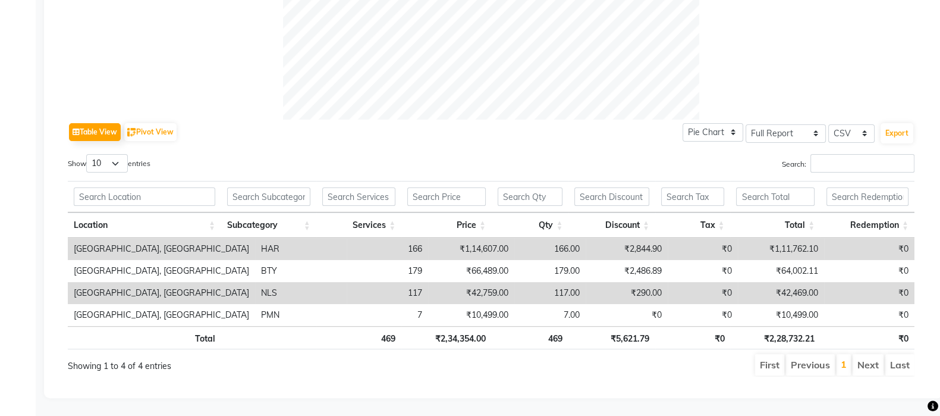
scroll to position [0, 8]
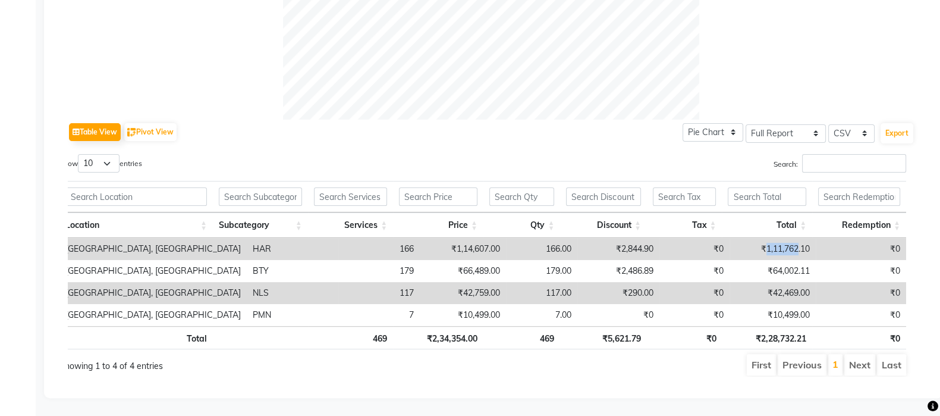
copy td "1,11,762"
drag, startPoint x: 759, startPoint y: 239, endPoint x: 792, endPoint y: 243, distance: 33.6
click at [792, 243] on td "₹1,11,762.10" at bounding box center [773, 249] width 86 height 22
drag, startPoint x: 768, startPoint y: 261, endPoint x: 795, endPoint y: 266, distance: 27.3
click at [795, 266] on td "₹64,002.11" at bounding box center [773, 271] width 86 height 22
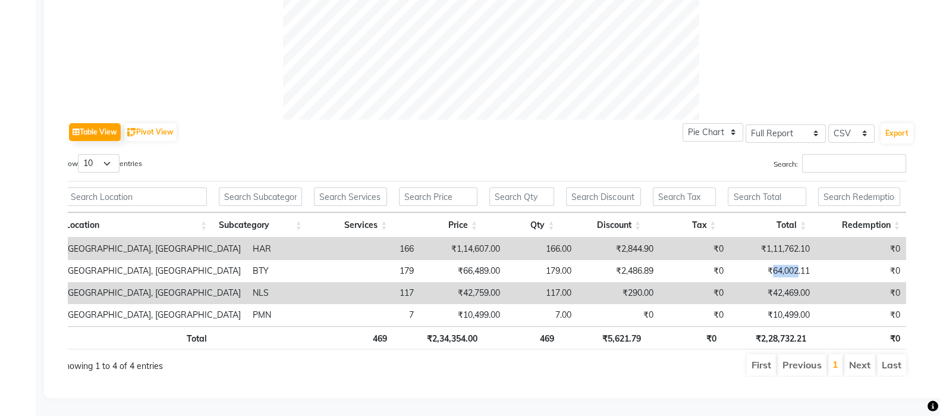
copy td "64,002"
drag, startPoint x: 768, startPoint y: 285, endPoint x: 795, endPoint y: 288, distance: 26.9
click at [795, 288] on td "₹42,469.00" at bounding box center [773, 293] width 86 height 22
copy td "42,469"
drag, startPoint x: 767, startPoint y: 302, endPoint x: 794, endPoint y: 309, distance: 27.9
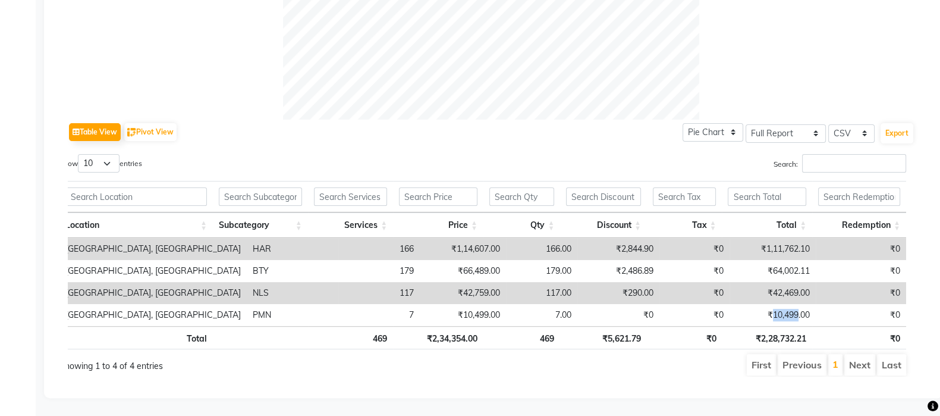
click at [794, 309] on td "₹10,499.00" at bounding box center [773, 315] width 86 height 22
copy td "10,499"
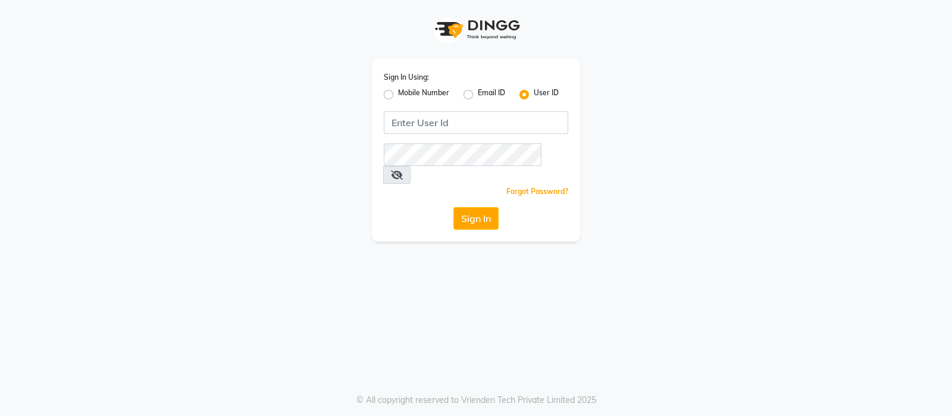
click at [503, 98] on label "Email ID" at bounding box center [491, 94] width 27 height 14
click at [485, 95] on input "Email ID" at bounding box center [482, 91] width 8 height 8
radio input "true"
click at [534, 95] on label "User ID" at bounding box center [546, 94] width 25 height 14
click at [534, 95] on input "User ID" at bounding box center [538, 91] width 8 height 8
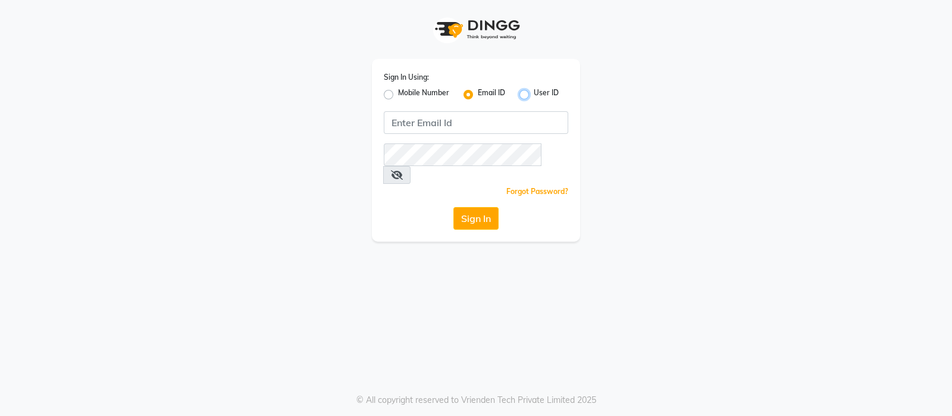
radio input "true"
radio input "false"
click at [517, 128] on input "Username" at bounding box center [476, 122] width 184 height 23
type input "bbold"
click at [403, 170] on icon at bounding box center [397, 175] width 12 height 10
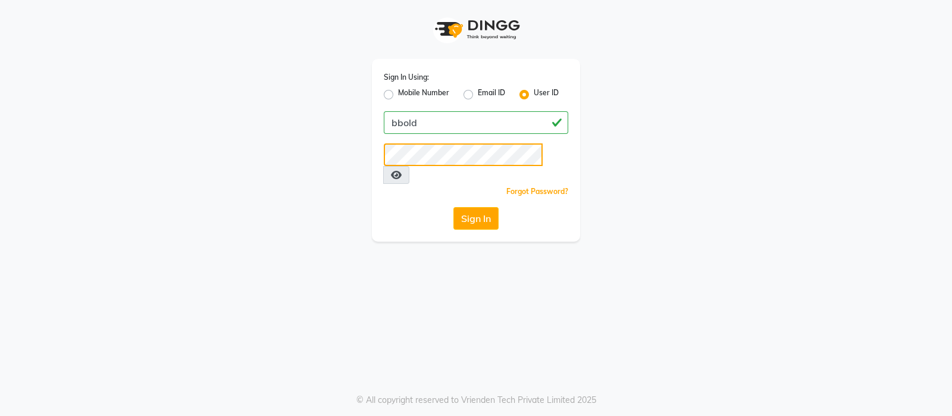
click at [453, 207] on button "Sign In" at bounding box center [475, 218] width 45 height 23
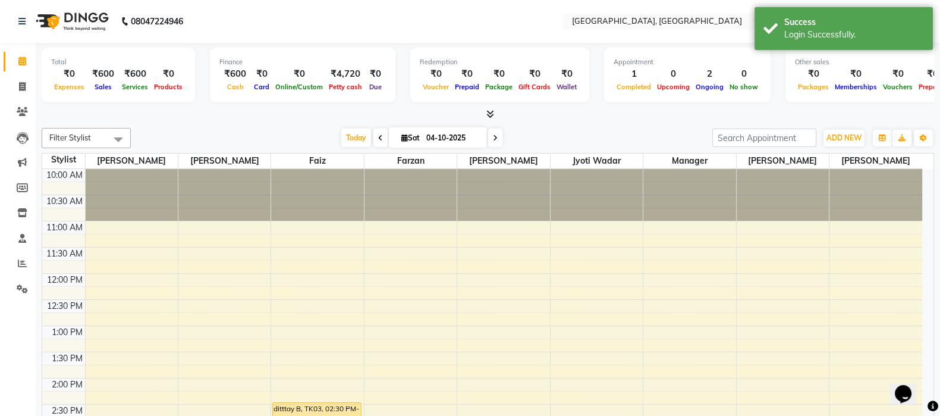
click at [356, 130] on span "Today" at bounding box center [356, 137] width 30 height 18
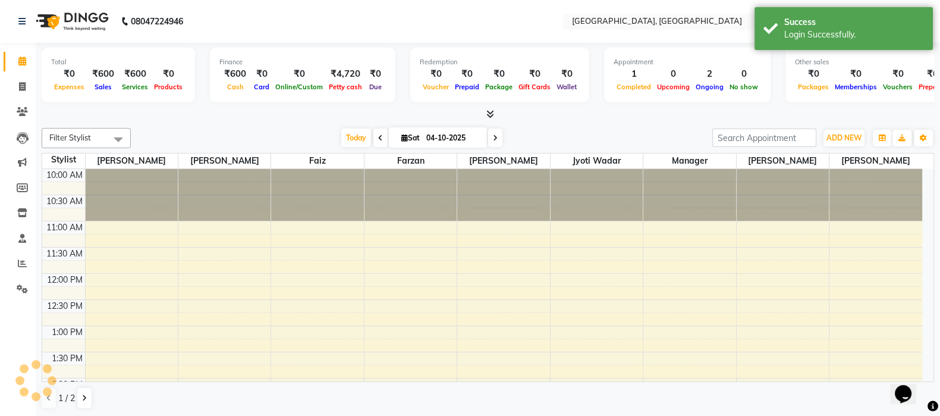
scroll to position [261, 0]
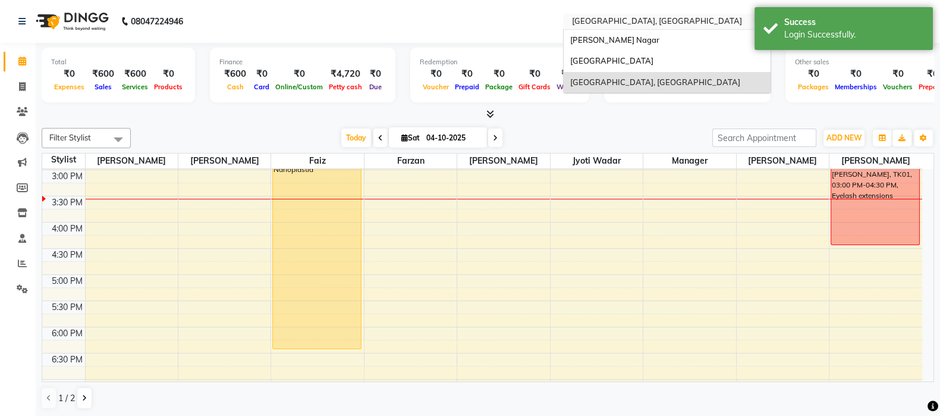
click at [622, 21] on input "text" at bounding box center [655, 23] width 172 height 12
click at [614, 35] on span "[PERSON_NAME] Nagar" at bounding box center [614, 40] width 89 height 10
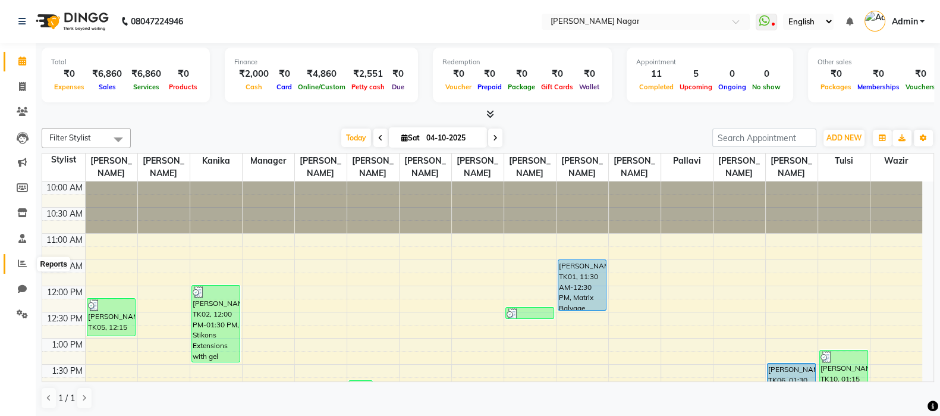
click at [25, 268] on icon at bounding box center [22, 263] width 9 height 9
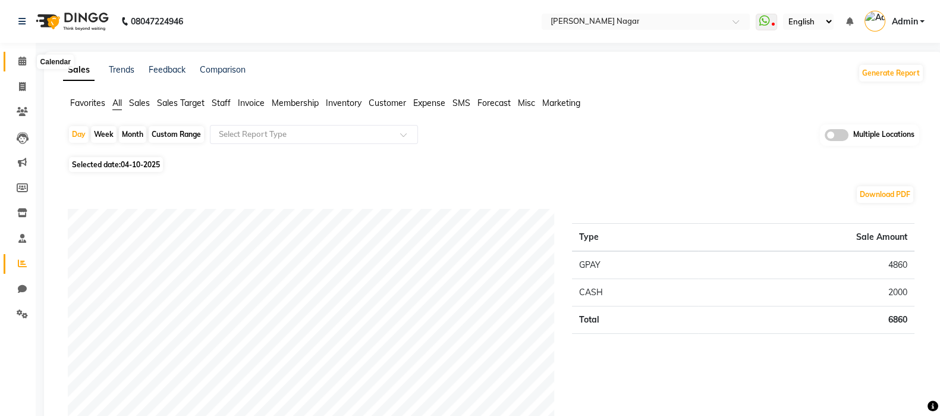
click at [26, 62] on icon at bounding box center [22, 61] width 8 height 9
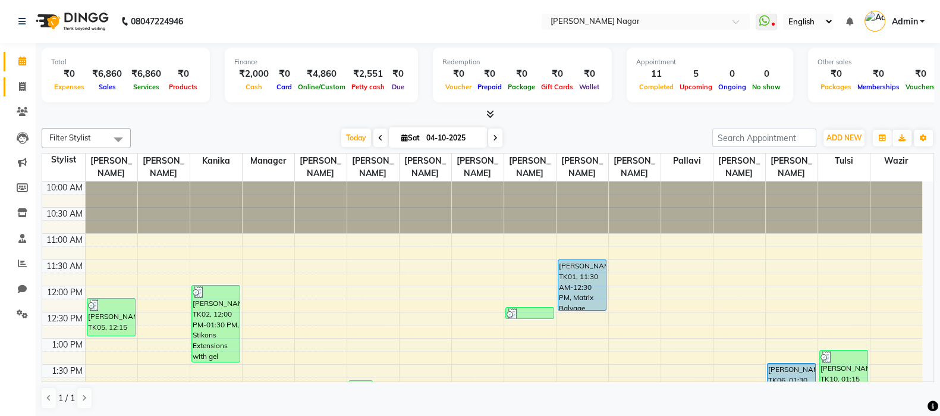
click at [17, 83] on span at bounding box center [22, 87] width 21 height 14
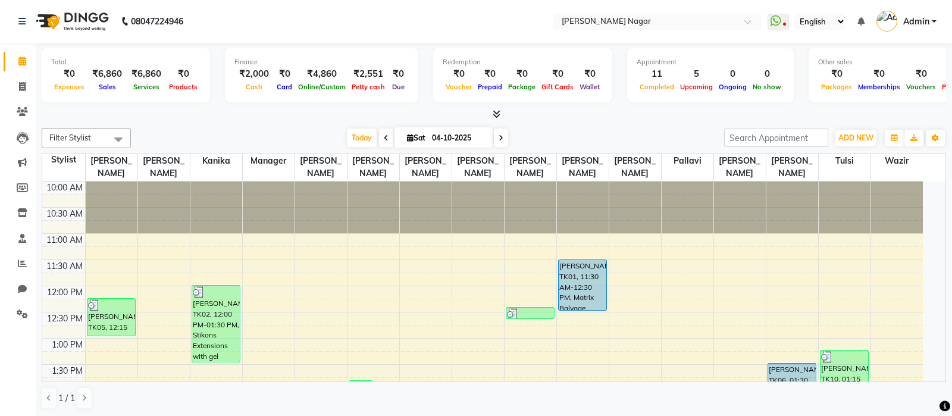
select select "7349"
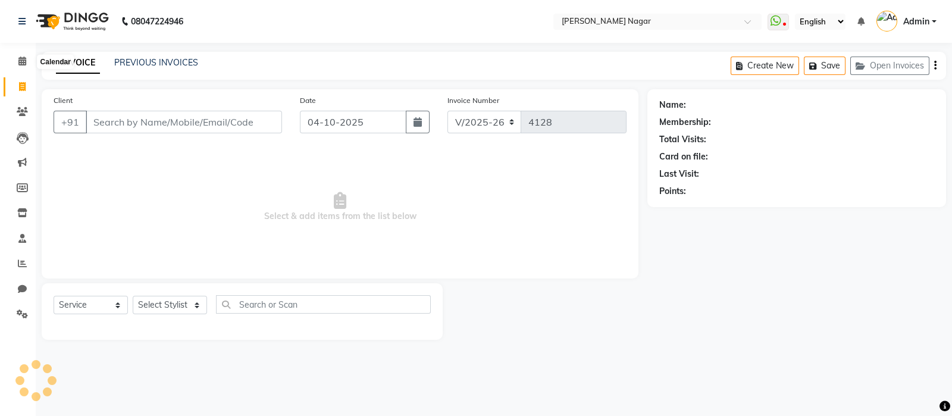
select select "membership"
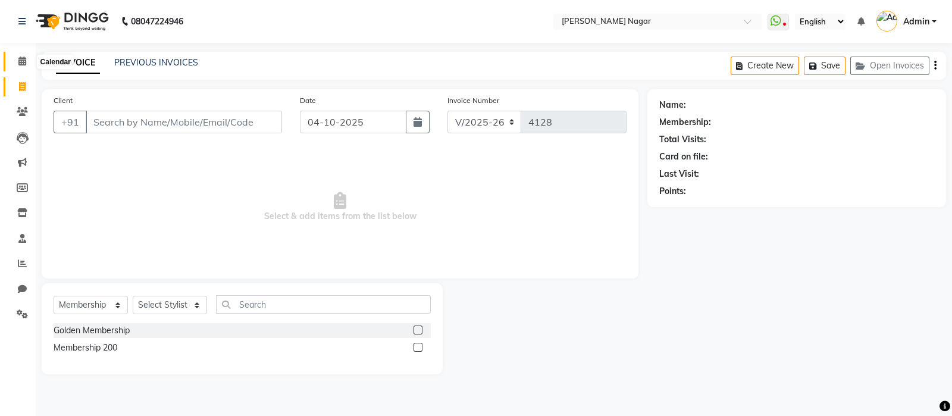
click at [26, 55] on span at bounding box center [22, 62] width 21 height 14
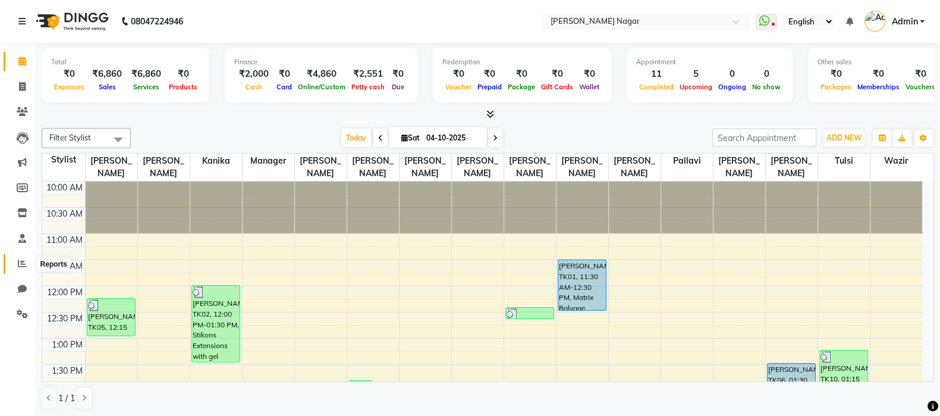
click at [12, 262] on span at bounding box center [22, 264] width 21 height 14
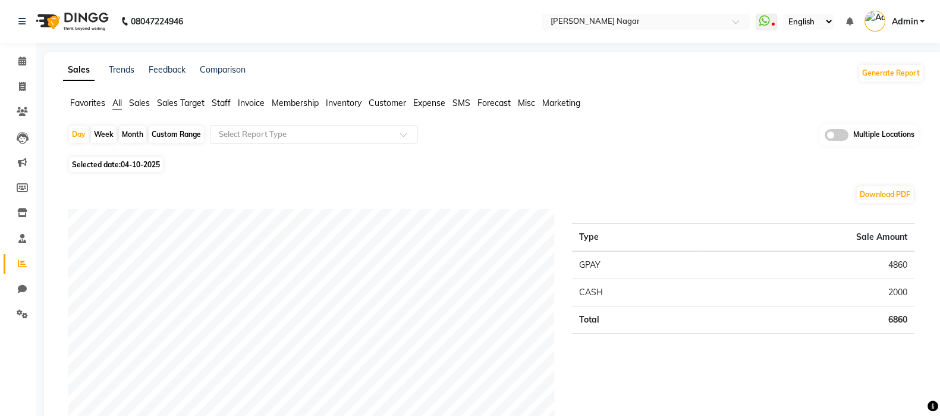
click at [224, 108] on span "Staff" at bounding box center [221, 103] width 19 height 11
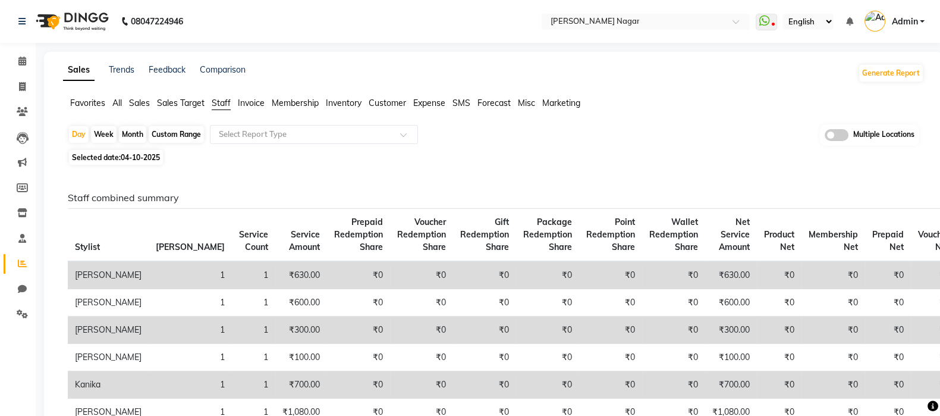
click at [133, 140] on div "Month" at bounding box center [132, 134] width 27 height 17
click at [121, 136] on div "Month" at bounding box center [132, 134] width 27 height 17
select select "10"
select select "2025"
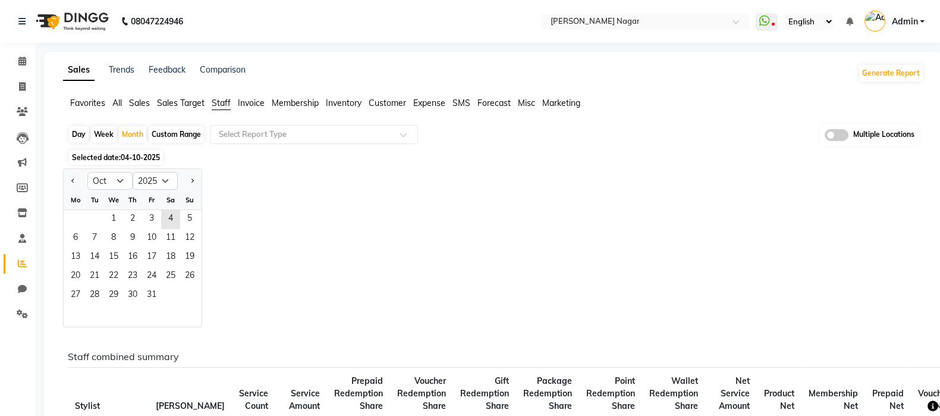
click at [77, 182] on button "Previous month" at bounding box center [73, 180] width 10 height 19
select select "9"
click at [78, 213] on span "1" at bounding box center [75, 219] width 19 height 19
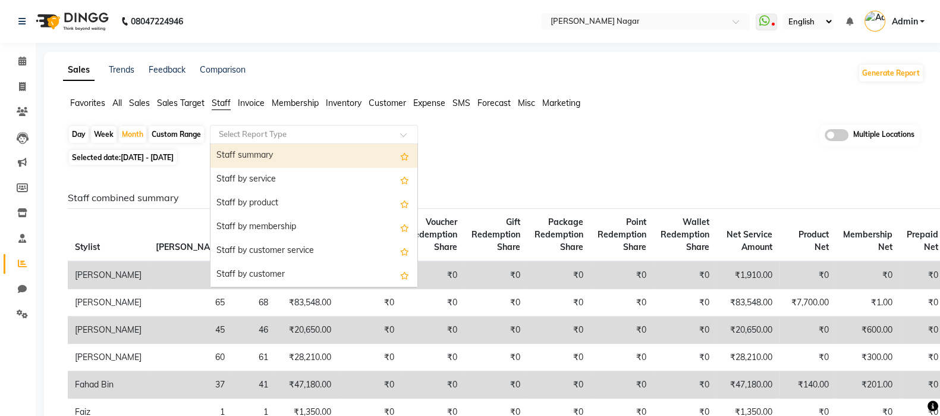
click at [283, 137] on input "text" at bounding box center [302, 134] width 171 height 12
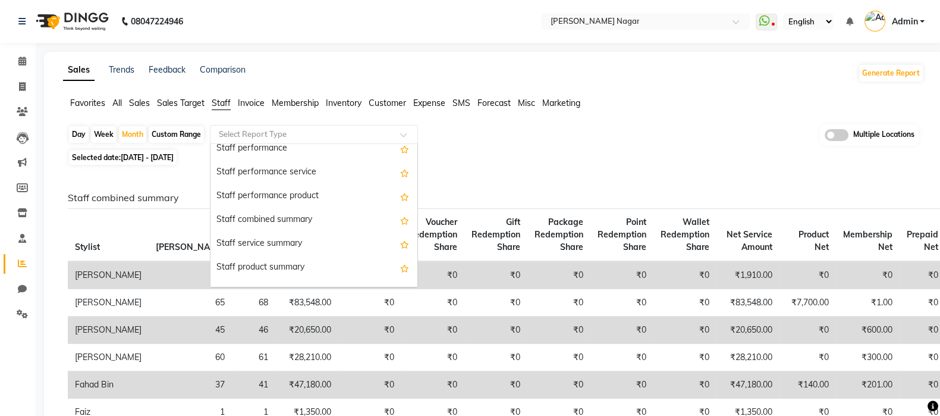
scroll to position [228, 0]
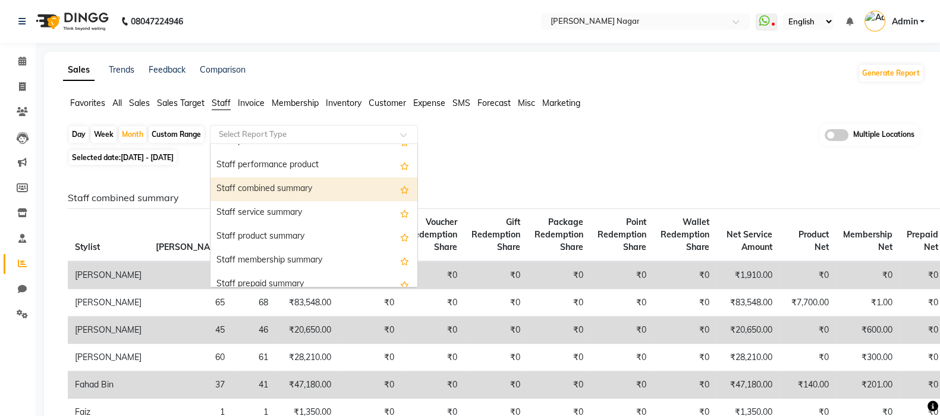
click at [338, 192] on div "Staff combined summary" at bounding box center [314, 189] width 207 height 24
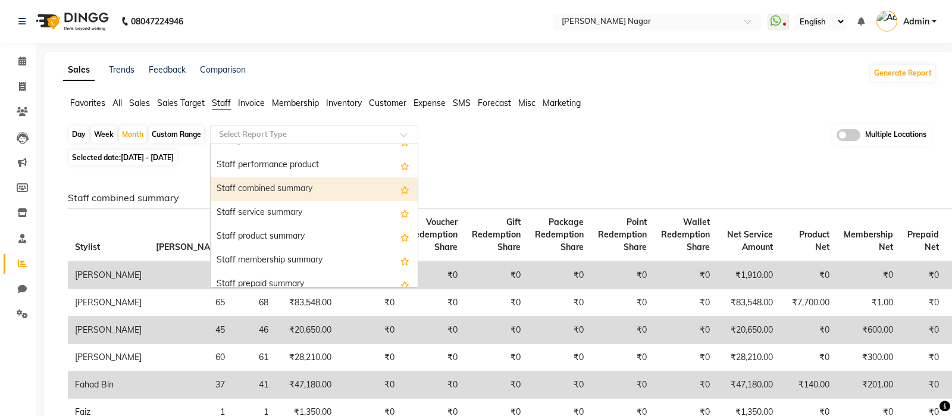
select select "full_report"
select select "csv"
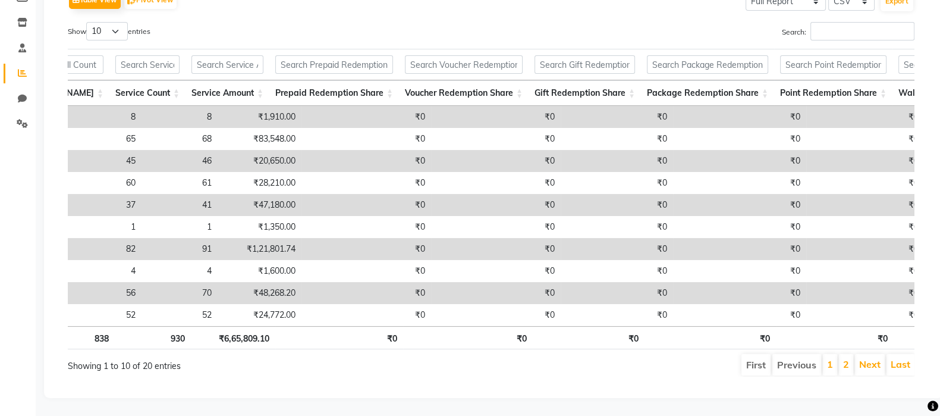
scroll to position [0, 0]
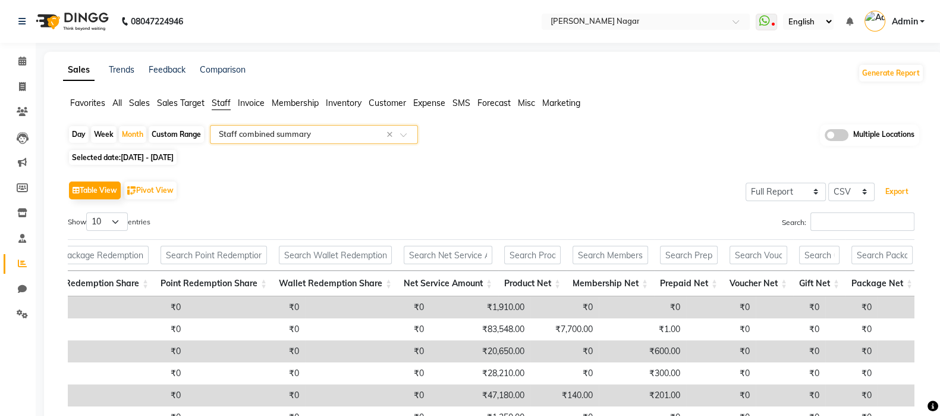
click at [884, 196] on button "Export" at bounding box center [897, 191] width 33 height 20
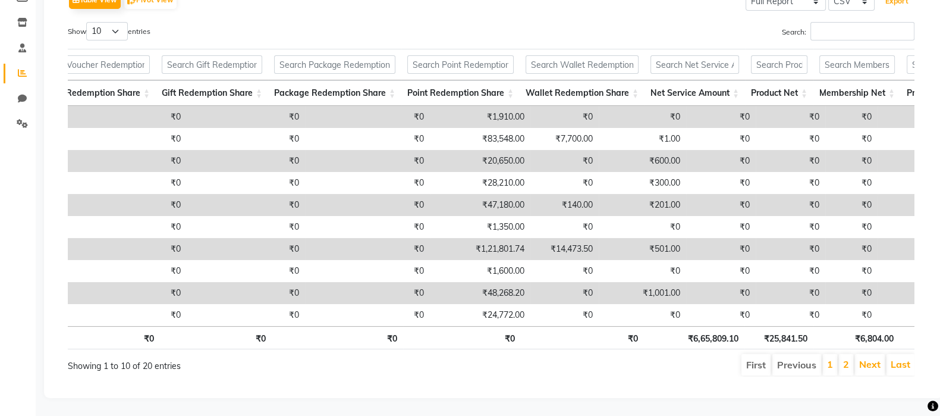
scroll to position [0, 715]
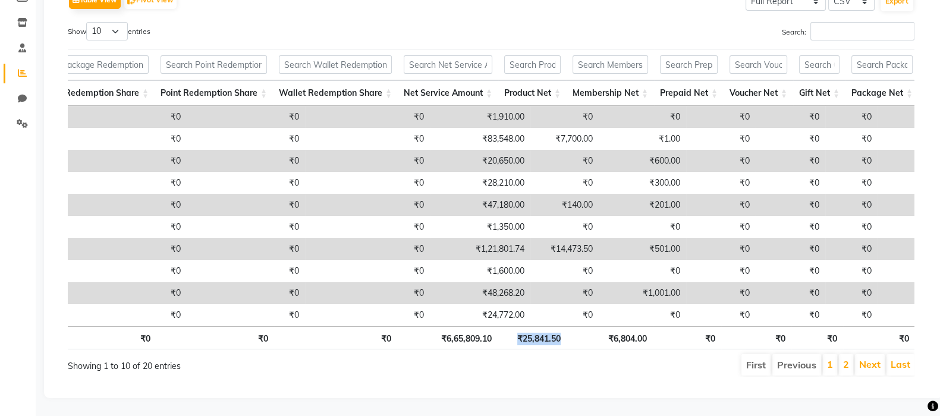
drag, startPoint x: 491, startPoint y: 334, endPoint x: 568, endPoint y: 346, distance: 78.2
click at [568, 346] on tr "Total 838 930 ₹6,65,809.10 ₹0 ₹0 ₹0 ₹0 ₹0 ₹0 ₹6,65,809.10 ₹25,841.50 ₹6,804.00 …" at bounding box center [134, 337] width 1563 height 23
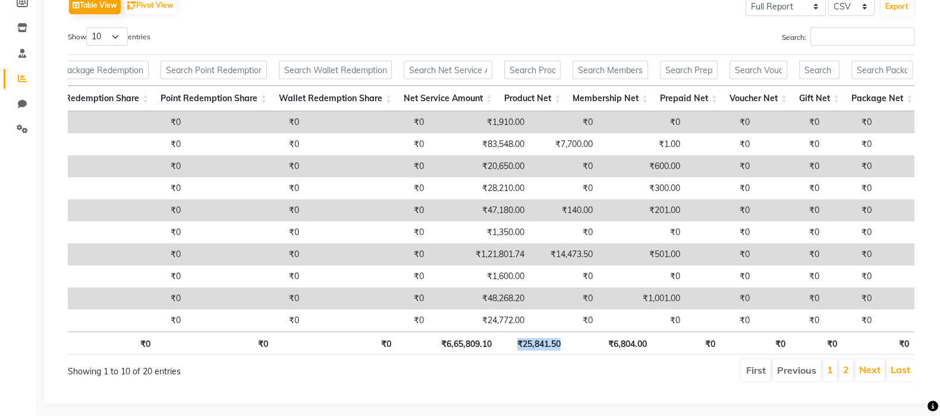
scroll to position [0, 0]
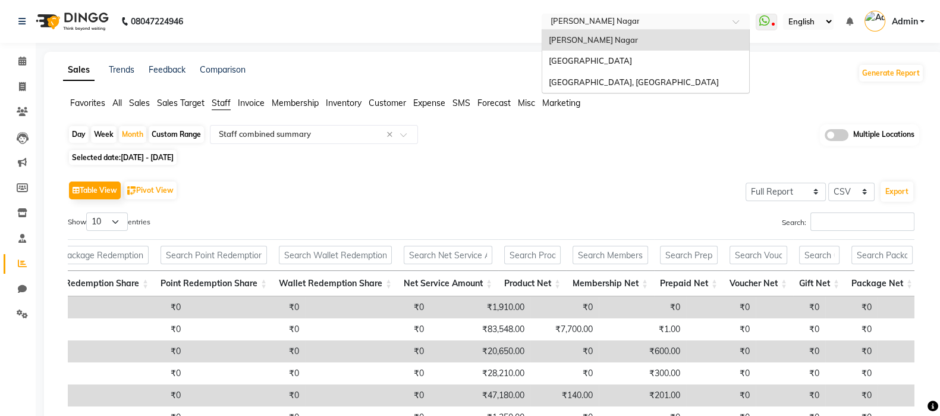
drag, startPoint x: 633, startPoint y: 15, endPoint x: 622, endPoint y: 49, distance: 35.9
click at [622, 30] on ng-select "Select Location × Bbold Mahavir, Mahavir Nagar Bbold Mahavir, Mahavir Nagar Bbo…" at bounding box center [646, 22] width 208 height 16
click at [622, 49] on div "[PERSON_NAME] Nagar" at bounding box center [645, 40] width 207 height 21
drag, startPoint x: 671, startPoint y: 20, endPoint x: 641, endPoint y: 57, distance: 48.2
click at [641, 30] on ng-select "Select Location × Bbold Mahavir, Mahavir Nagar Bbold Mahavir, Mahavir Nagar Bbo…" at bounding box center [646, 22] width 208 height 16
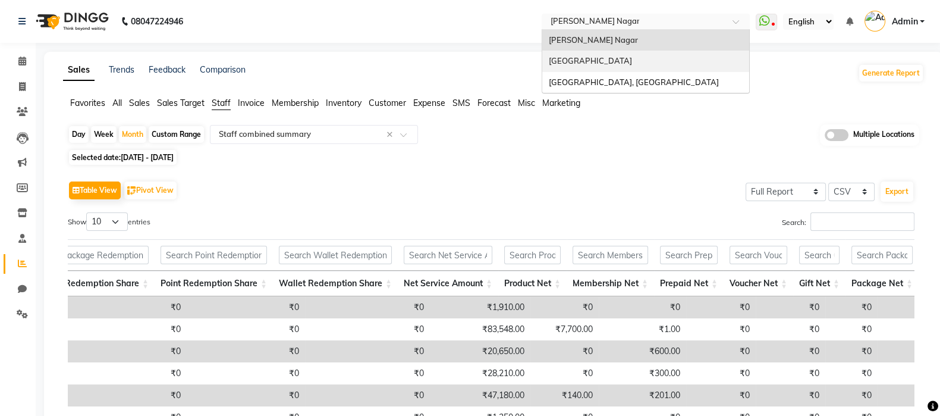
click at [641, 57] on div "[GEOGRAPHIC_DATA]" at bounding box center [645, 61] width 207 height 21
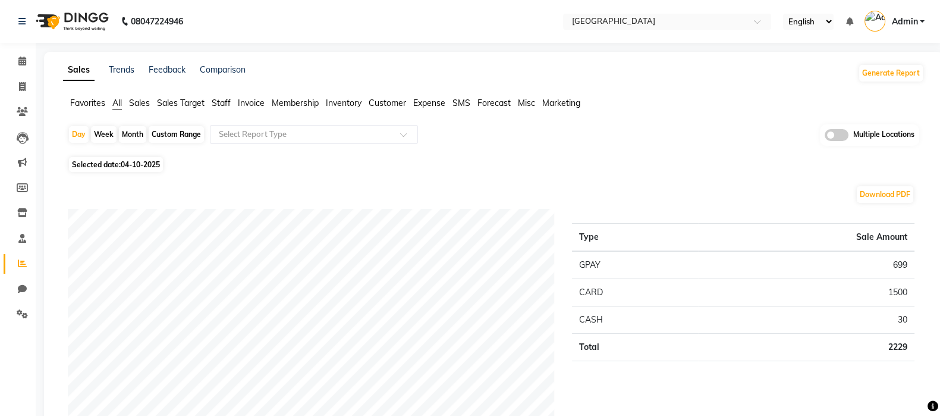
click at [134, 131] on div "Month" at bounding box center [132, 134] width 27 height 17
select select "10"
select select "2025"
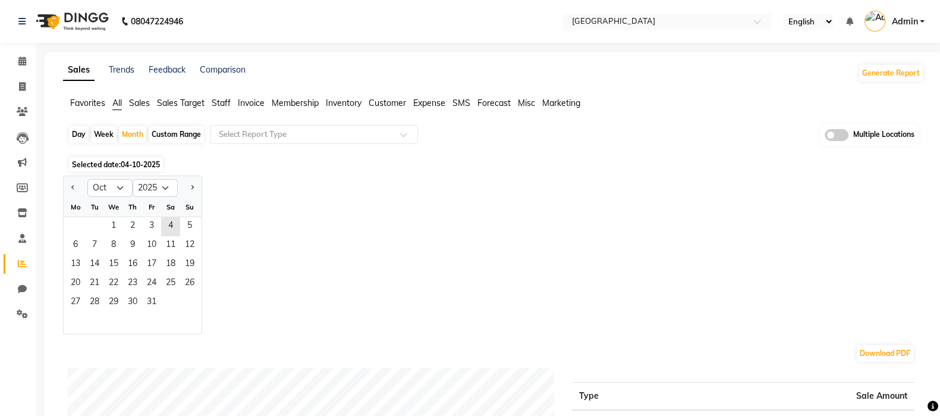
click at [73, 189] on button "Previous month" at bounding box center [73, 187] width 10 height 19
select select "9"
click at [67, 224] on span "1" at bounding box center [75, 226] width 19 height 19
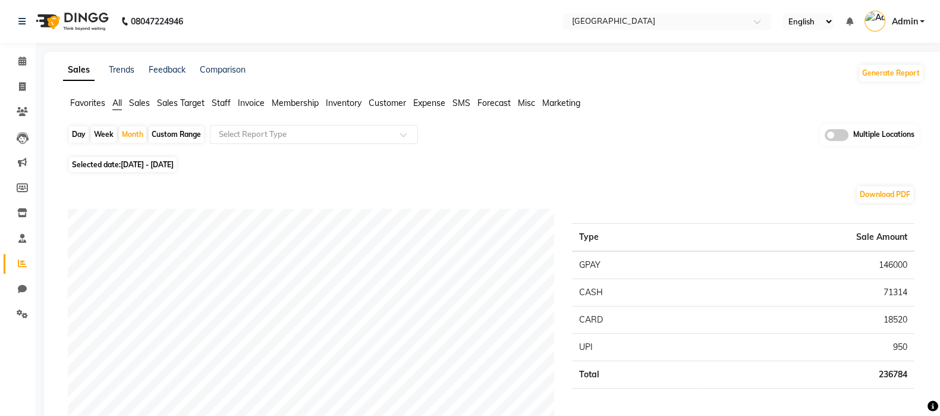
click at [222, 108] on li "Staff" at bounding box center [221, 103] width 19 height 12
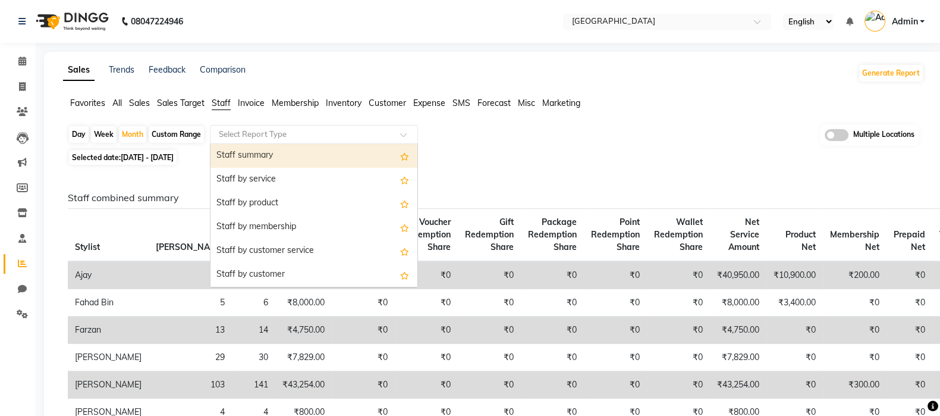
click at [246, 129] on input "text" at bounding box center [302, 134] width 171 height 12
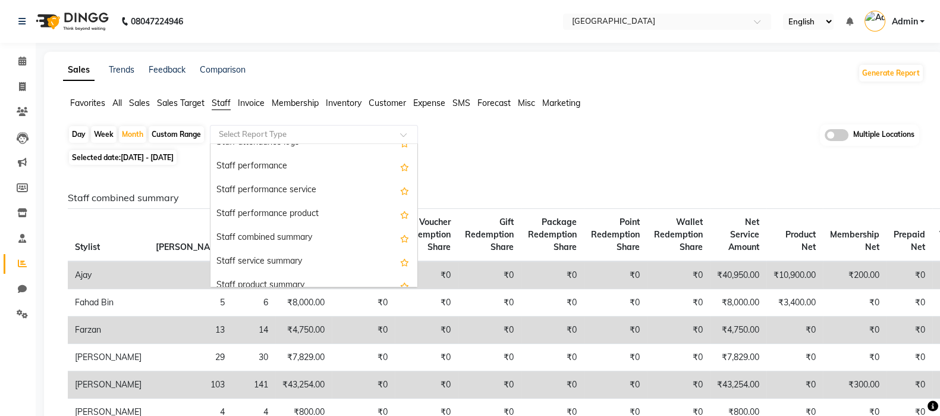
scroll to position [182, 0]
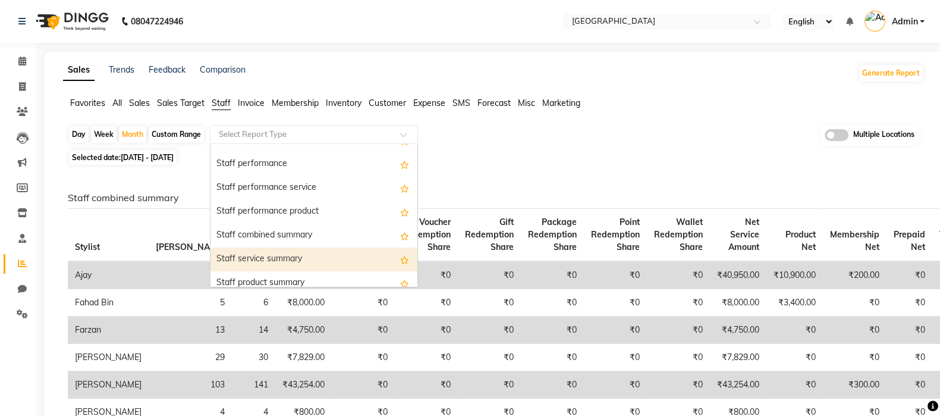
click at [340, 247] on div "Staff service summary" at bounding box center [314, 259] width 207 height 24
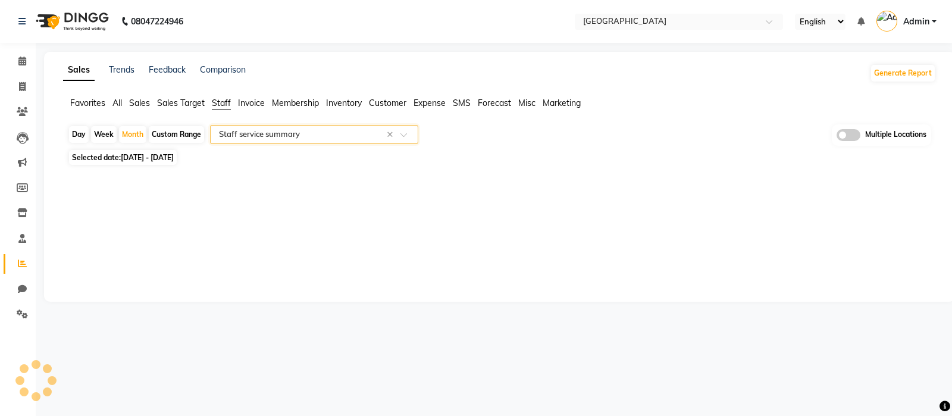
select select "full_report"
select select "csv"
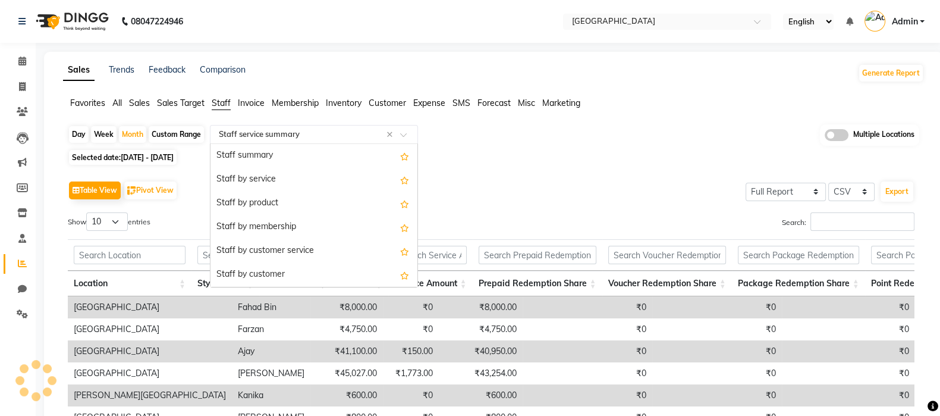
click at [366, 137] on input "text" at bounding box center [302, 134] width 171 height 12
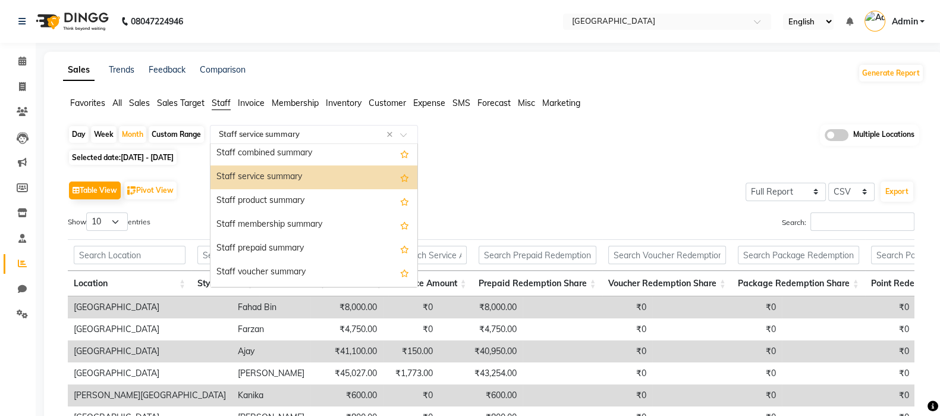
scroll to position [255, 0]
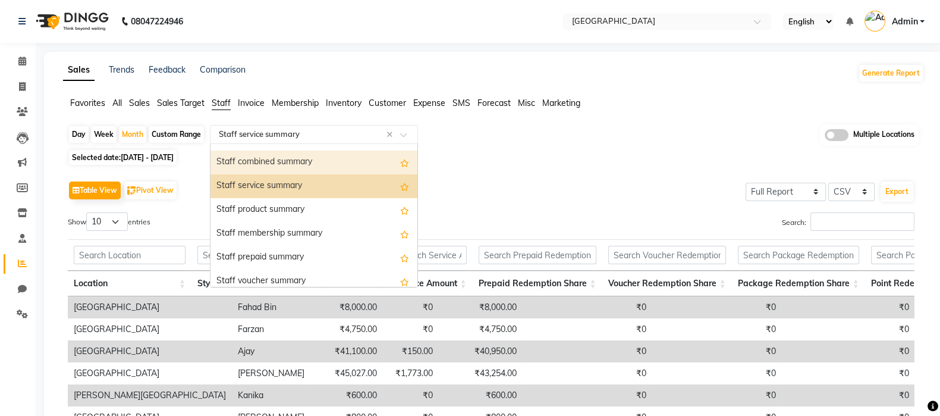
click at [350, 165] on div "Staff combined summary" at bounding box center [314, 162] width 207 height 24
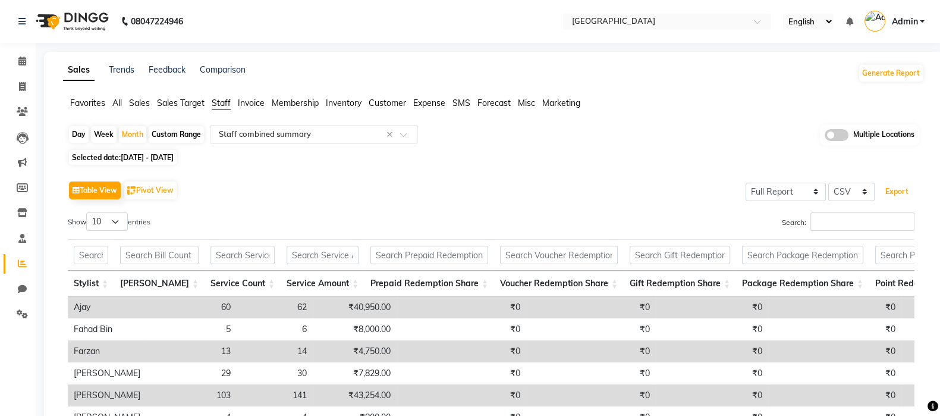
click at [899, 192] on button "Export" at bounding box center [897, 191] width 33 height 20
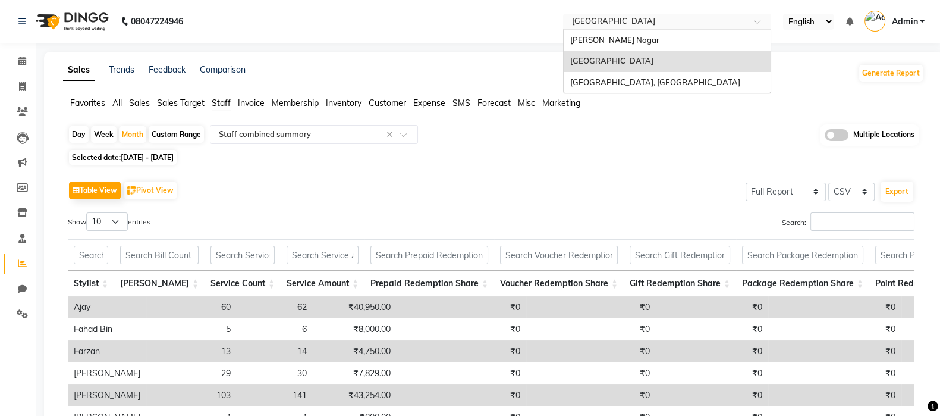
click at [639, 26] on input "text" at bounding box center [655, 23] width 172 height 12
click at [624, 81] on span "[GEOGRAPHIC_DATA], [GEOGRAPHIC_DATA]" at bounding box center [655, 82] width 170 height 10
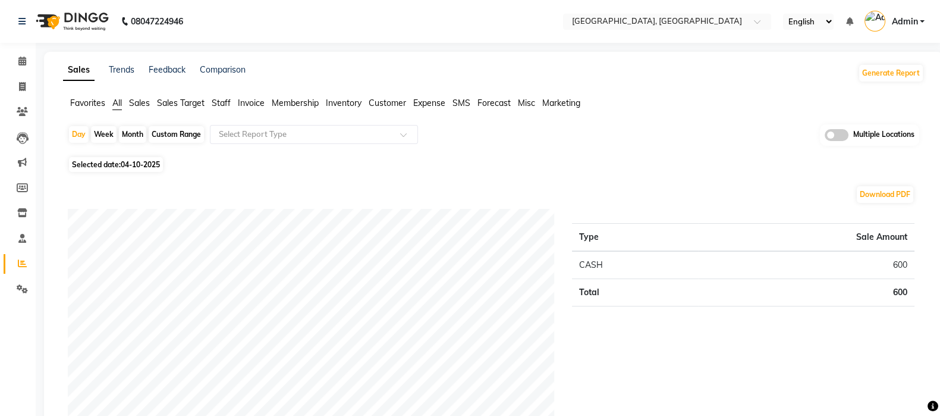
click at [136, 134] on div "Month" at bounding box center [132, 134] width 27 height 17
select select "10"
select select "2025"
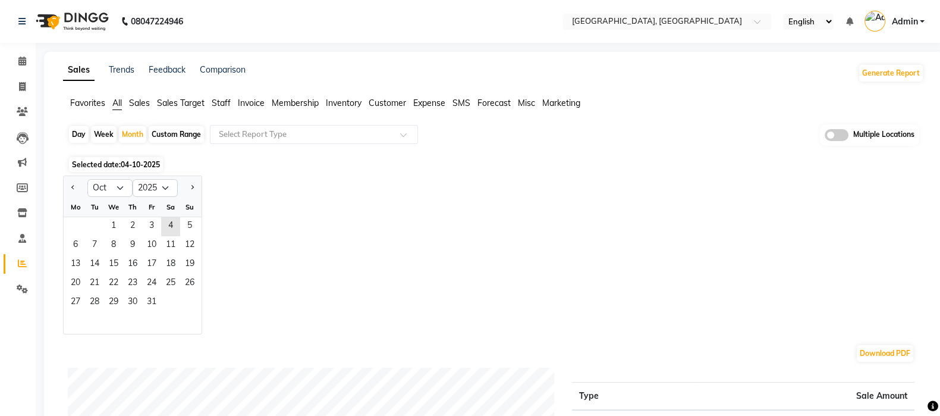
click at [76, 186] on button "Previous month" at bounding box center [73, 187] width 10 height 19
select select "9"
click at [80, 227] on span "1" at bounding box center [75, 226] width 19 height 19
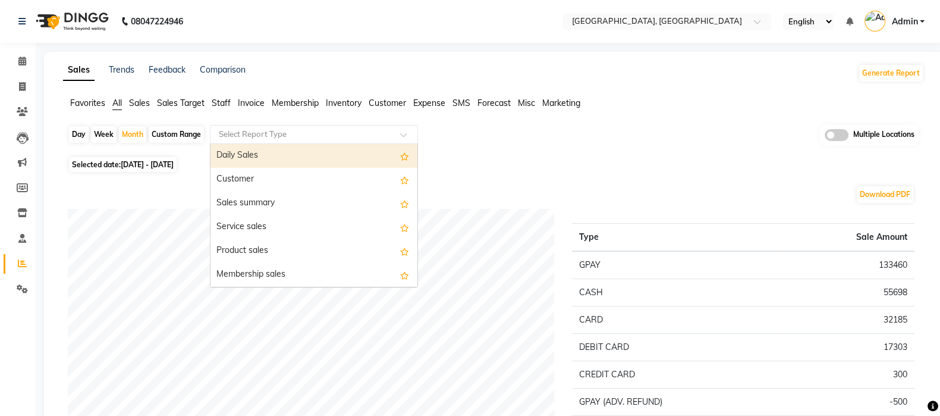
click at [283, 129] on input "text" at bounding box center [302, 134] width 171 height 12
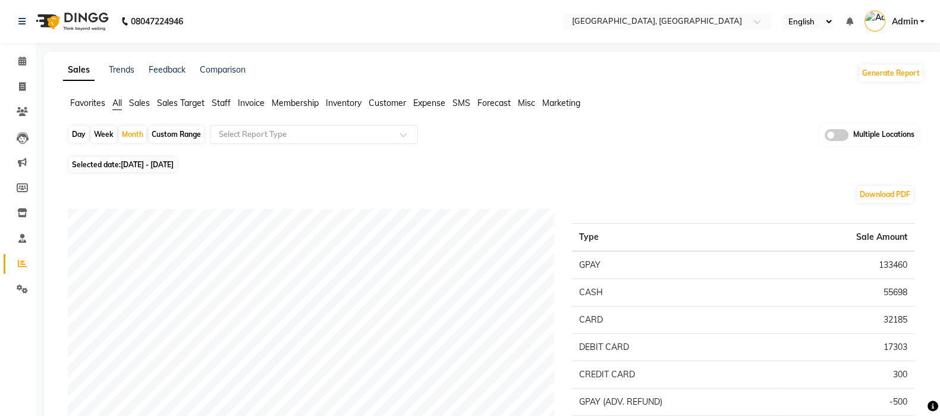
click at [225, 111] on div "Favorites All Sales Sales Target Staff Invoice Membership Inventory Customer Ex…" at bounding box center [493, 108] width 879 height 23
click at [223, 105] on span "Staff" at bounding box center [221, 103] width 19 height 11
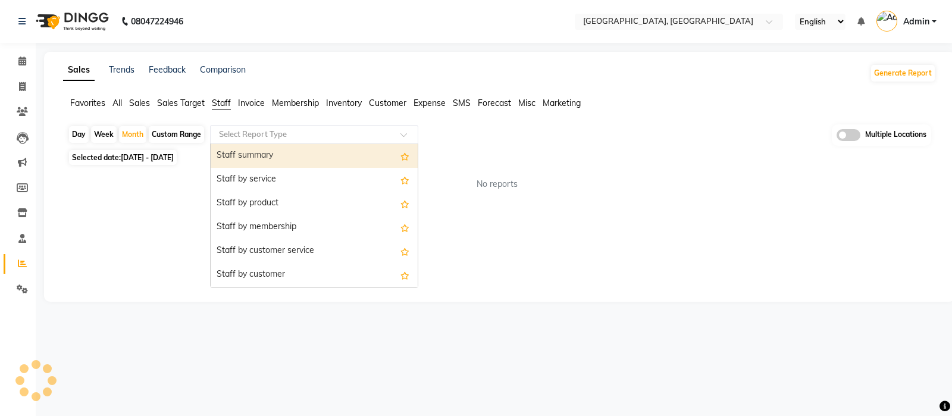
click at [293, 141] on div "Select Report Type" at bounding box center [314, 134] width 208 height 19
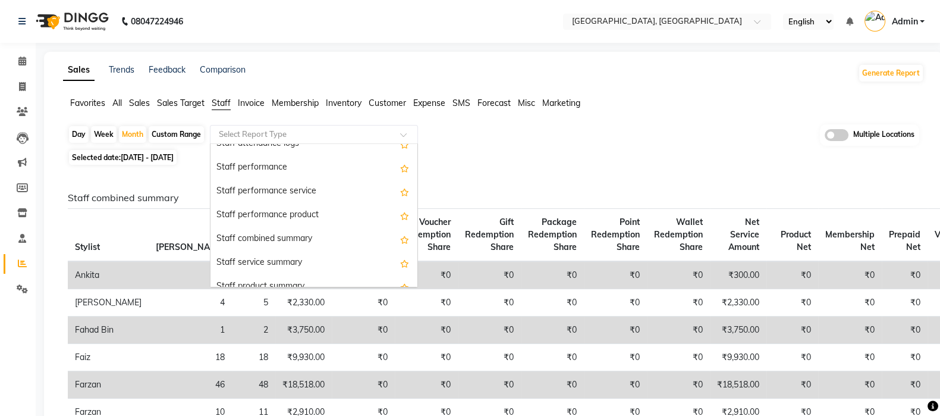
scroll to position [208, 0]
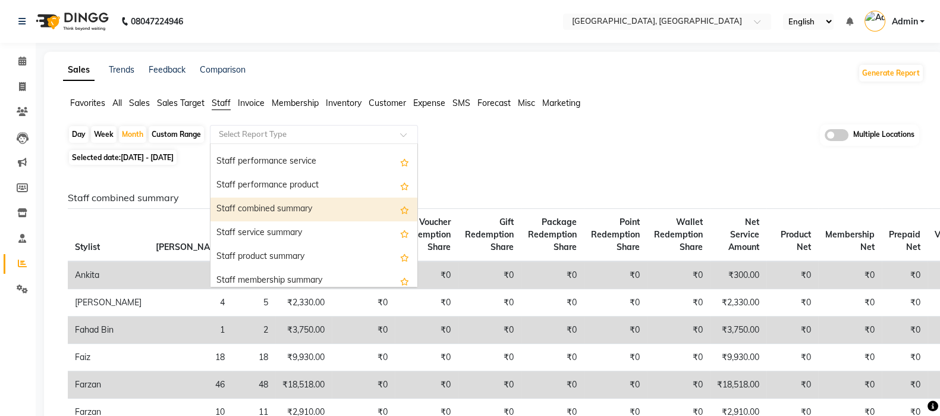
click at [324, 215] on div "Staff combined summary" at bounding box center [314, 209] width 207 height 24
select select "full_report"
select select "csv"
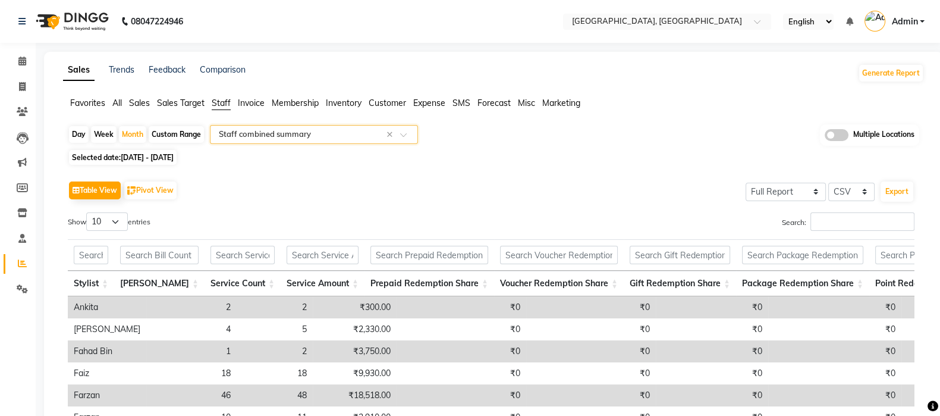
scroll to position [50, 0]
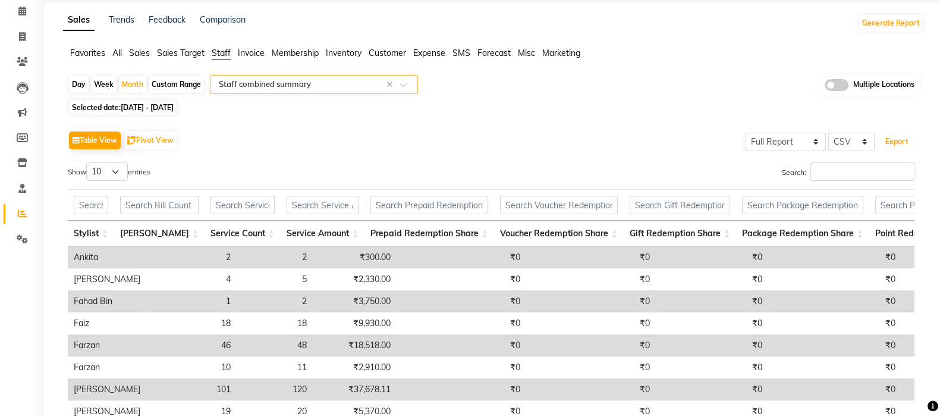
click at [895, 149] on button "Export" at bounding box center [897, 141] width 33 height 20
click at [18, 18] on link "Calendar" at bounding box center [18, 12] width 29 height 20
